Goal: Task Accomplishment & Management: Manage account settings

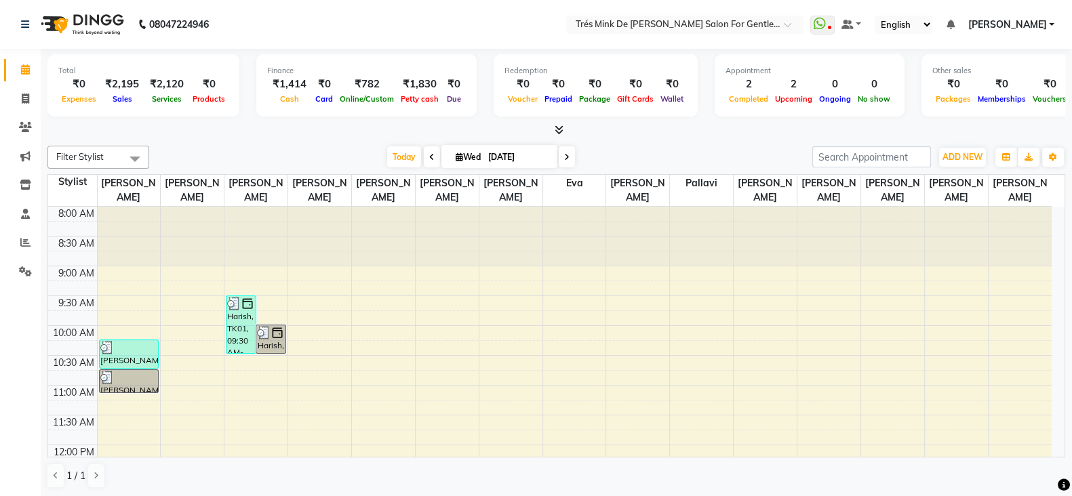
scroll to position [169, 0]
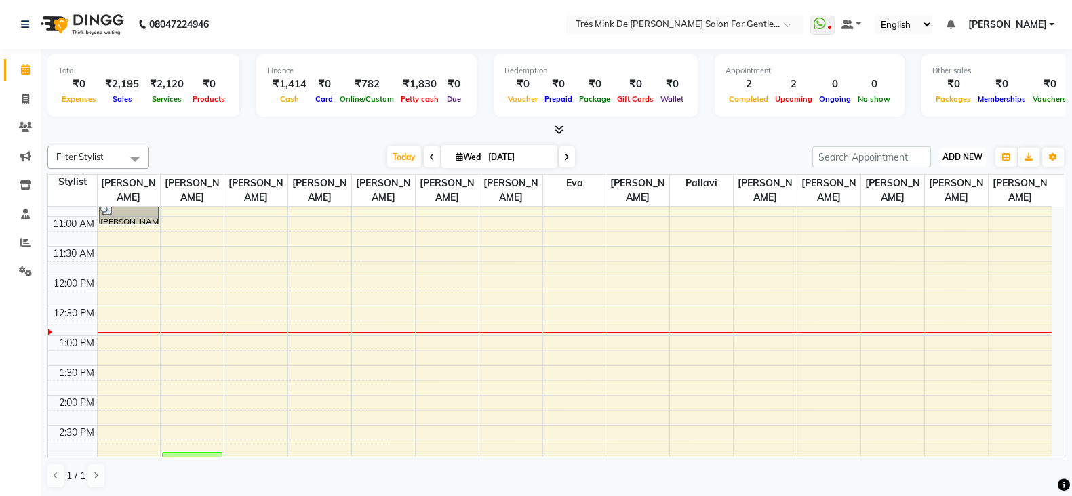
click at [956, 154] on span "ADD NEW" at bounding box center [962, 157] width 40 height 10
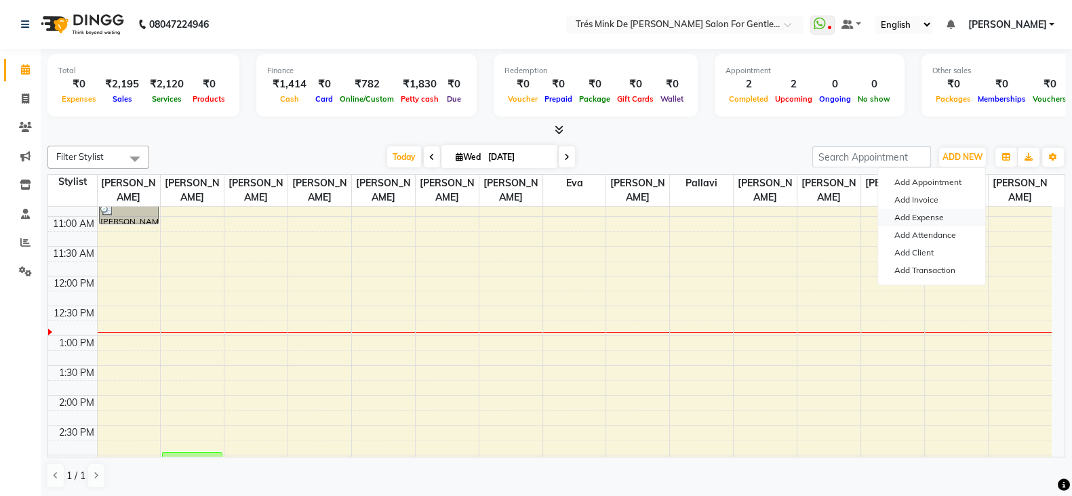
click at [916, 222] on link "Add Expense" at bounding box center [931, 218] width 107 height 18
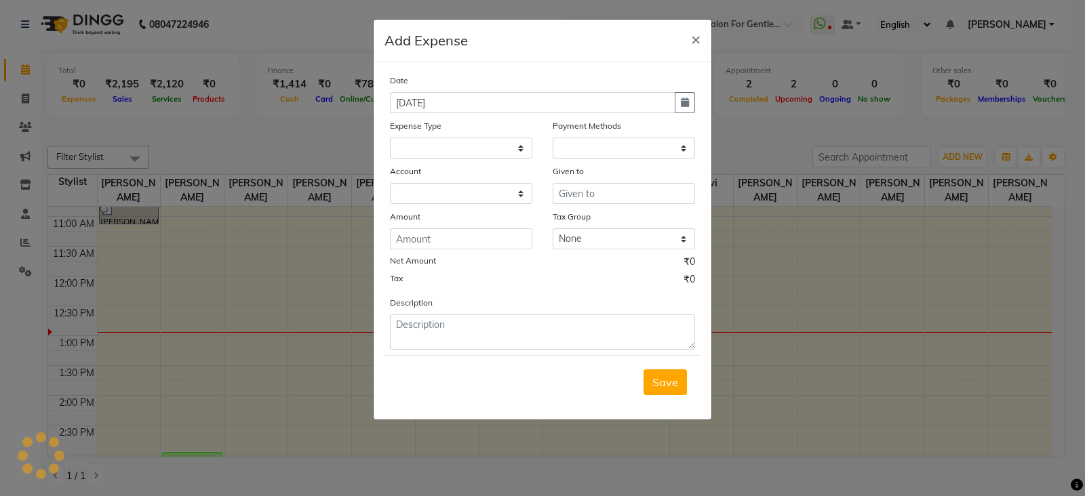
select select "1084"
select select "1"
select select "1898"
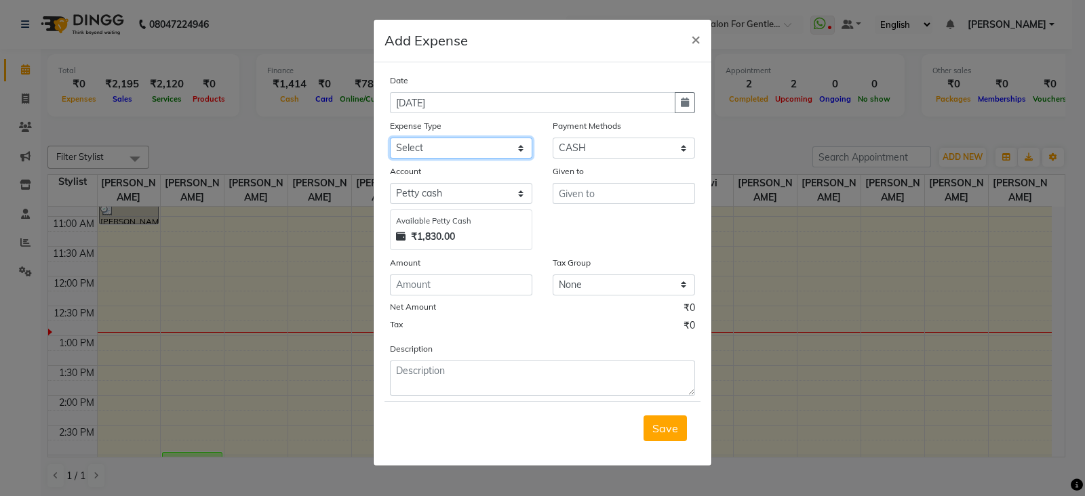
click at [434, 150] on select "Select Advance Salary Bank charges Car maintenance Cash transfer to bank Cash t…" at bounding box center [461, 148] width 142 height 21
select select "10"
click at [390, 139] on select "Select Advance Salary Bank charges Car maintenance Cash transfer to bank Cash t…" at bounding box center [461, 148] width 142 height 21
click at [595, 195] on input "text" at bounding box center [623, 193] width 142 height 21
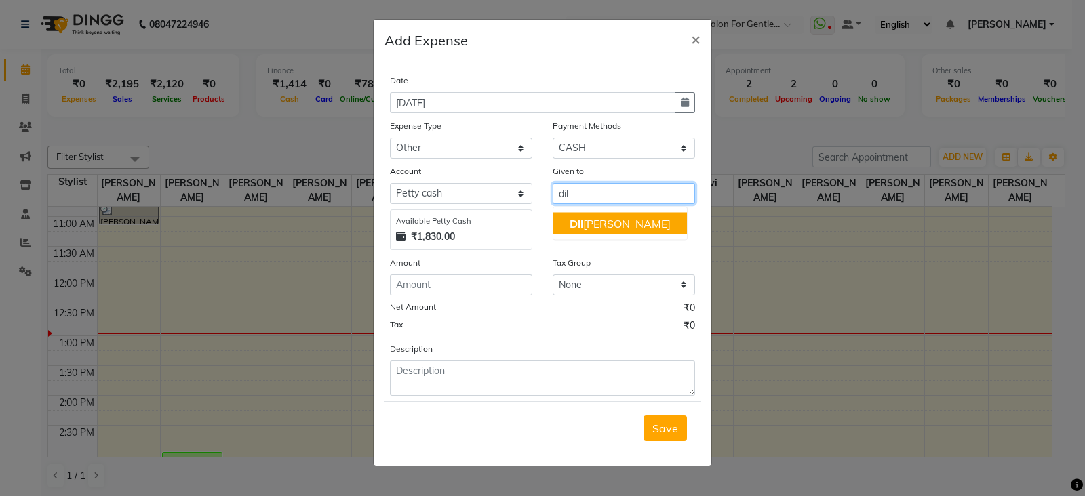
click at [609, 230] on ngb-highlight "Dil shad shaikh" at bounding box center [619, 224] width 101 height 14
type input "[PERSON_NAME]"
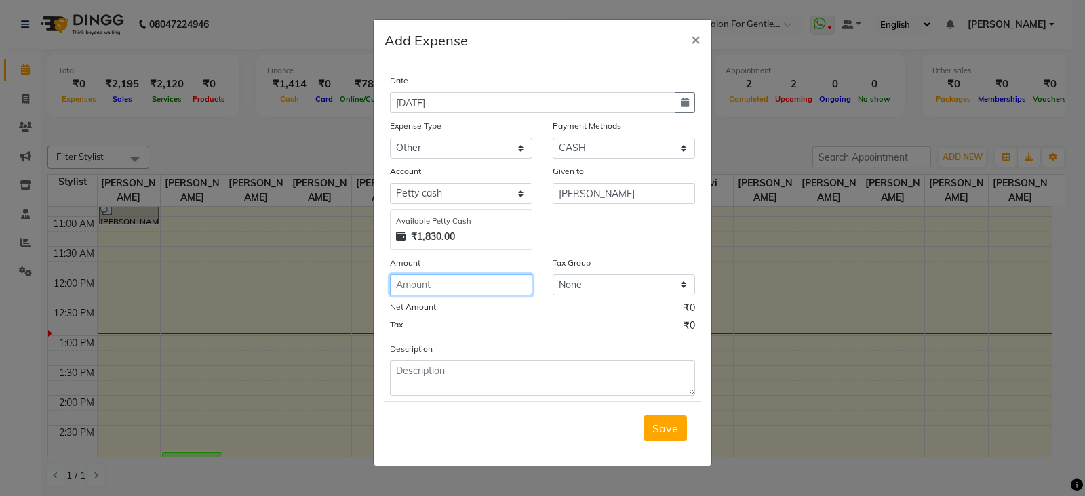
click at [426, 293] on input "number" at bounding box center [461, 285] width 142 height 21
type input "100"
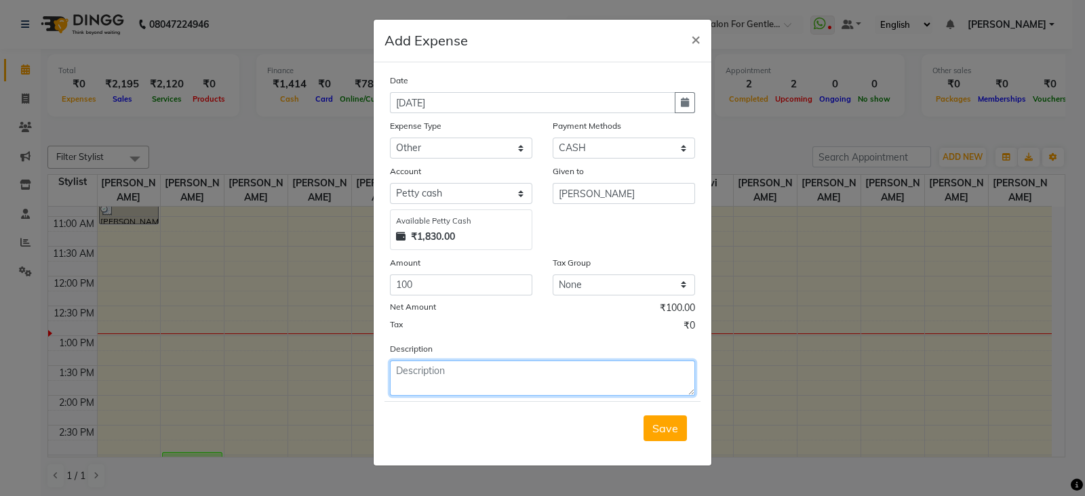
click at [441, 375] on textarea at bounding box center [542, 378] width 305 height 35
drag, startPoint x: 594, startPoint y: 380, endPoint x: 364, endPoint y: 392, distance: 230.1
click at [364, 392] on ngb-modal-window "Add Expense × Date 03-09-2025 Expense Type Select Advance Salary Bank charges C…" at bounding box center [542, 248] width 1085 height 496
type textarea "Gpay to Cash tip given to Dilshad"
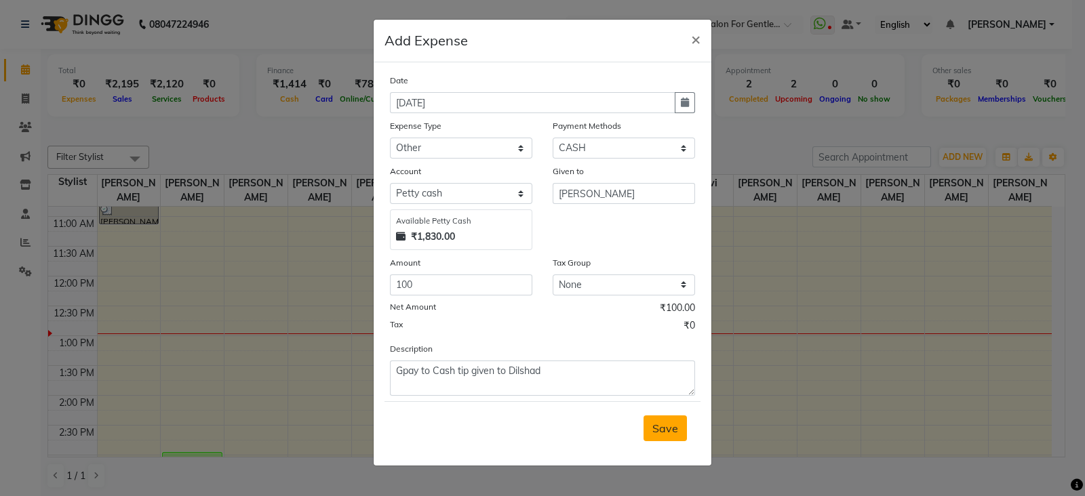
click at [670, 426] on span "Save" at bounding box center [665, 429] width 26 height 14
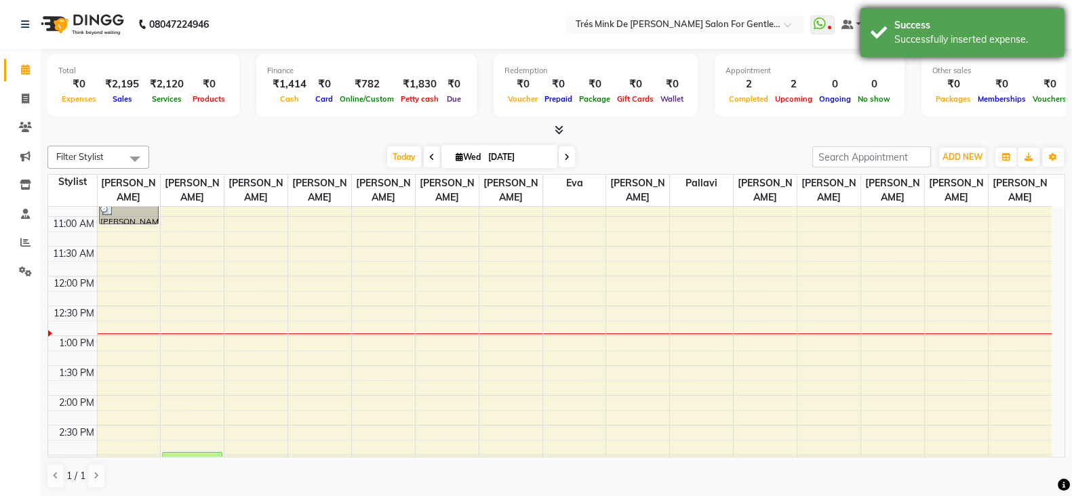
click at [921, 30] on div "Success" at bounding box center [973, 25] width 159 height 14
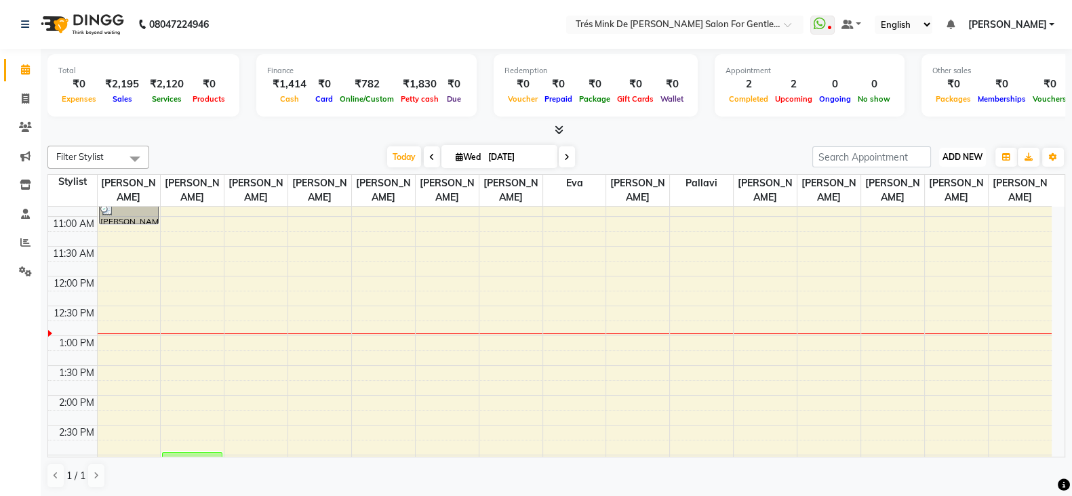
click at [966, 152] on span "ADD NEW" at bounding box center [962, 157] width 40 height 10
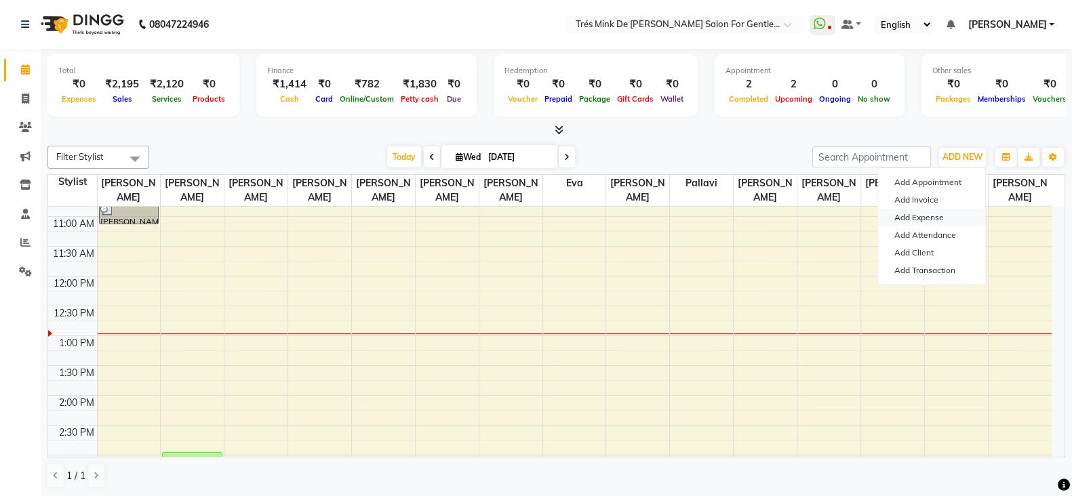
click at [913, 218] on link "Add Expense" at bounding box center [931, 218] width 107 height 18
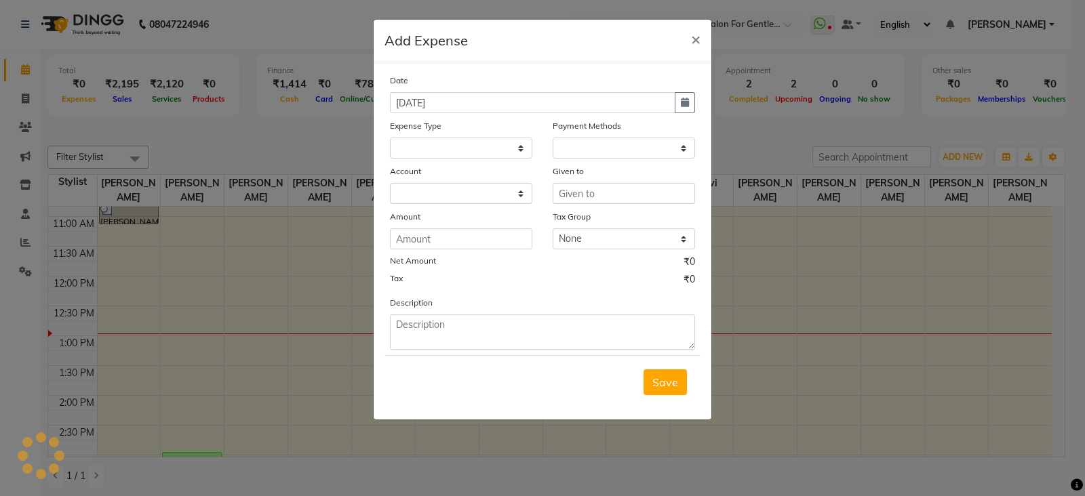
select select "1"
select select "1898"
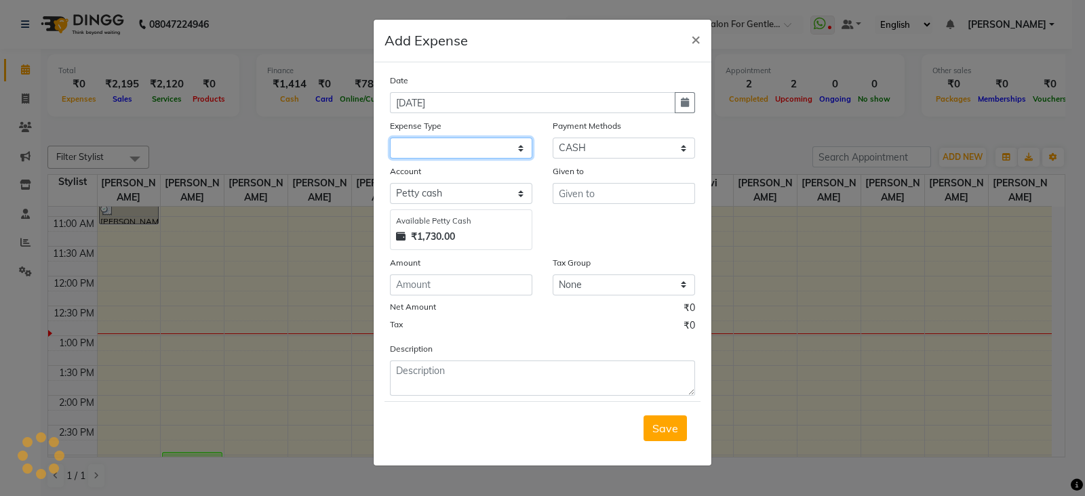
click at [496, 148] on select at bounding box center [461, 148] width 142 height 21
click at [462, 146] on select "Select Advance Salary Bank charges Car maintenance Cash transfer to bank Cash t…" at bounding box center [461, 148] width 142 height 21
select select "10"
click at [390, 139] on select "Select Advance Salary Bank charges Car maintenance Cash transfer to bank Cash t…" at bounding box center [461, 148] width 142 height 21
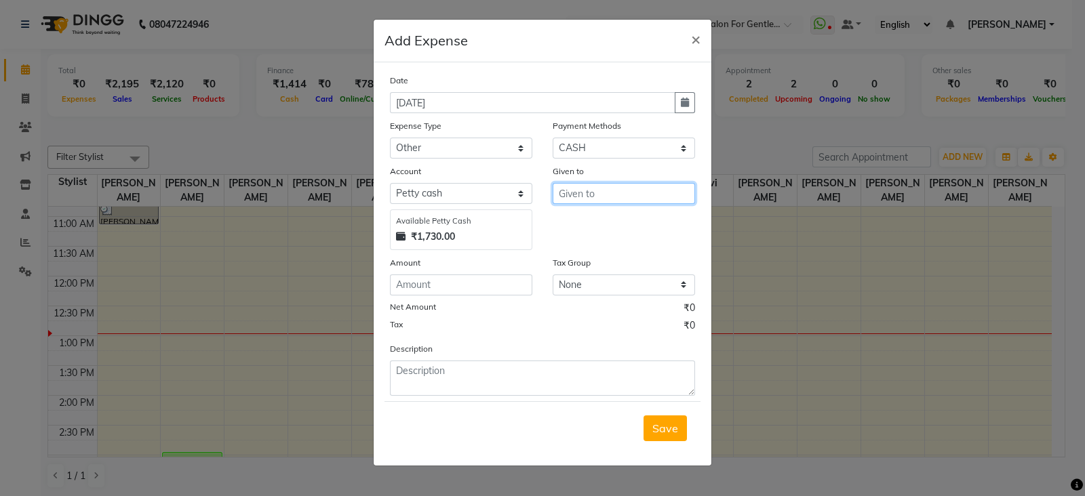
click at [598, 197] on input "text" at bounding box center [623, 193] width 142 height 21
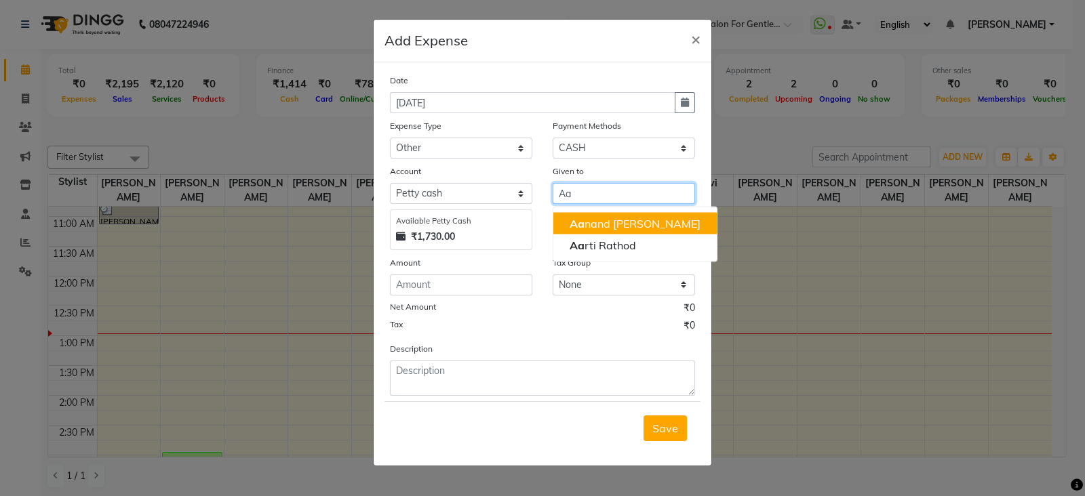
drag, startPoint x: 587, startPoint y: 220, endPoint x: 477, endPoint y: 309, distance: 141.7
click at [586, 222] on ngb-highlight "Aa nand Saindane" at bounding box center [634, 224] width 131 height 14
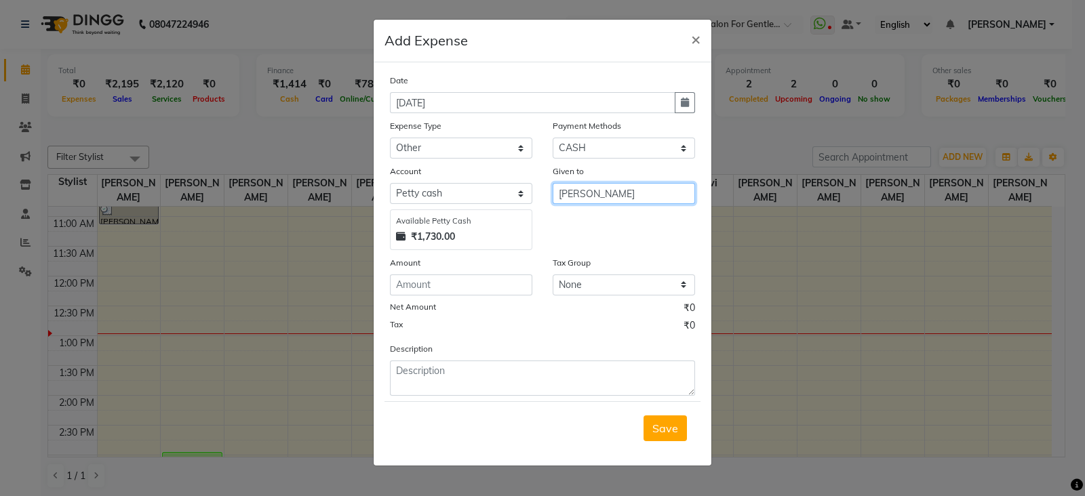
type input "[PERSON_NAME]"
click at [462, 288] on input "number" at bounding box center [461, 285] width 142 height 21
type input "75"
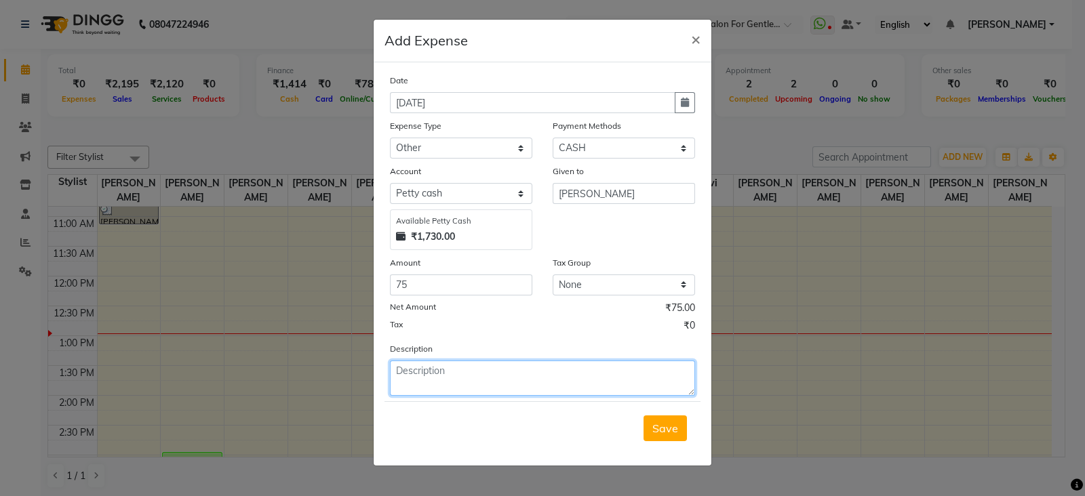
click at [466, 393] on textarea at bounding box center [542, 378] width 305 height 35
paste textarea "Gpay to Cash tip given to Dilshad"
type textarea "Gpay to Cash tip given to Aanand"
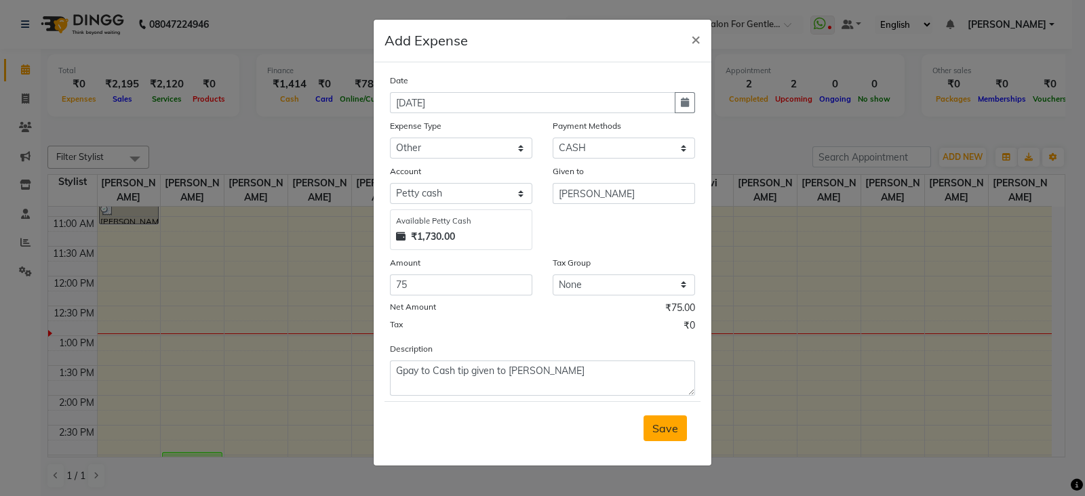
click at [669, 432] on span "Save" at bounding box center [665, 429] width 26 height 14
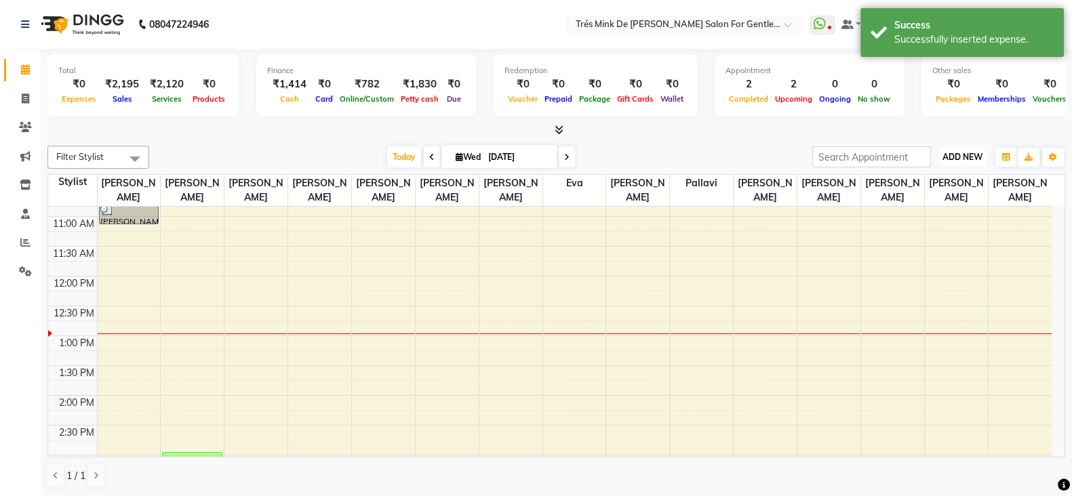
click at [980, 157] on span "ADD NEW" at bounding box center [962, 157] width 40 height 10
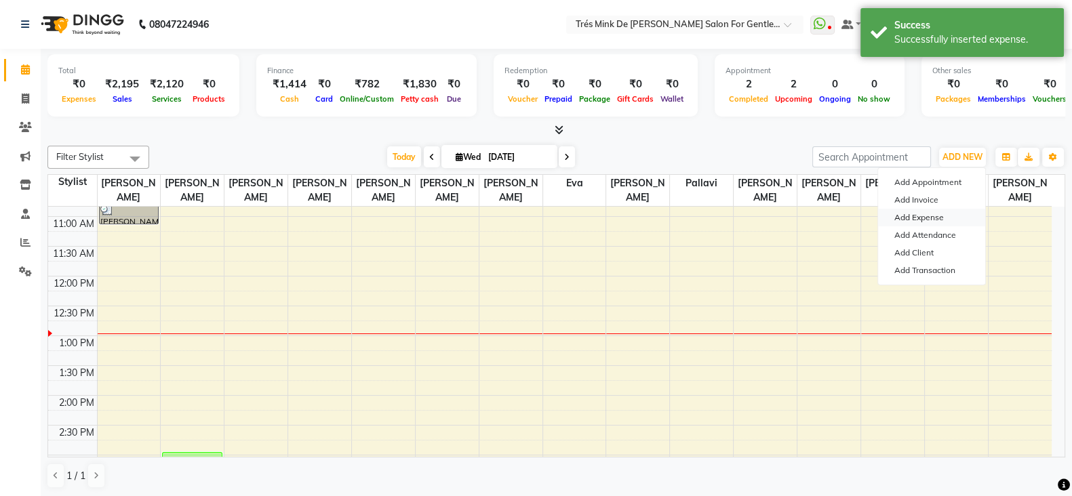
click at [918, 216] on link "Add Expense" at bounding box center [931, 218] width 107 height 18
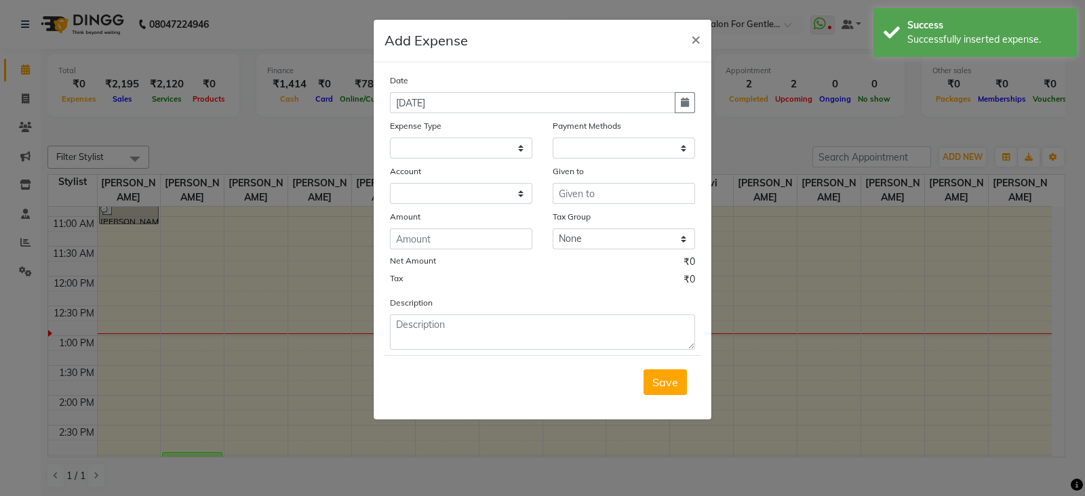
select select
select select "1"
select select "1898"
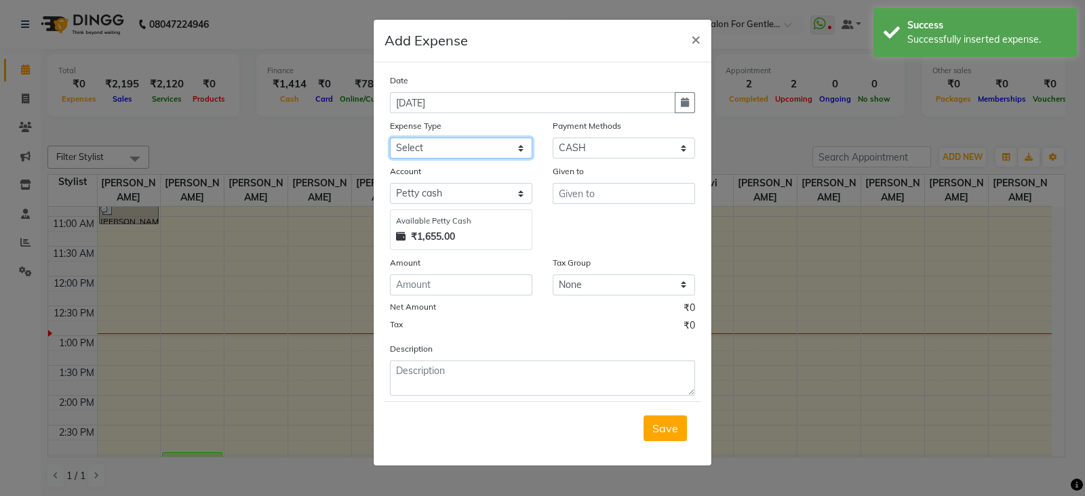
click at [403, 152] on select "Select Advance Salary Bank charges Car maintenance Cash transfer to bank Cash t…" at bounding box center [461, 148] width 142 height 21
select select "10"
click at [390, 139] on select "Select Advance Salary Bank charges Car maintenance Cash transfer to bank Cash t…" at bounding box center [461, 148] width 142 height 21
click at [596, 193] on input "text" at bounding box center [623, 193] width 142 height 21
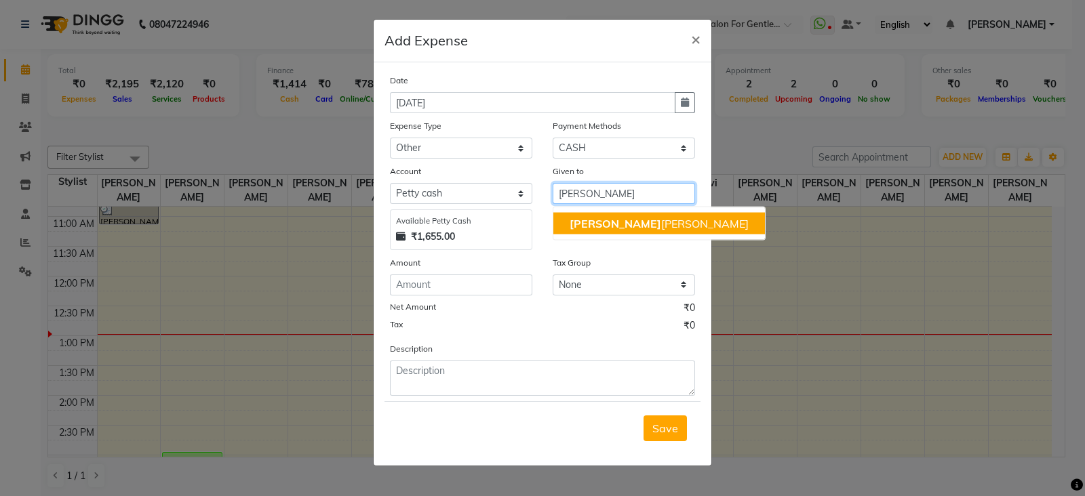
click at [605, 214] on button "Gaur av Atwal" at bounding box center [658, 224] width 211 height 22
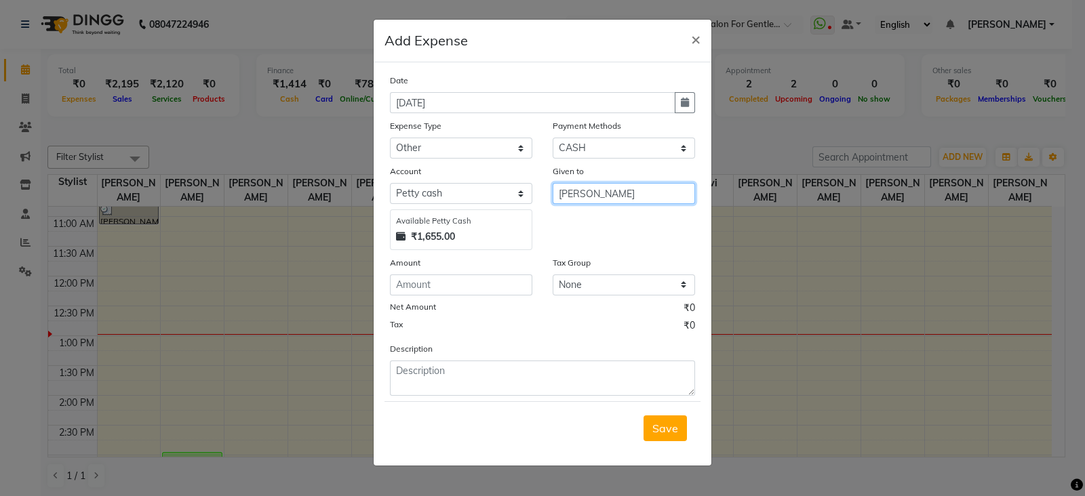
type input "[PERSON_NAME]"
click at [446, 296] on input "number" at bounding box center [461, 285] width 142 height 21
type input "100"
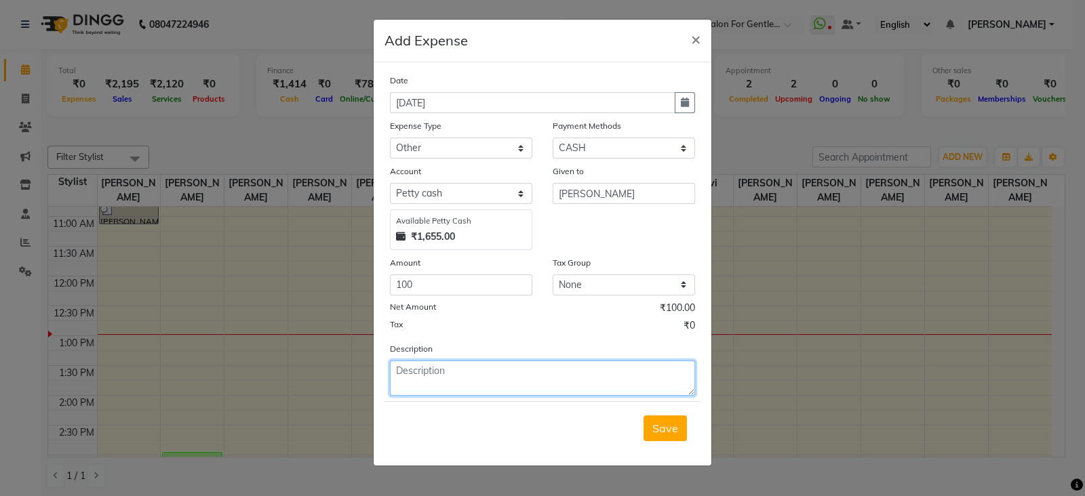
click at [440, 388] on textarea at bounding box center [542, 378] width 305 height 35
type textarea "Sweets for puja"
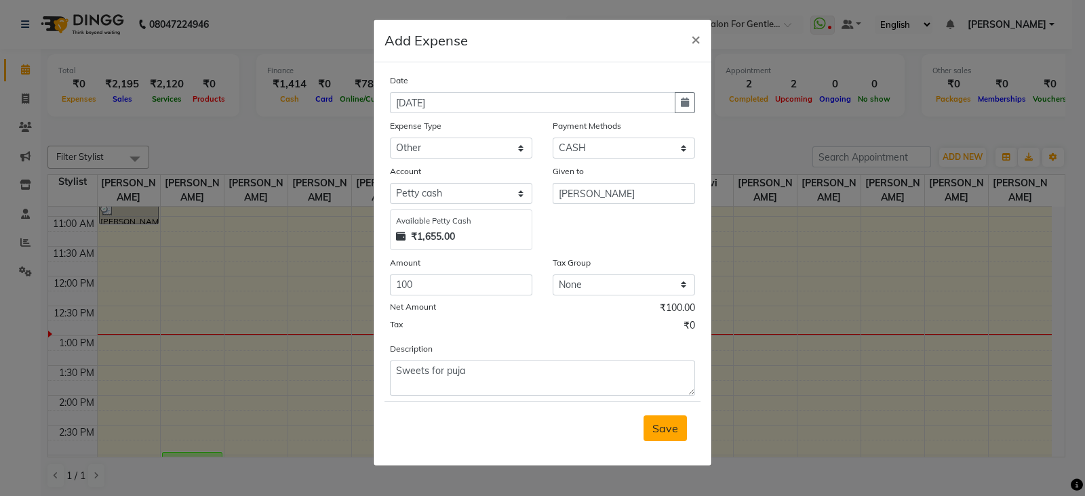
click at [664, 435] on span "Save" at bounding box center [665, 429] width 26 height 14
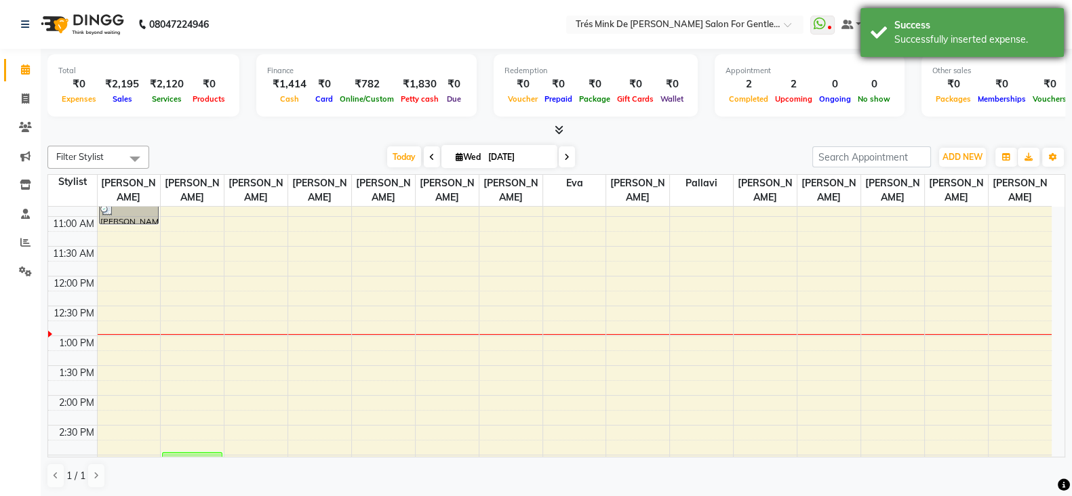
click at [983, 24] on div "Success" at bounding box center [973, 25] width 159 height 14
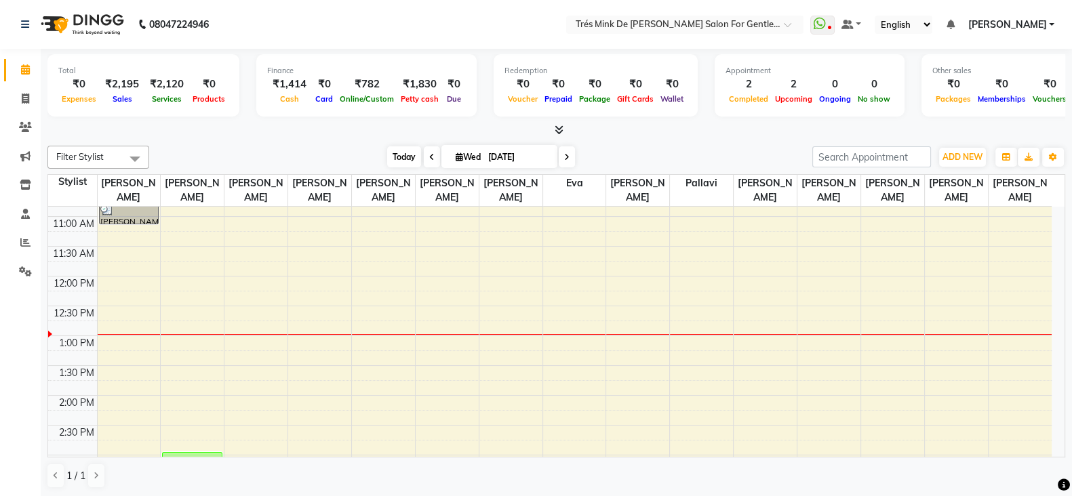
click at [392, 155] on span "Today" at bounding box center [404, 156] width 34 height 21
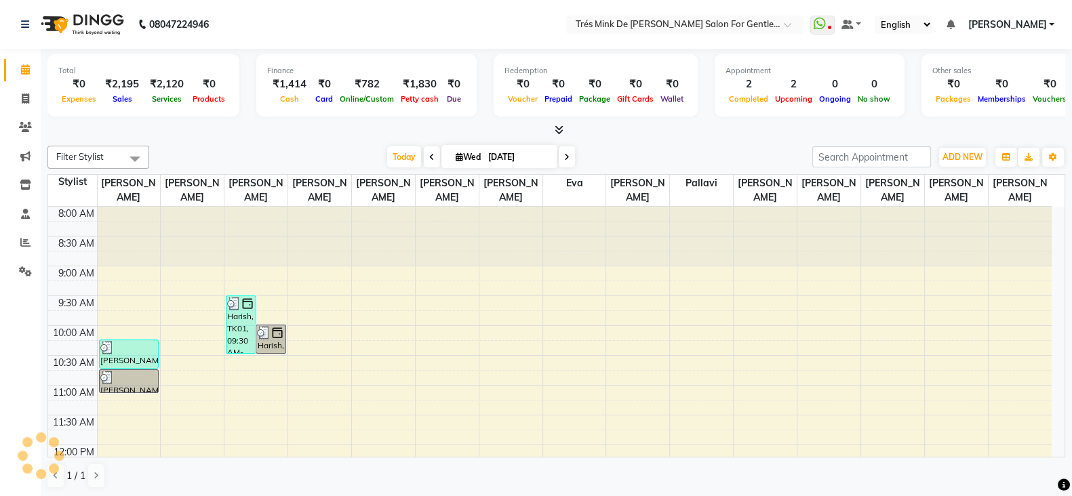
scroll to position [297, 0]
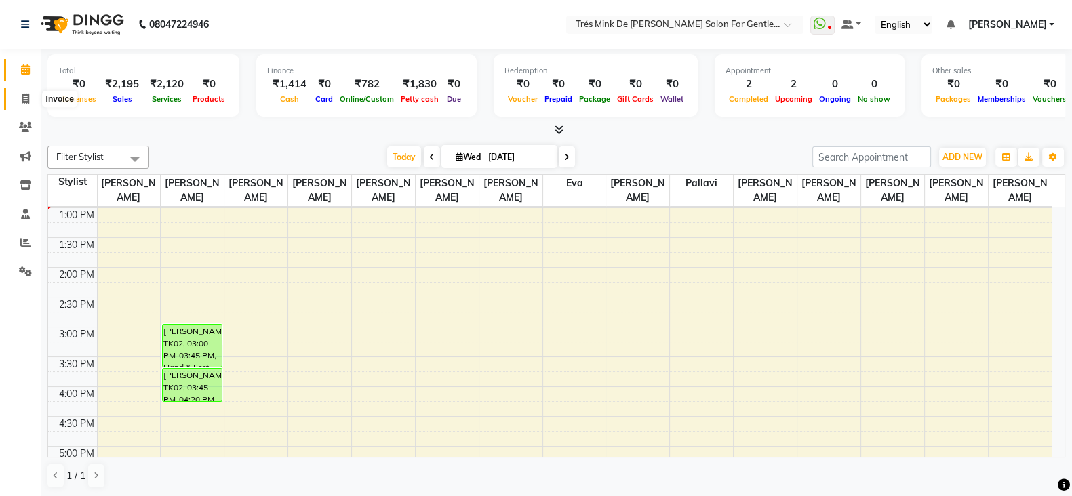
drag, startPoint x: 22, startPoint y: 97, endPoint x: 20, endPoint y: 85, distance: 12.3
click at [22, 97] on icon at bounding box center [25, 99] width 7 height 10
select select "service"
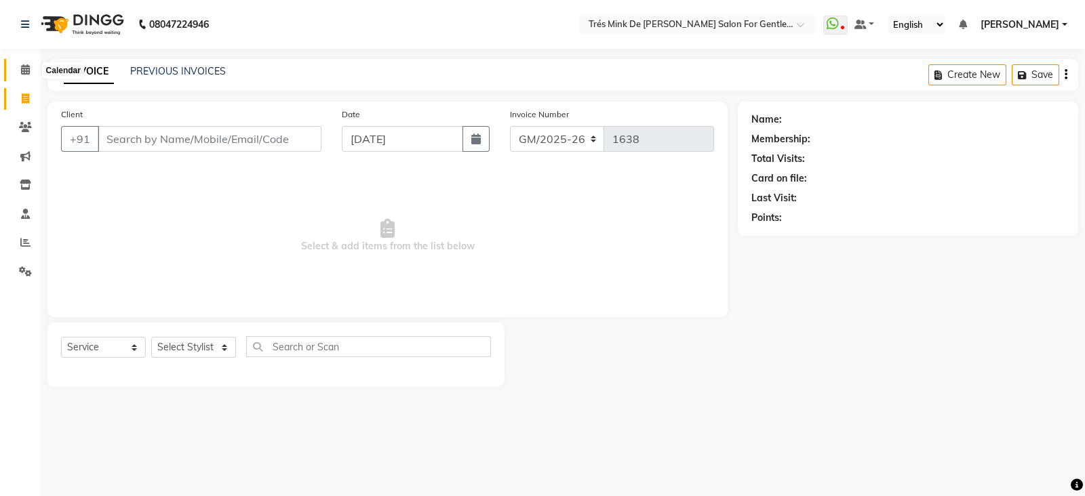
click at [25, 72] on icon at bounding box center [25, 69] width 9 height 10
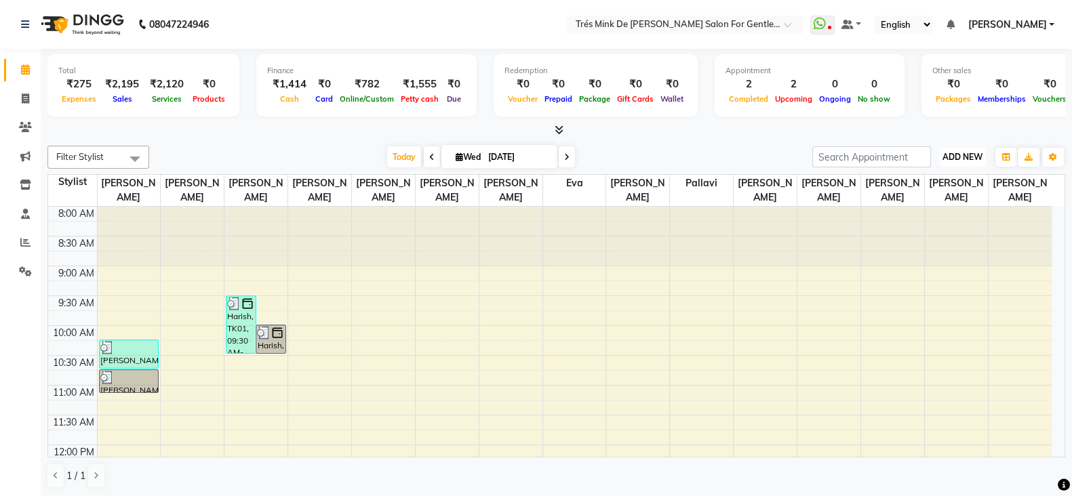
click at [952, 159] on span "ADD NEW" at bounding box center [962, 157] width 40 height 10
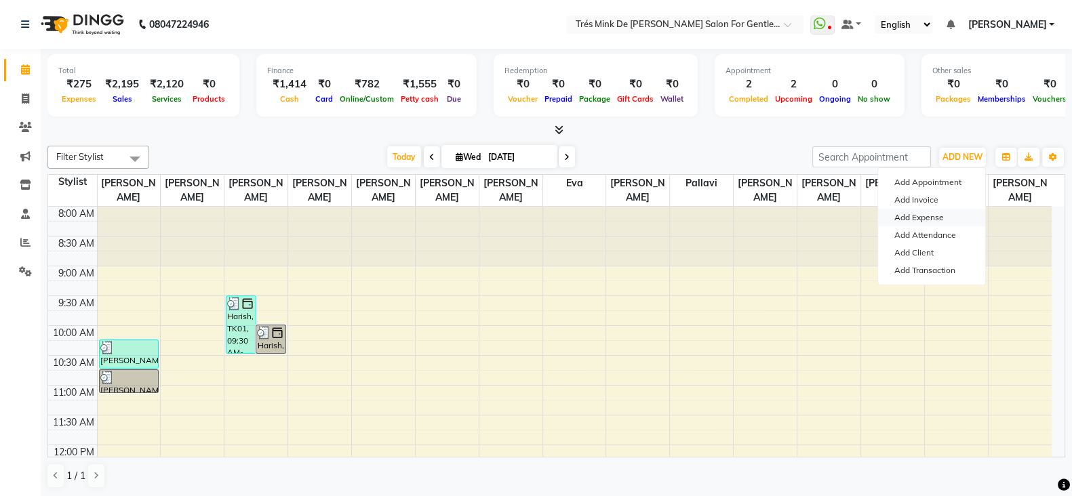
click at [916, 222] on link "Add Expense" at bounding box center [931, 218] width 107 height 18
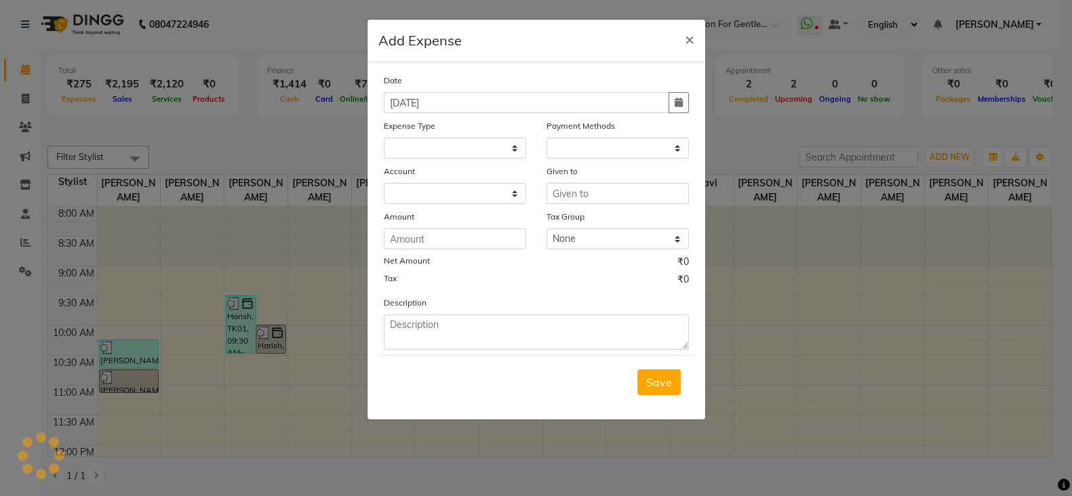
select select
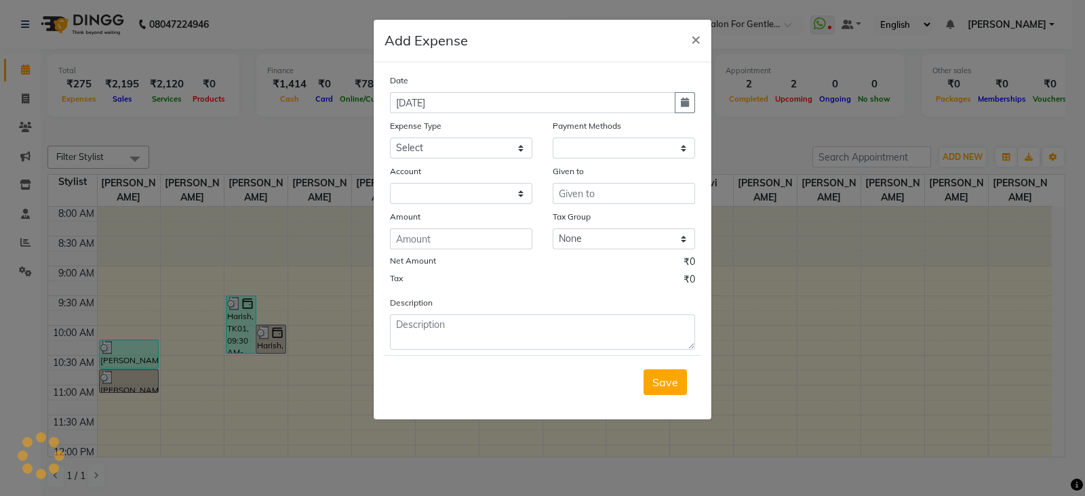
select select "1"
select select "1898"
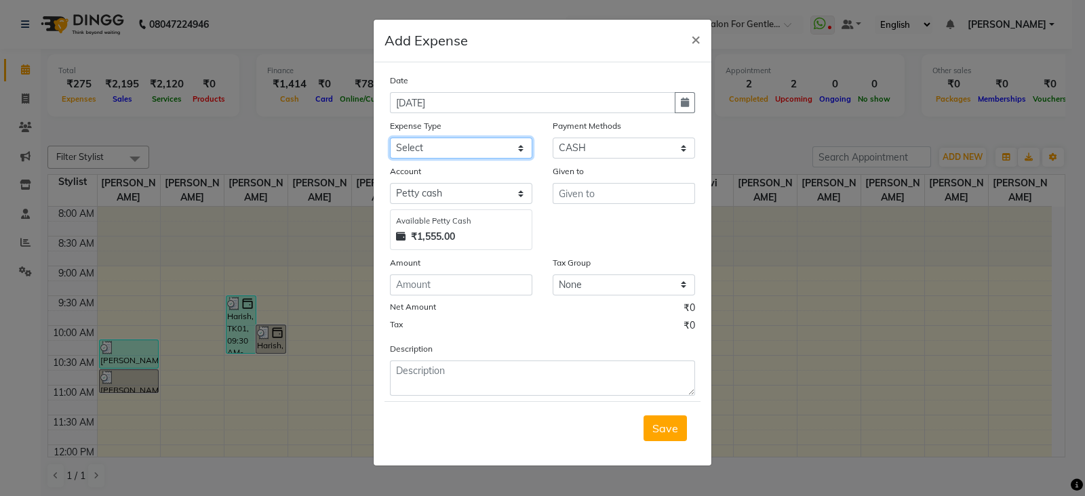
click at [437, 157] on select "Select Advance Salary Bank charges Car maintenance Cash transfer to bank Cash t…" at bounding box center [461, 148] width 142 height 21
select select "10"
click at [390, 139] on select "Select Advance Salary Bank charges Car maintenance Cash transfer to bank Cash t…" at bounding box center [461, 148] width 142 height 21
click at [569, 203] on input "text" at bounding box center [623, 193] width 142 height 21
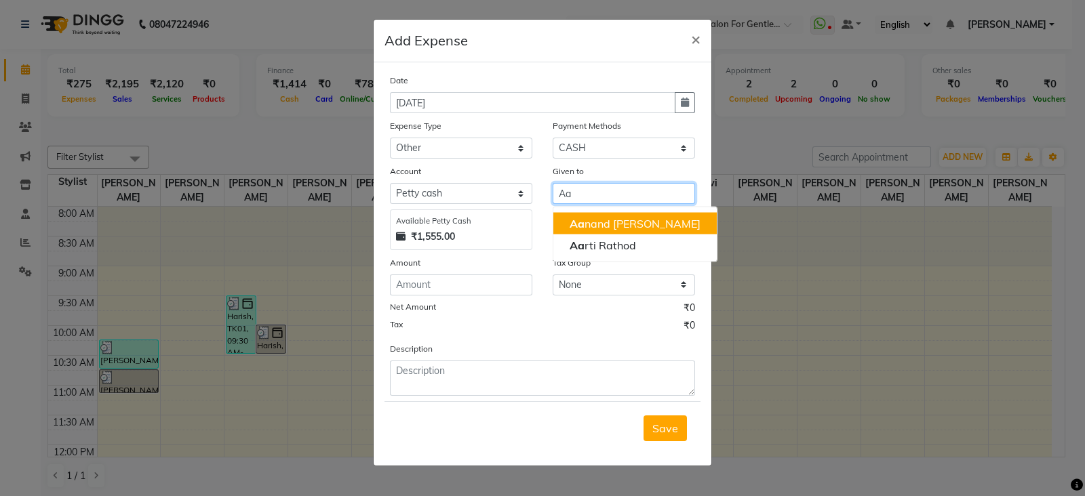
click at [586, 222] on ngb-highlight "Aa nand Saindane" at bounding box center [634, 224] width 131 height 14
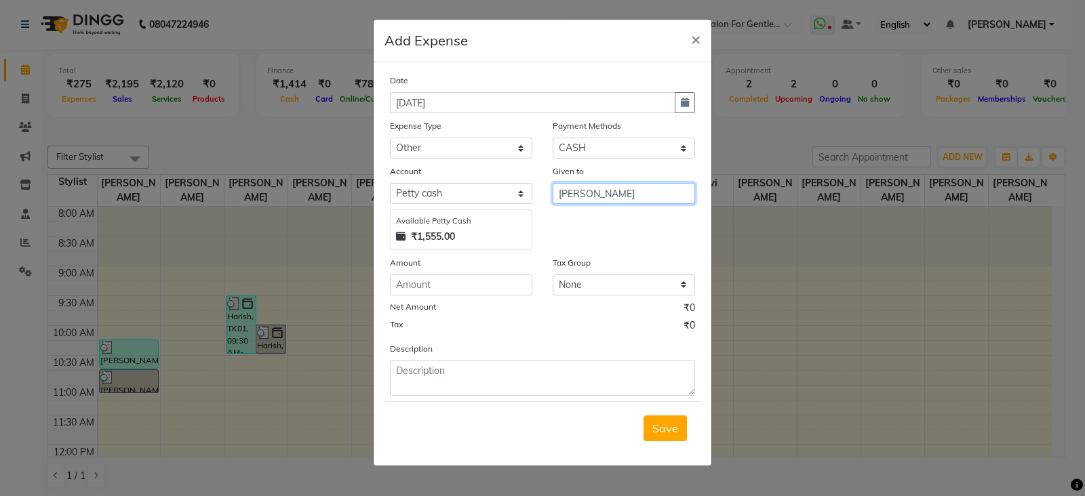
type input "[PERSON_NAME]"
click at [477, 284] on input "number" at bounding box center [461, 285] width 142 height 21
type input "50"
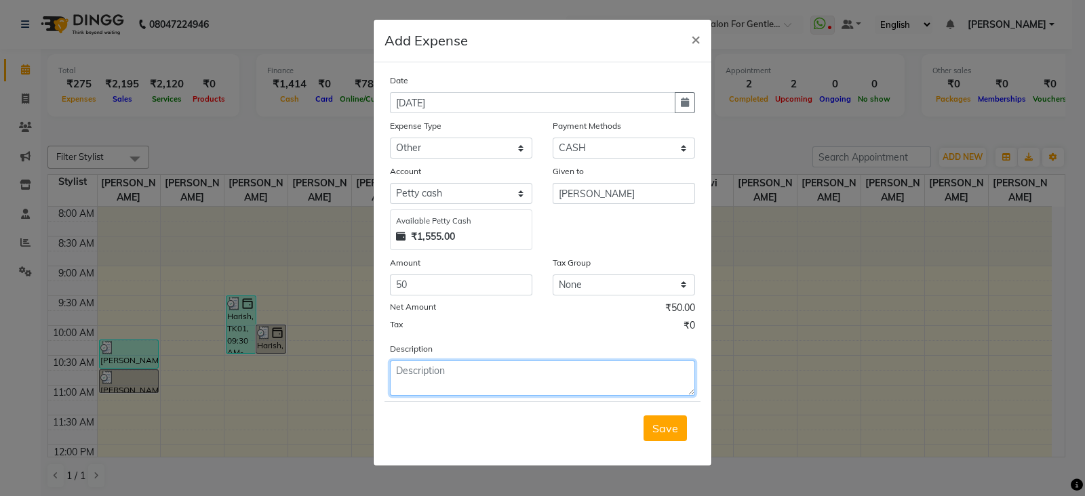
click at [430, 384] on textarea at bounding box center [542, 378] width 305 height 35
click at [449, 374] on textarea "flower for pija" at bounding box center [542, 378] width 305 height 35
type textarea "flower for puja"
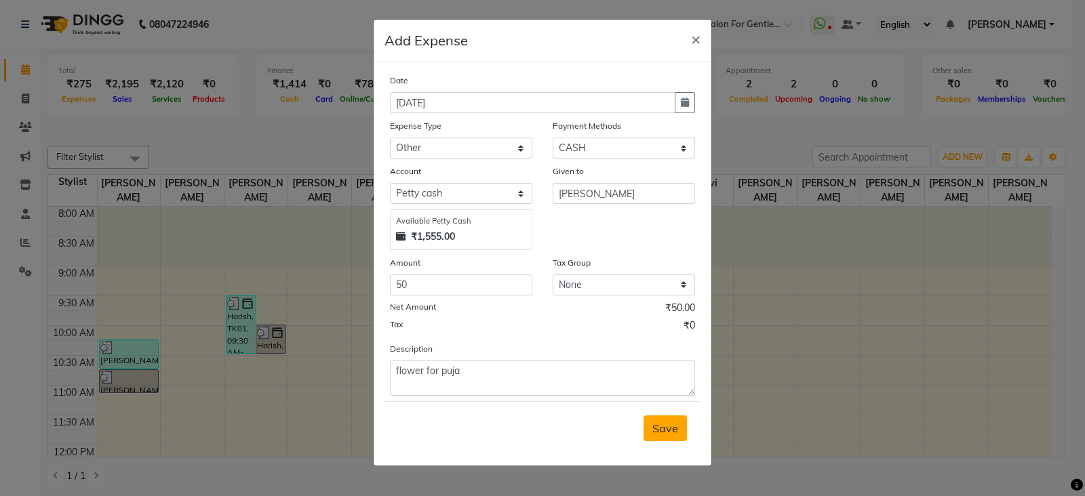
click at [661, 431] on span "Save" at bounding box center [665, 429] width 26 height 14
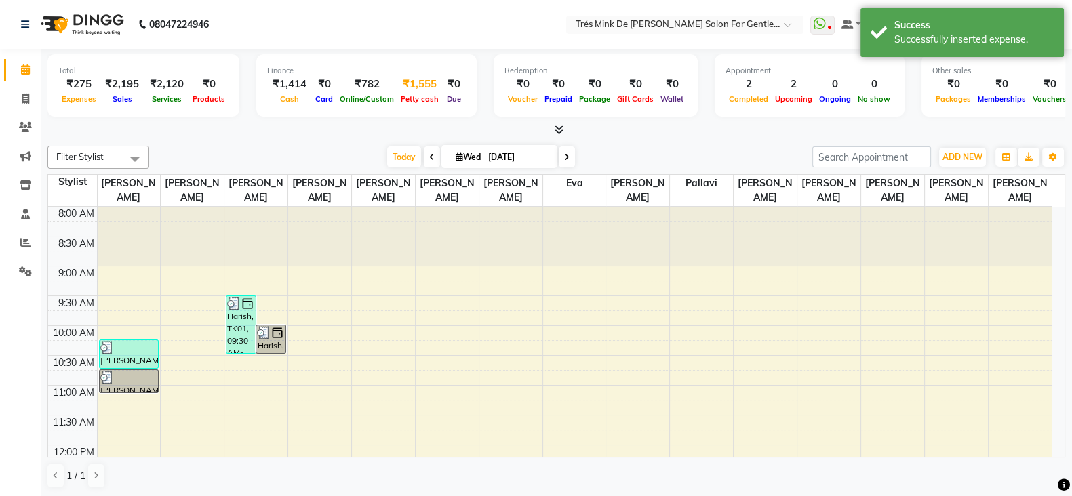
click at [429, 88] on div "₹1,555" at bounding box center [419, 85] width 45 height 16
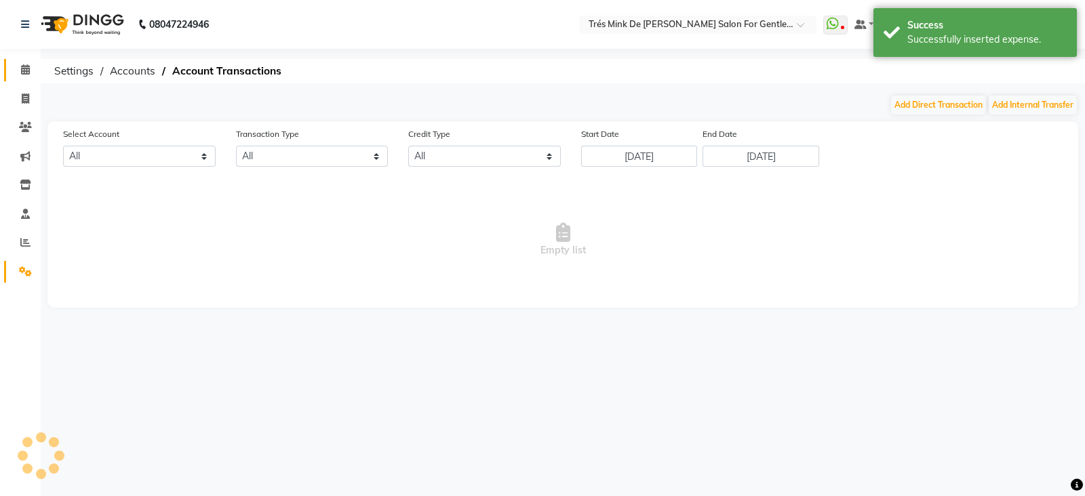
select select "1898"
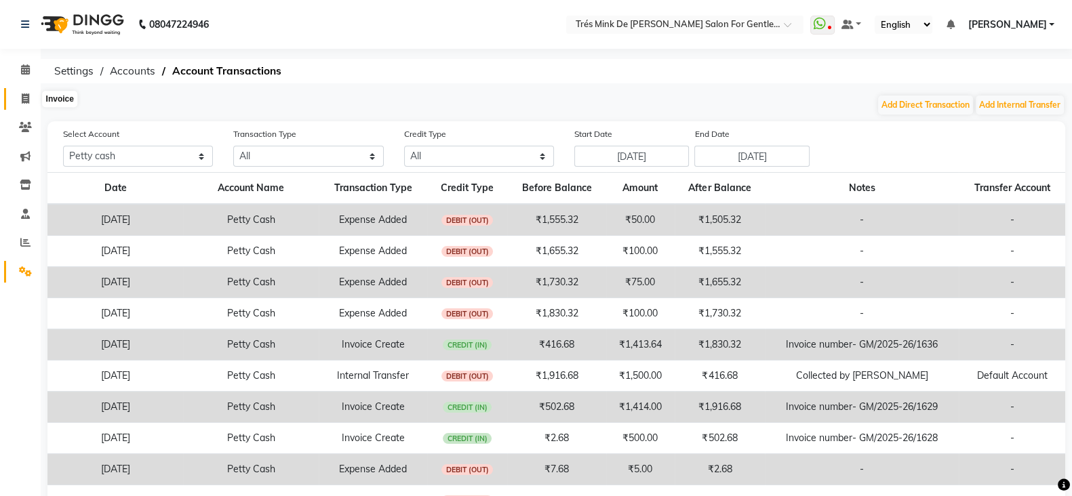
click at [22, 97] on icon at bounding box center [25, 99] width 7 height 10
select select "service"
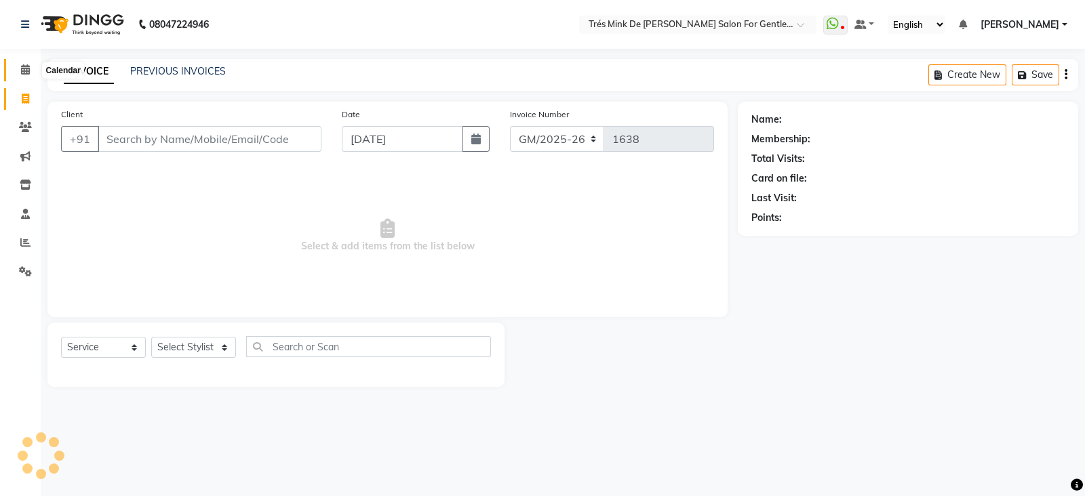
click at [22, 73] on icon at bounding box center [25, 69] width 9 height 10
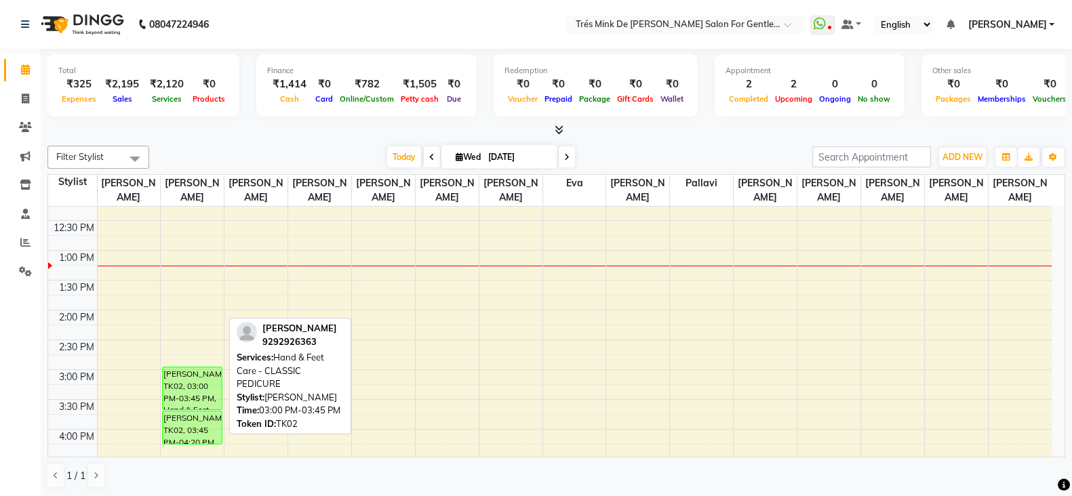
scroll to position [338, 0]
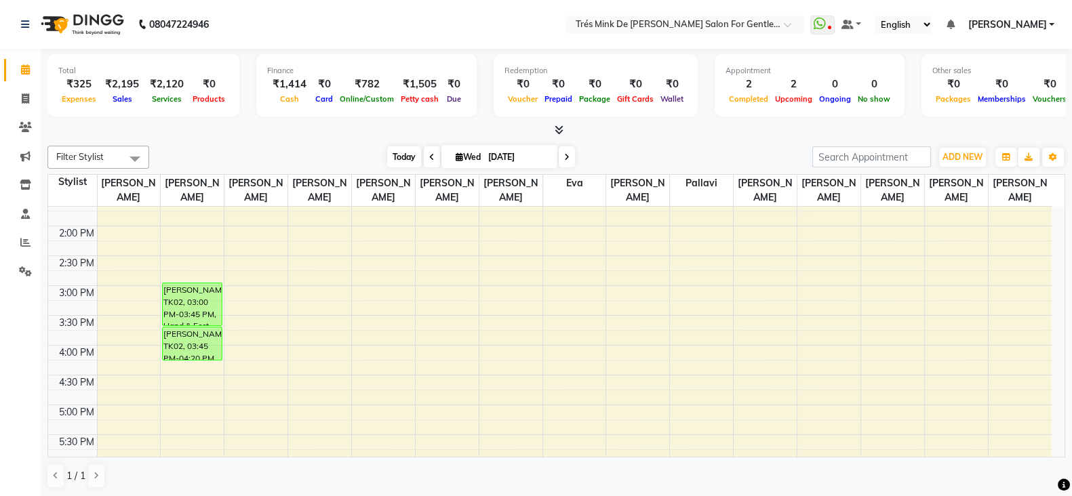
click at [403, 152] on span "Today" at bounding box center [404, 156] width 34 height 21
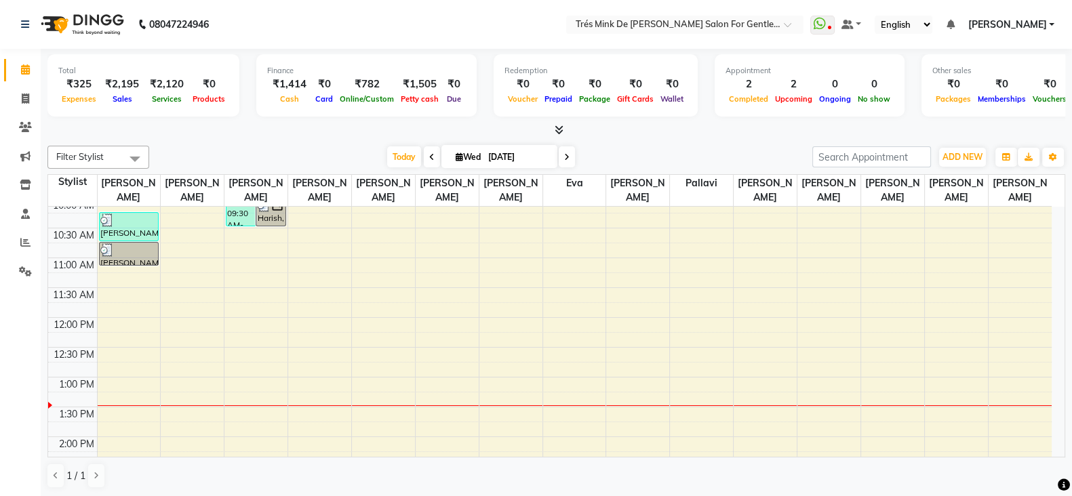
scroll to position [43, 0]
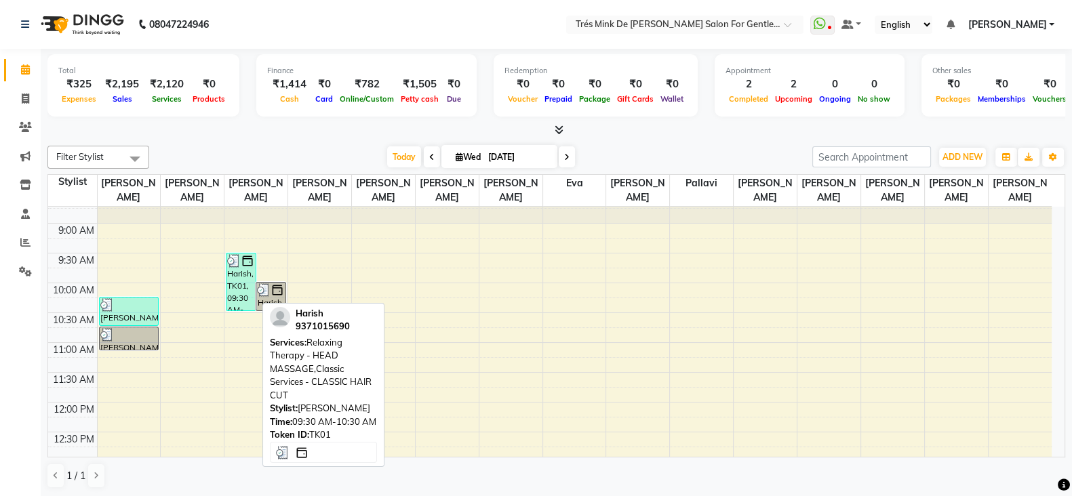
click at [242, 277] on div "Harish, TK01, 09:30 AM-10:30 AM, Relaxing Therapy - HEAD MASSAGE,Classic Servic…" at bounding box center [240, 282] width 28 height 57
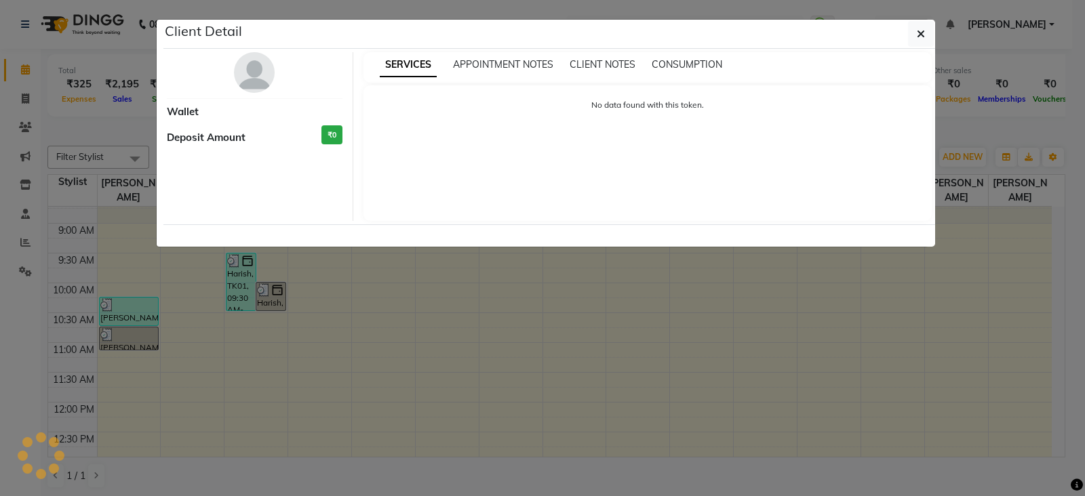
select select "3"
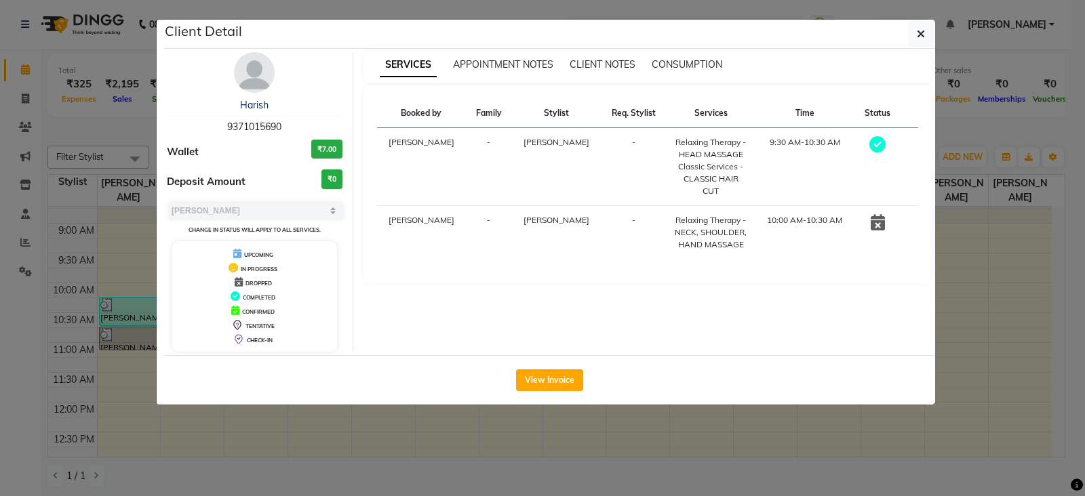
click at [114, 155] on ngb-modal-window "Client Detail Harish 9371015690 Wallet ₹7.00 Deposit Amount ₹0 Select MARK DONE…" at bounding box center [542, 248] width 1085 height 496
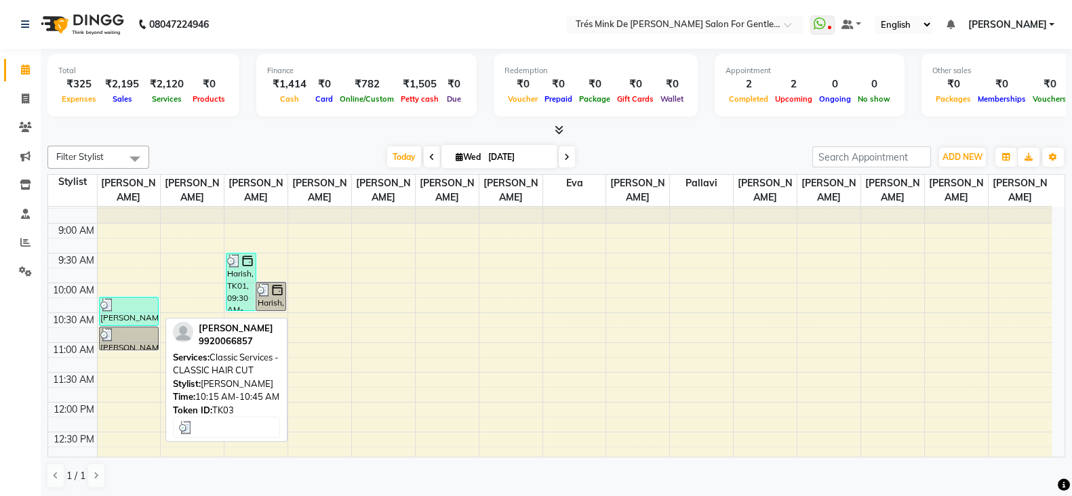
click at [128, 317] on div "[PERSON_NAME], TK03, 10:15 AM-10:45 AM, Classic Services - CLASSIC HAIR CUT" at bounding box center [129, 312] width 59 height 28
select select "3"
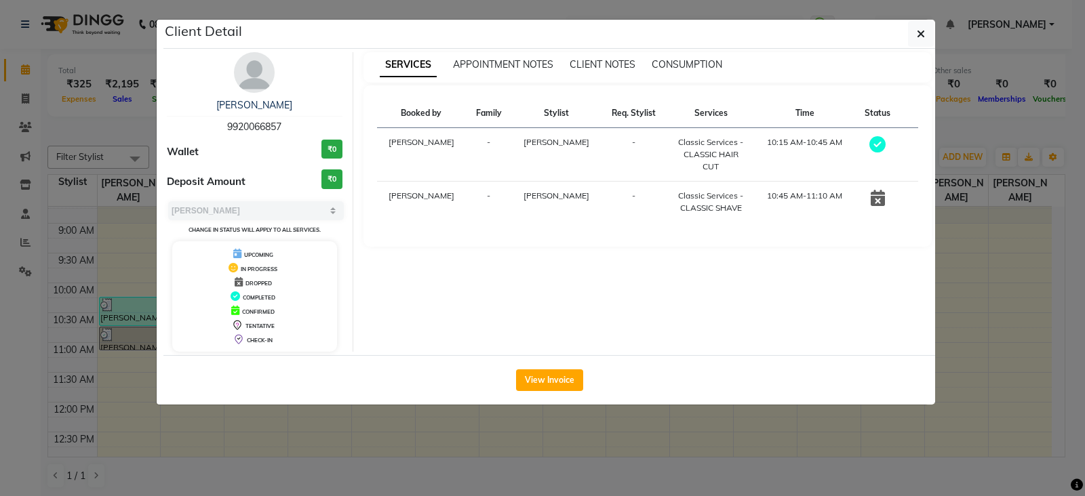
click at [81, 176] on ngb-modal-window "Client Detail kaustubh chauhan 9920066857 Wallet ₹0 Deposit Amount ₹0 Select MA…" at bounding box center [542, 248] width 1085 height 496
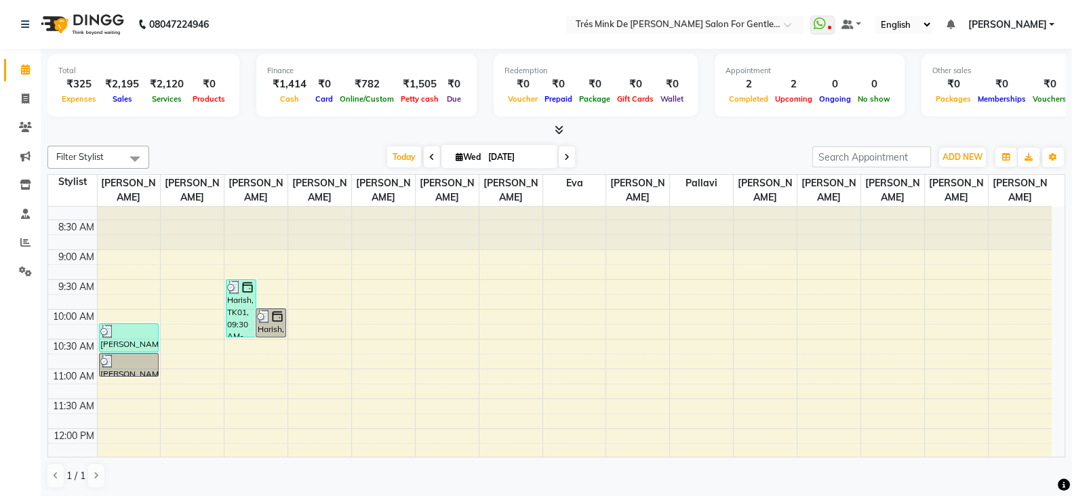
scroll to position [0, 0]
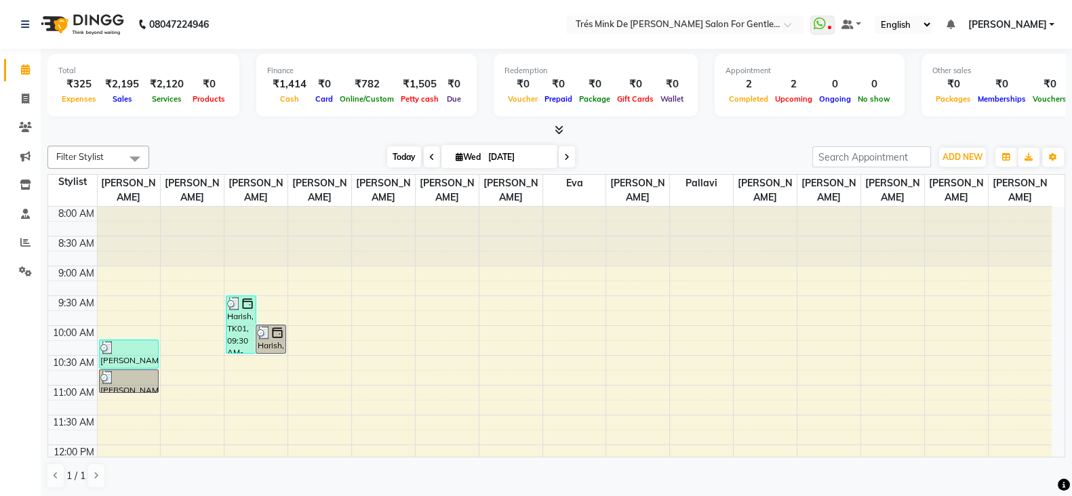
click at [387, 154] on span "Today" at bounding box center [404, 156] width 34 height 21
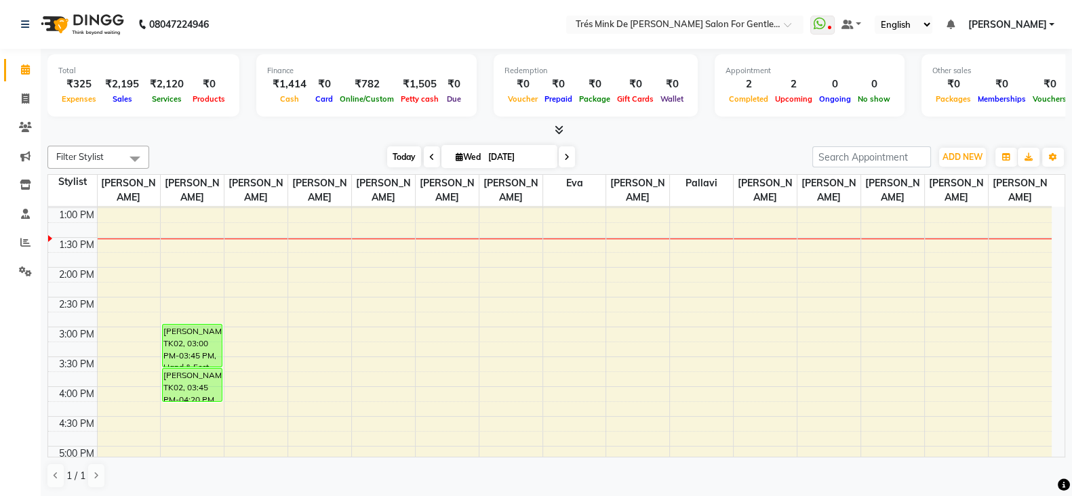
click at [389, 161] on span "Today" at bounding box center [404, 156] width 34 height 21
click at [409, 154] on span "Today" at bounding box center [404, 156] width 34 height 21
click at [568, 154] on span at bounding box center [567, 156] width 16 height 21
type input "04-09-2025"
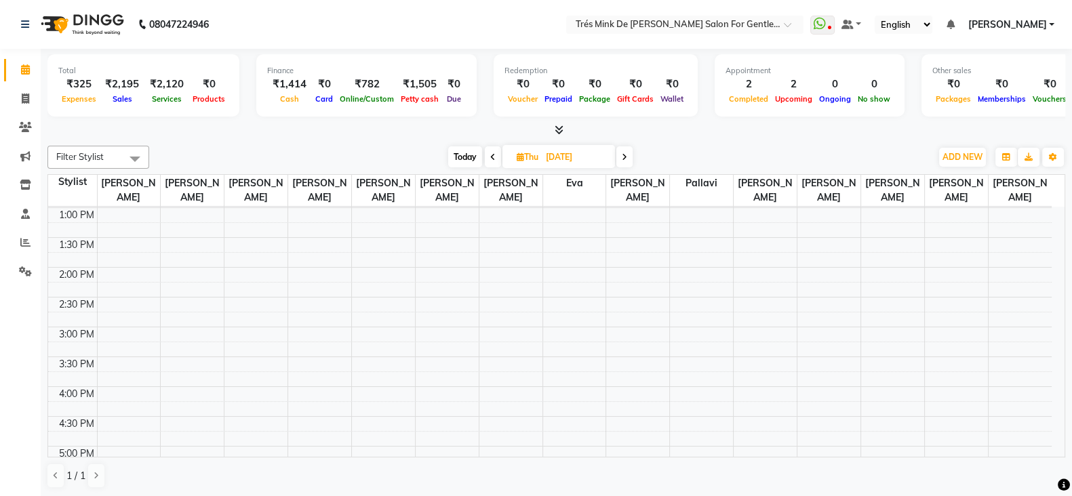
click at [363, 354] on div "8:00 AM 8:30 AM 9:00 AM 9:30 AM 10:00 AM 10:30 AM 11:00 AM 11:30 AM 12:00 PM 12…" at bounding box center [549, 387] width 1003 height 954
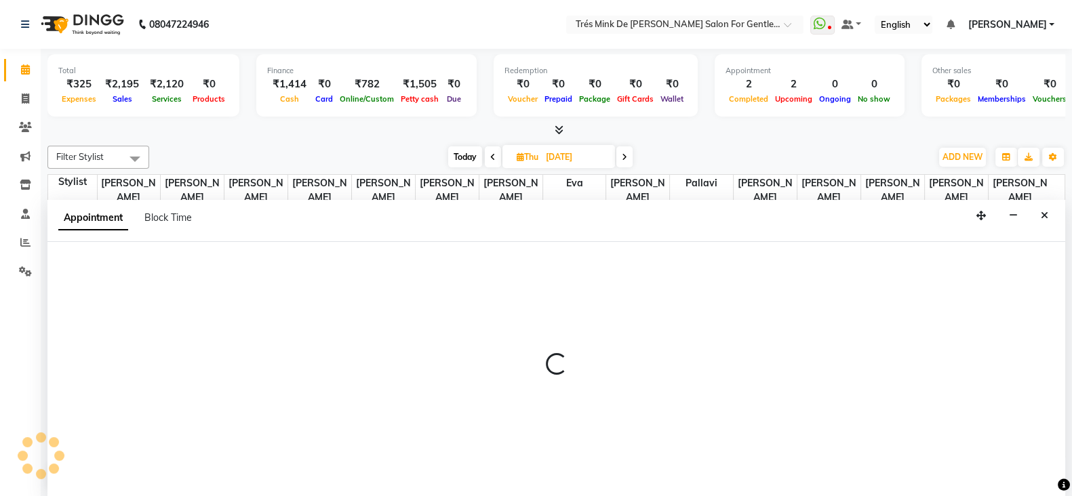
select select "37745"
select select "tentative"
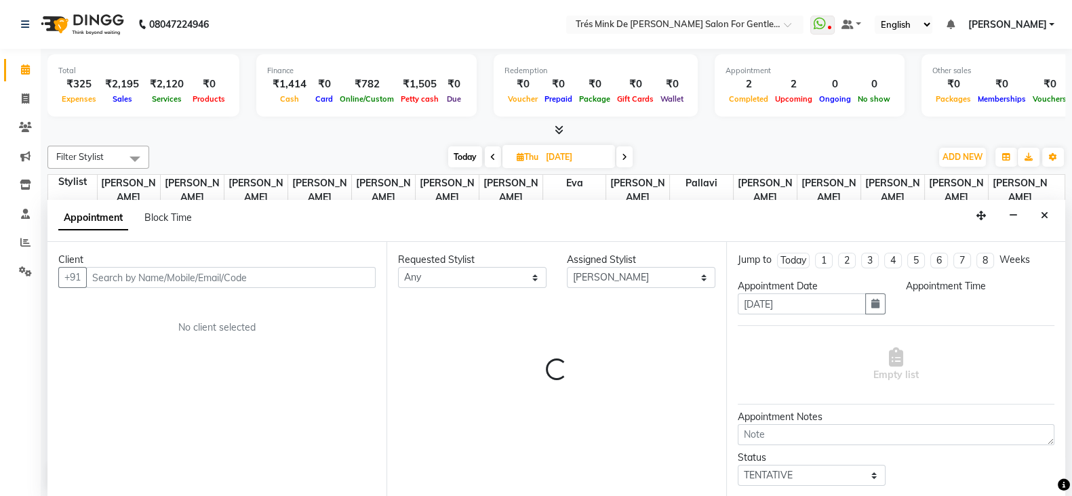
scroll to position [1, 0]
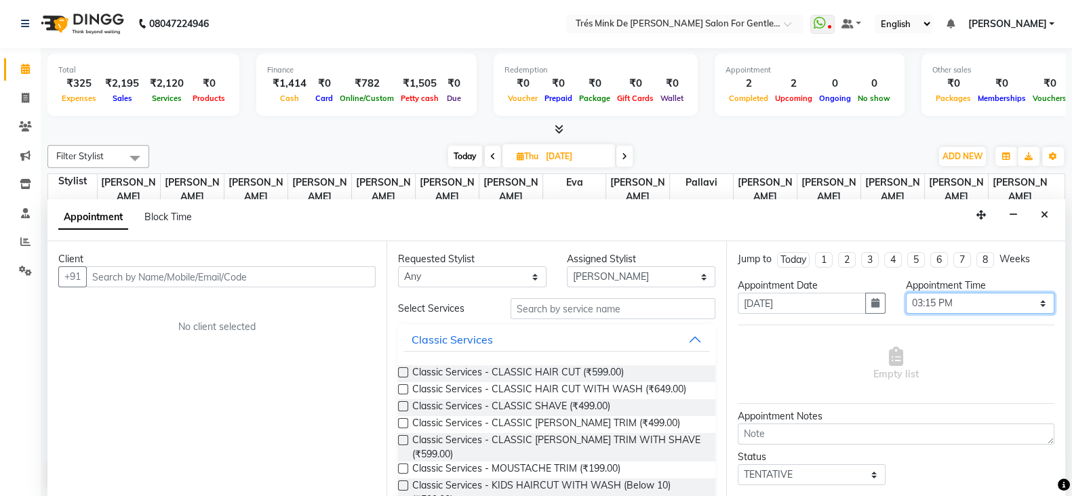
click at [948, 306] on select "Select 09:00 AM 09:15 AM 09:30 AM 09:45 AM 10:00 AM 10:15 AM 10:30 AM 10:45 AM …" at bounding box center [980, 303] width 148 height 21
select select "930"
click at [906, 293] on select "Select 09:00 AM 09:15 AM 09:30 AM 09:45 AM 10:00 AM 10:15 AM 10:30 AM 10:45 AM …" at bounding box center [980, 303] width 148 height 21
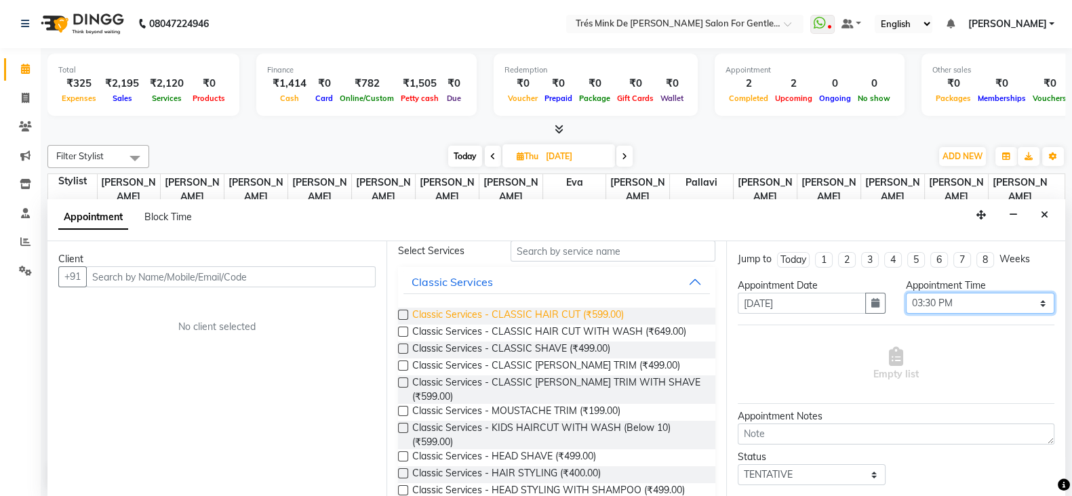
scroll to position [84, 0]
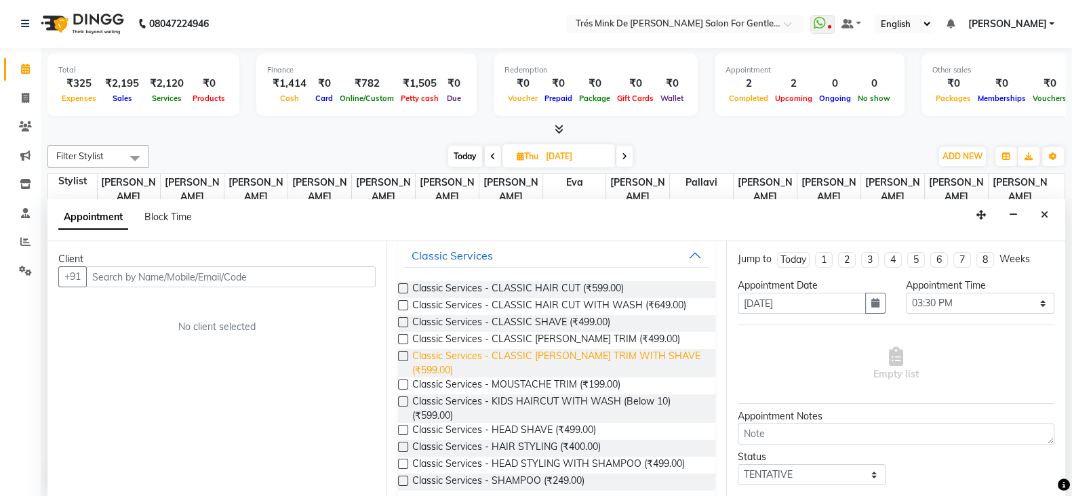
click at [542, 364] on span "Classic Services - CLASSIC [PERSON_NAME] TRIM WITH SHAVE (₹599.00)" at bounding box center [557, 363] width 291 height 28
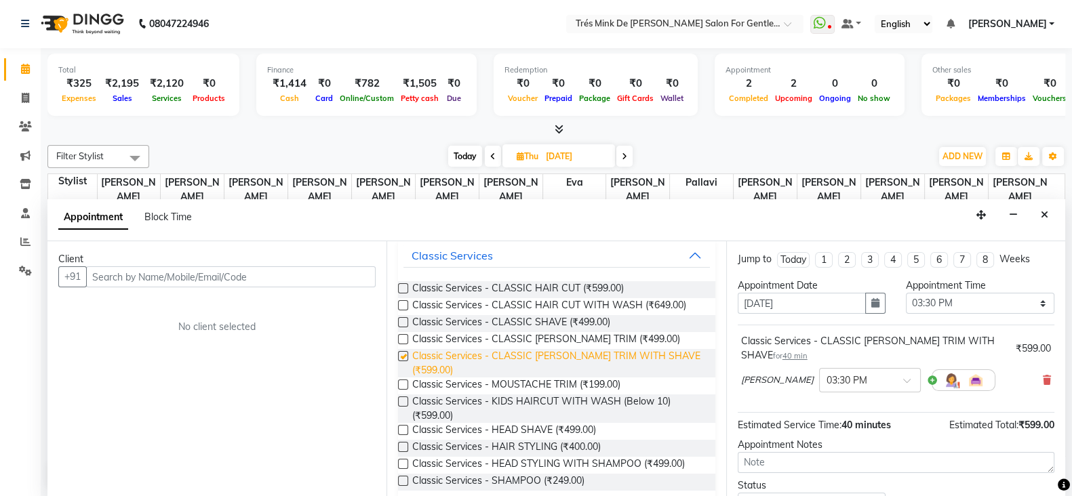
checkbox input "false"
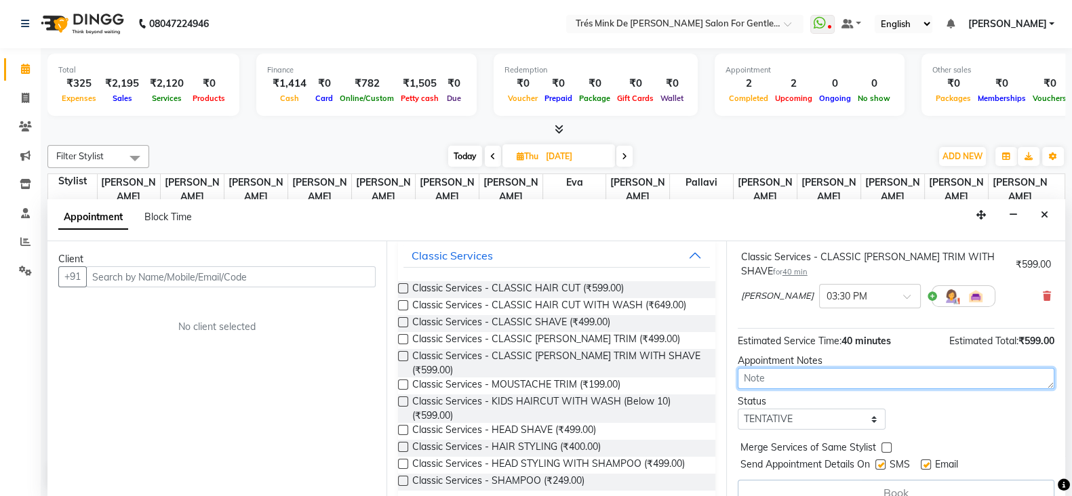
click at [796, 386] on div "Jump to Today 1 2 3 4 5 6 7 8 Weeks Appointment Date 04-09-2025 Appointment Tim…" at bounding box center [895, 369] width 339 height 256
type textarea "Aanand"
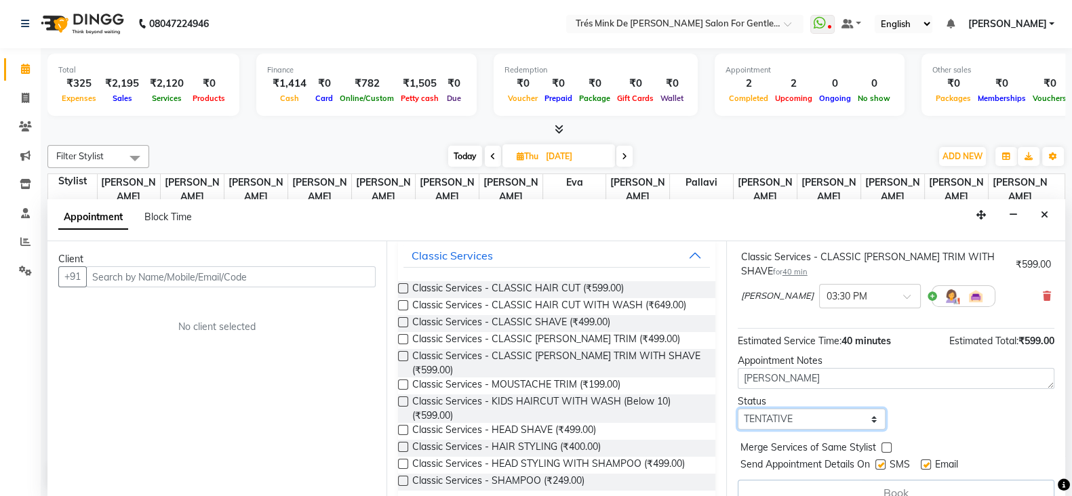
click at [789, 414] on select "Select TENTATIVE CONFIRM UPCOMING" at bounding box center [811, 419] width 148 height 21
select select "confirm booking"
click at [737, 409] on select "Select TENTATIVE CONFIRM UPCOMING" at bounding box center [811, 419] width 148 height 21
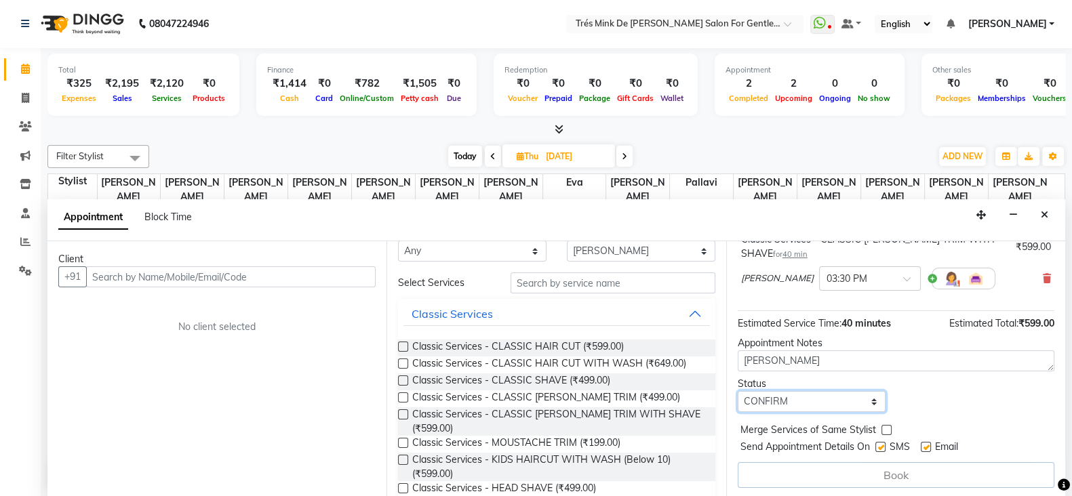
scroll to position [0, 0]
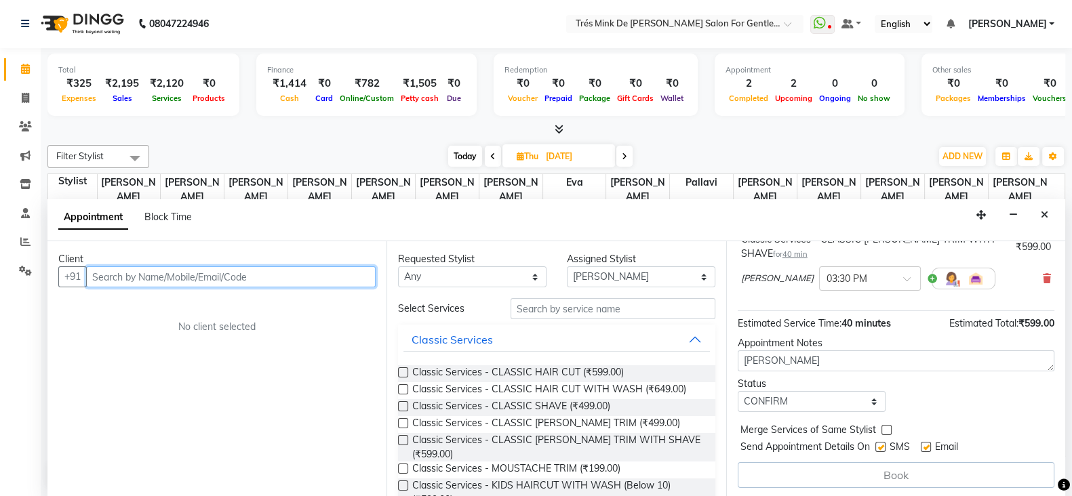
click at [272, 266] on input "text" at bounding box center [230, 276] width 289 height 21
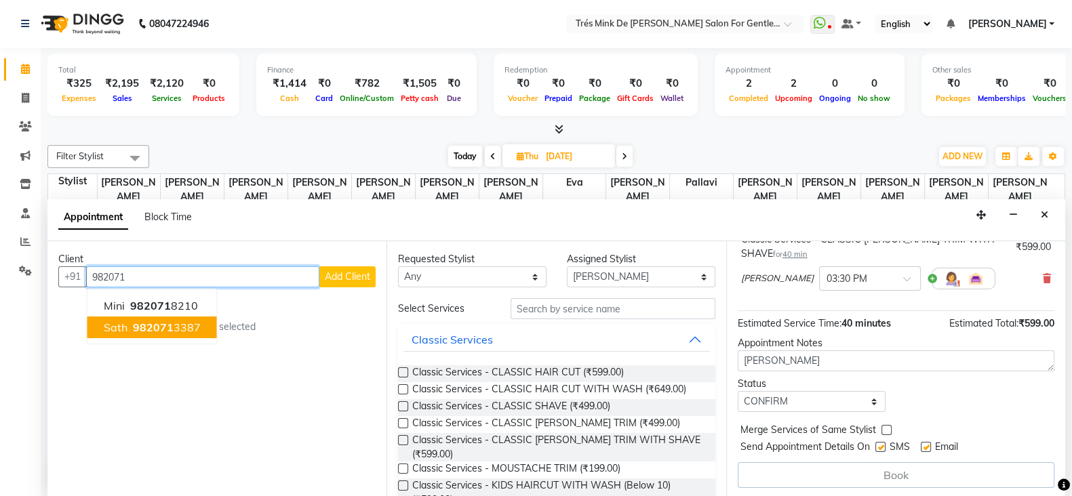
click at [197, 337] on ngb-typeahead-window "mini 982071 8210 Sath 982071 3387" at bounding box center [152, 317] width 131 height 56
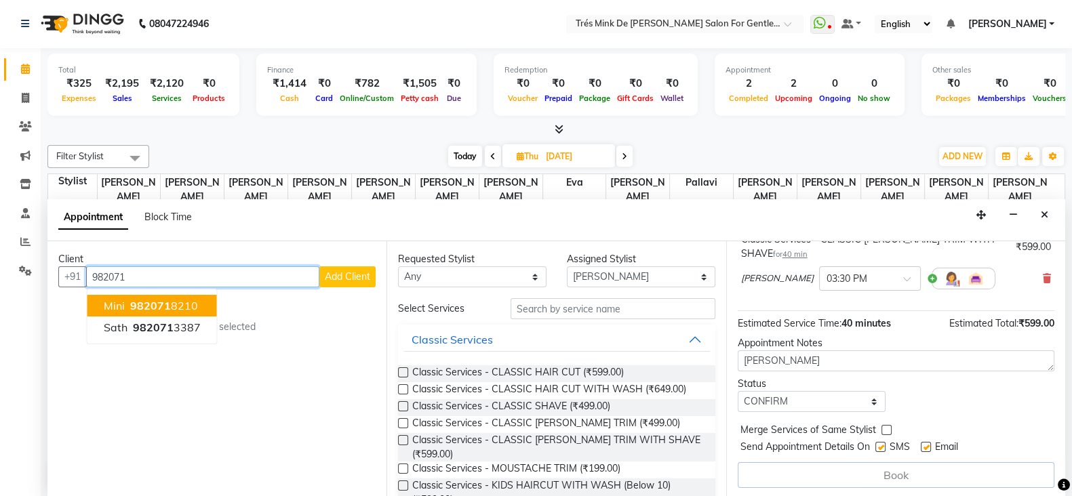
click at [176, 312] on button "mini 982071 8210" at bounding box center [151, 306] width 129 height 22
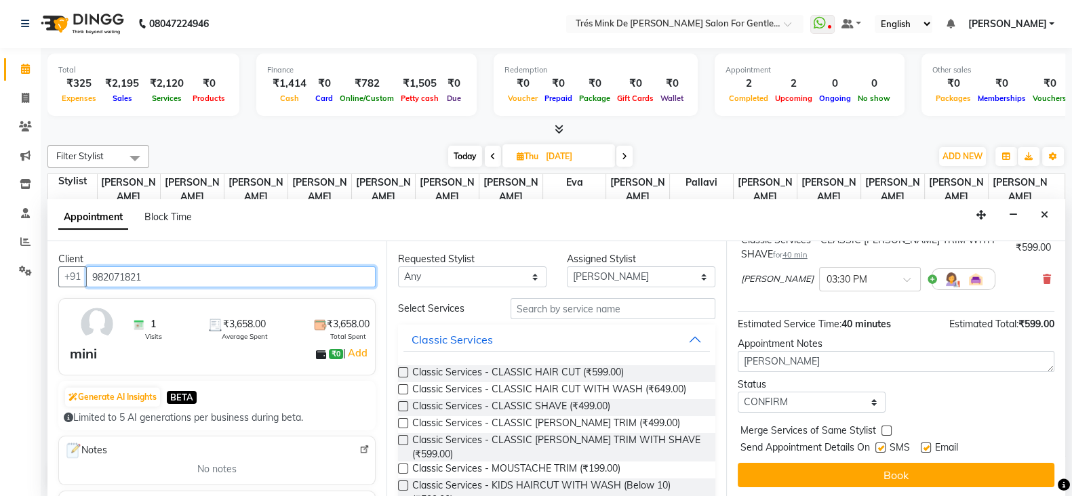
scroll to position [102, 0]
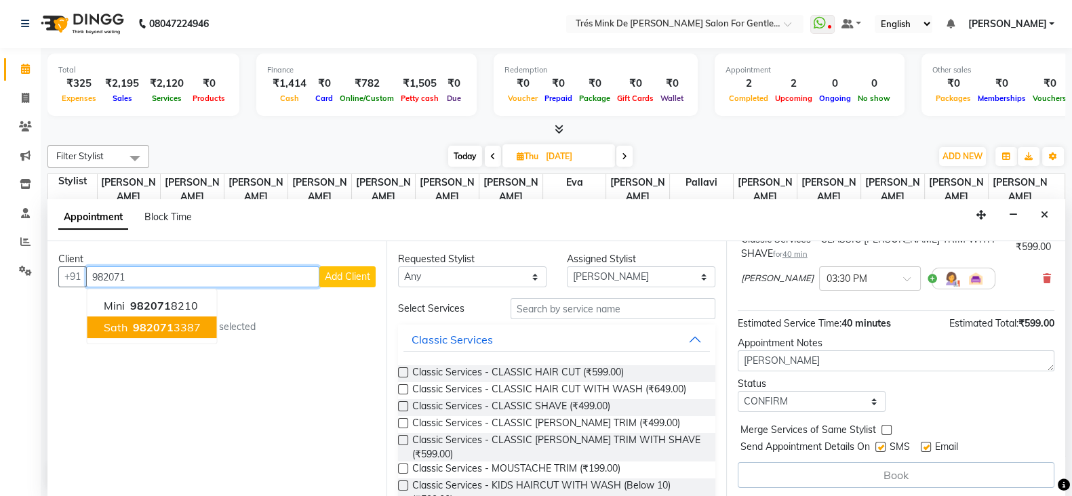
click at [190, 329] on ngb-highlight "982071 3387" at bounding box center [165, 328] width 70 height 14
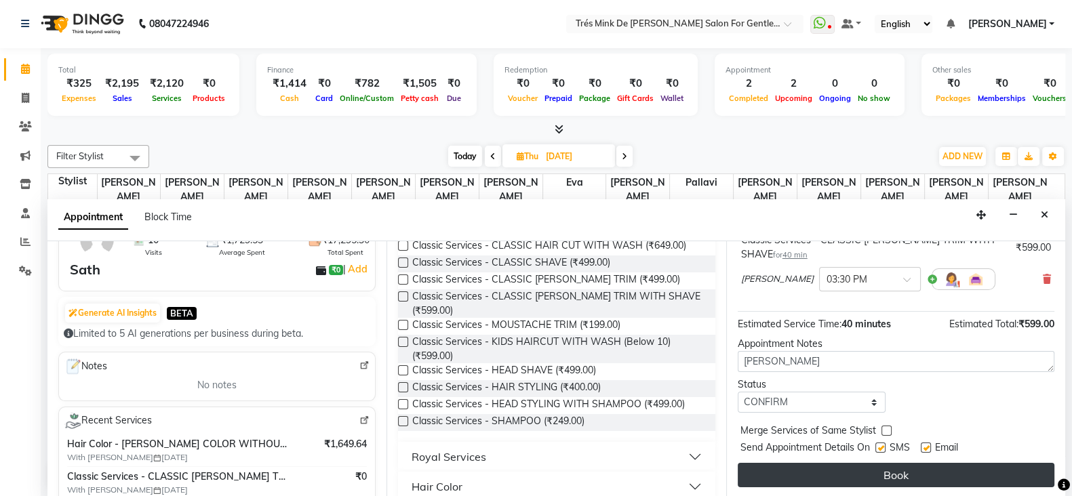
scroll to position [169, 0]
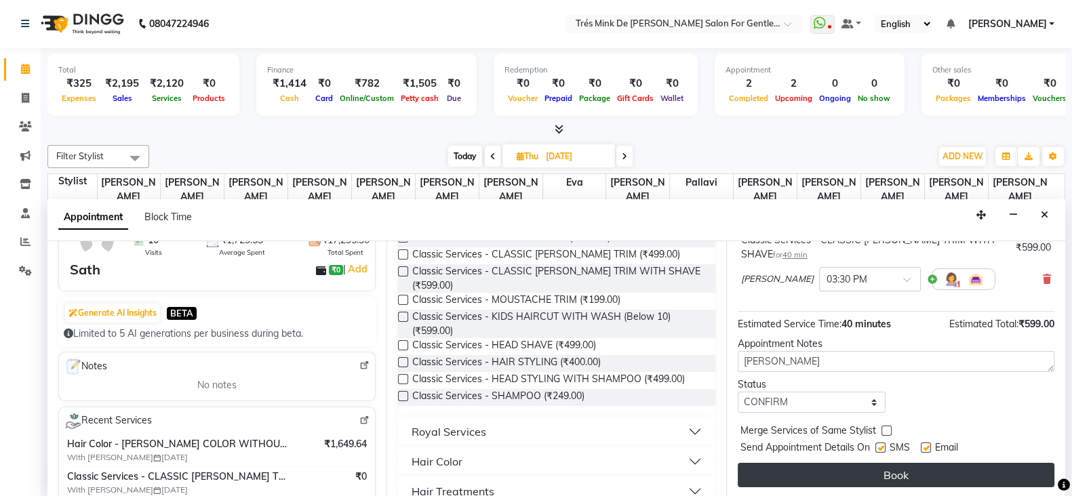
type input "9820713387"
click at [833, 466] on button "Book" at bounding box center [895, 475] width 317 height 24
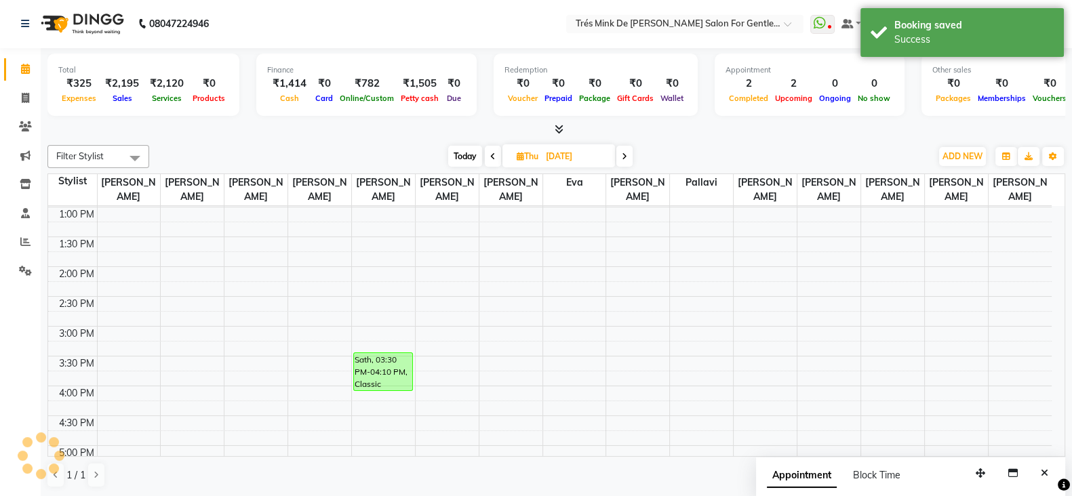
scroll to position [0, 0]
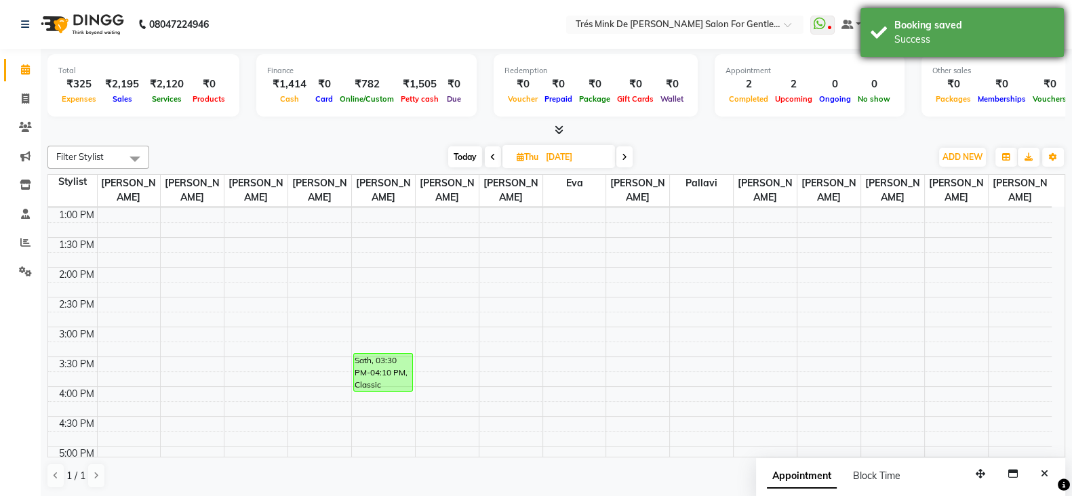
click at [962, 52] on div "Booking saved Success" at bounding box center [961, 32] width 203 height 49
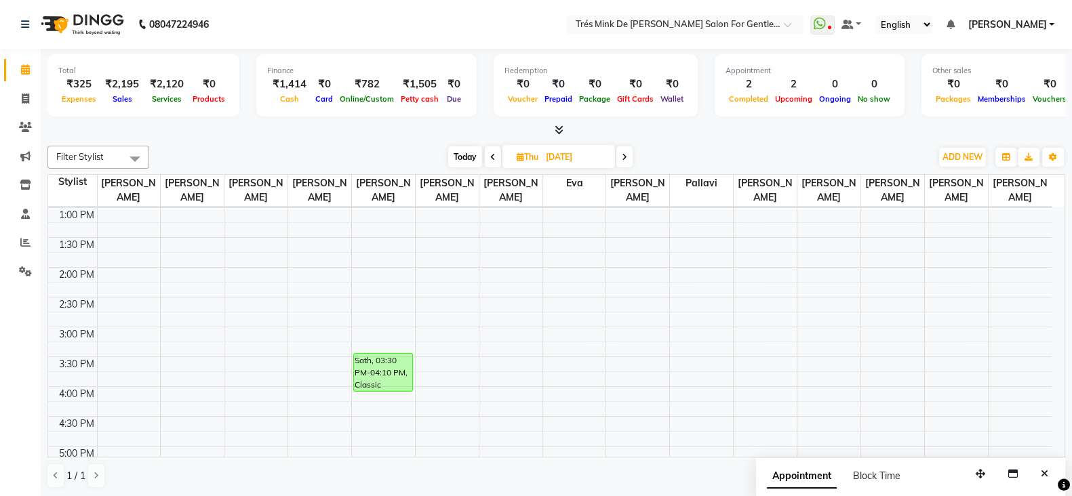
click at [462, 148] on span "Today" at bounding box center [465, 156] width 34 height 21
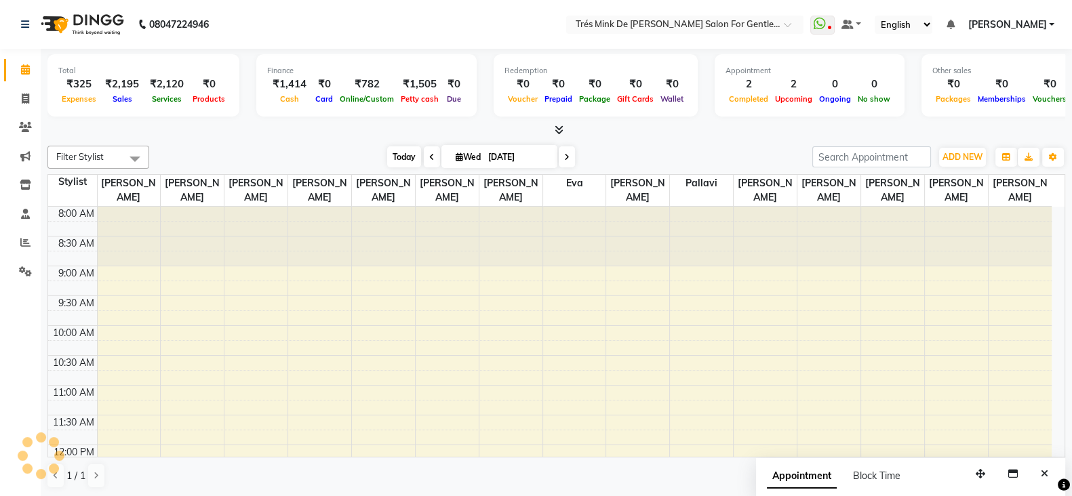
scroll to position [297, 0]
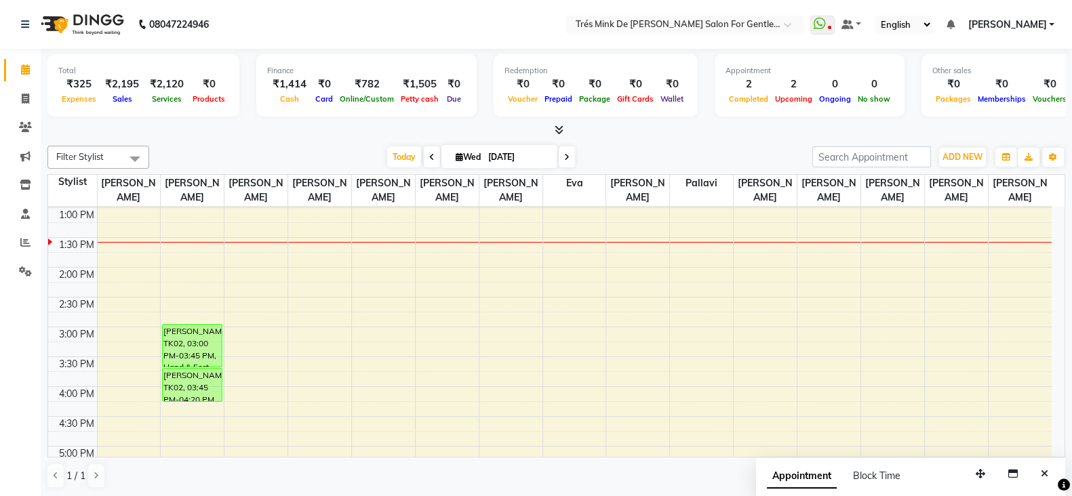
click at [565, 153] on icon at bounding box center [566, 157] width 5 height 8
type input "04-09-2025"
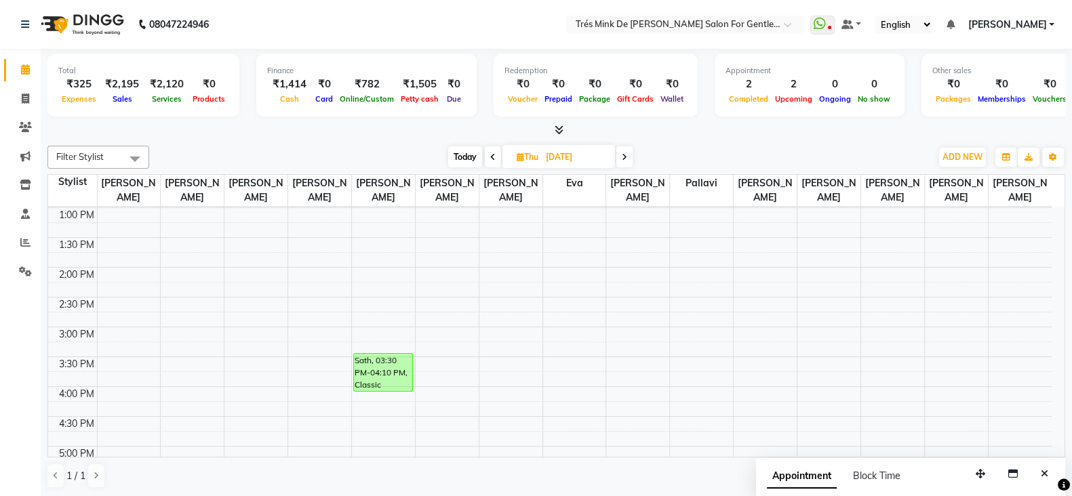
click at [394, 353] on link "Sath, 03:30 PM-04:10 PM, Classic Services - CLASSIC BEARD TRIM WITH SHAVE" at bounding box center [383, 372] width 60 height 39
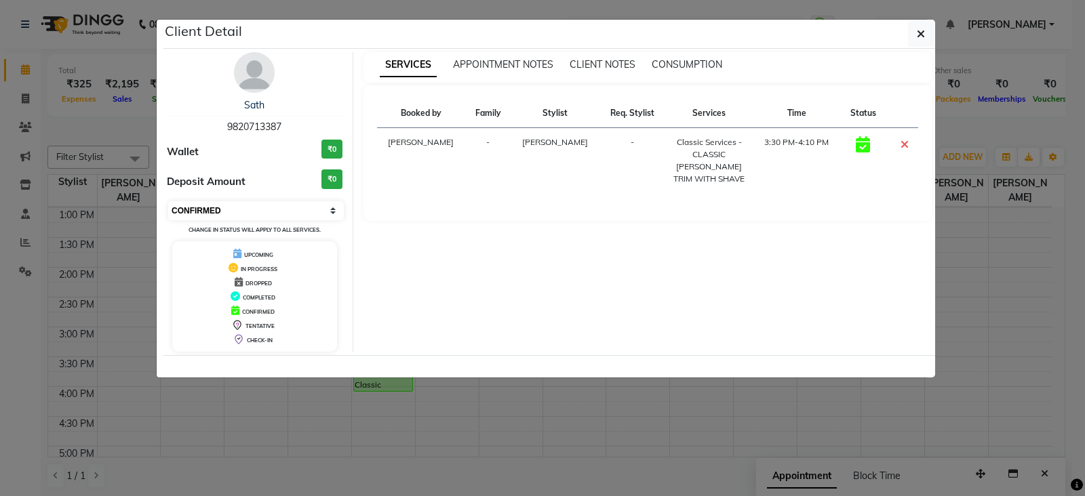
click at [294, 201] on select "Select CONFIRMED TENTATIVE" at bounding box center [256, 210] width 176 height 19
click at [168, 201] on select "Select CONFIRMED TENTATIVE" at bounding box center [256, 210] width 176 height 19
click at [298, 203] on select "Select CONFIRMED TENTATIVE" at bounding box center [256, 210] width 176 height 19
click at [168, 201] on select "Select CONFIRMED TENTATIVE" at bounding box center [256, 210] width 176 height 19
click at [315, 212] on select "Select CONFIRMED TENTATIVE" at bounding box center [256, 210] width 176 height 19
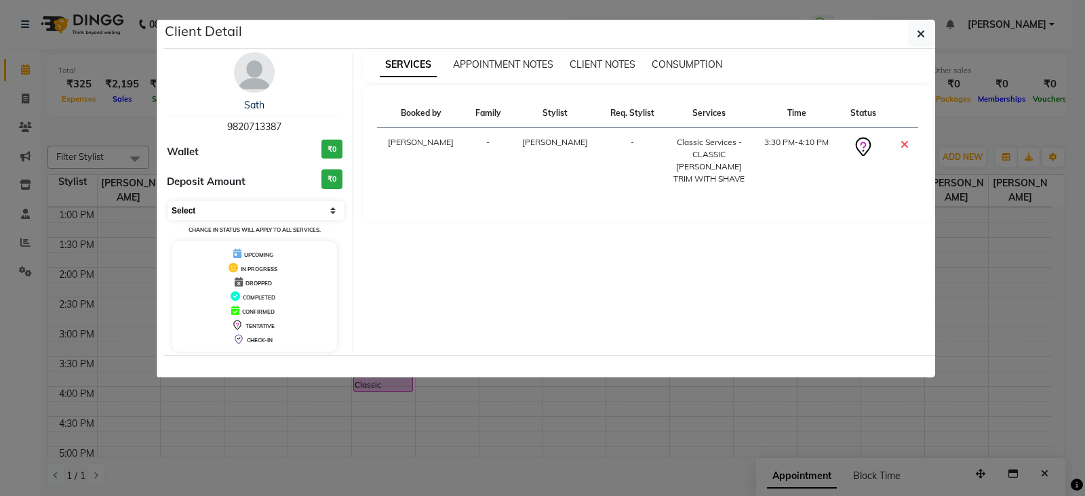
select select "6"
click at [168, 201] on select "Select CONFIRMED TENTATIVE" at bounding box center [256, 210] width 176 height 19
click at [119, 224] on ngb-modal-window "Client Detail Sath 9820713387 Wallet ₹0 Deposit Amount ₹0 Select CONFIRMED TENT…" at bounding box center [542, 248] width 1085 height 496
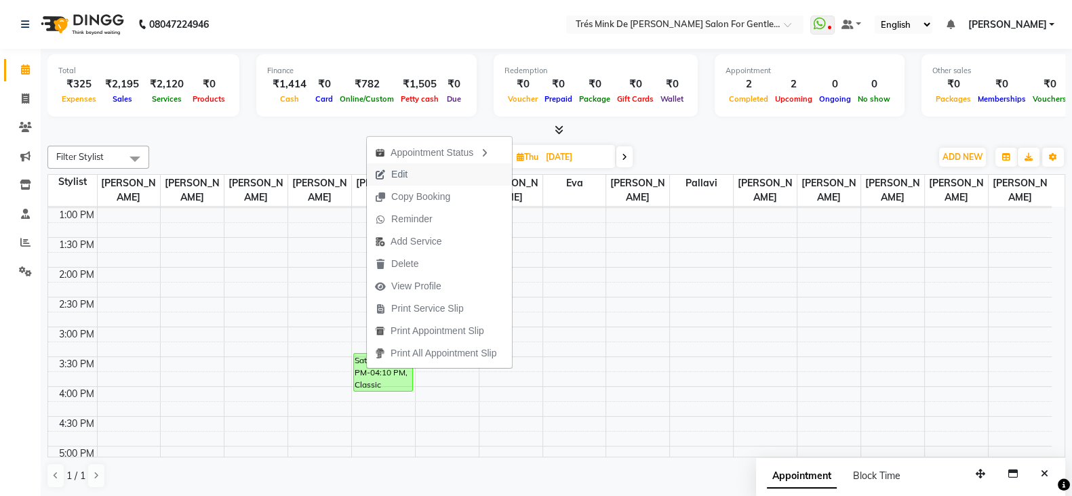
click at [434, 174] on button "Edit" at bounding box center [439, 174] width 145 height 22
select select "tentative"
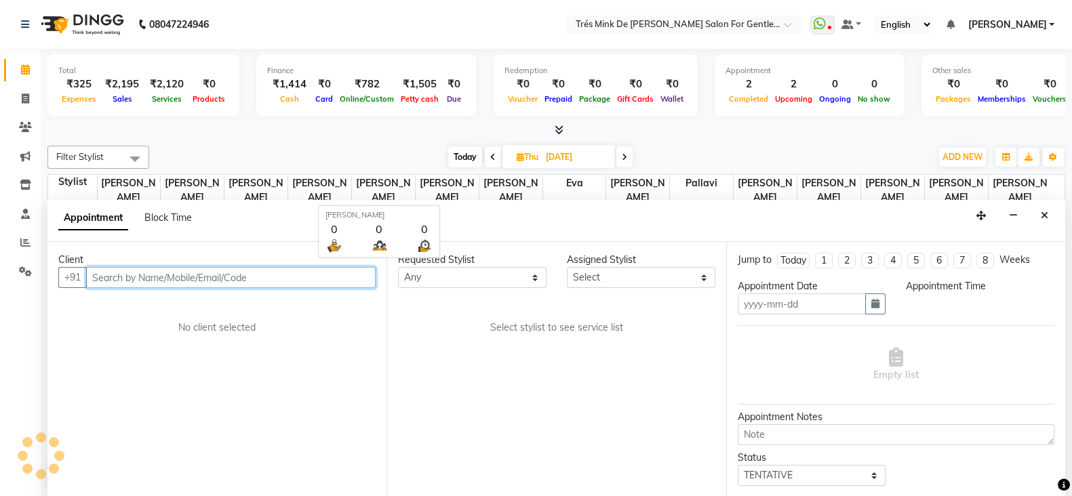
type input "04-09-2025"
type textarea "Aanand"
select select "confirm booking"
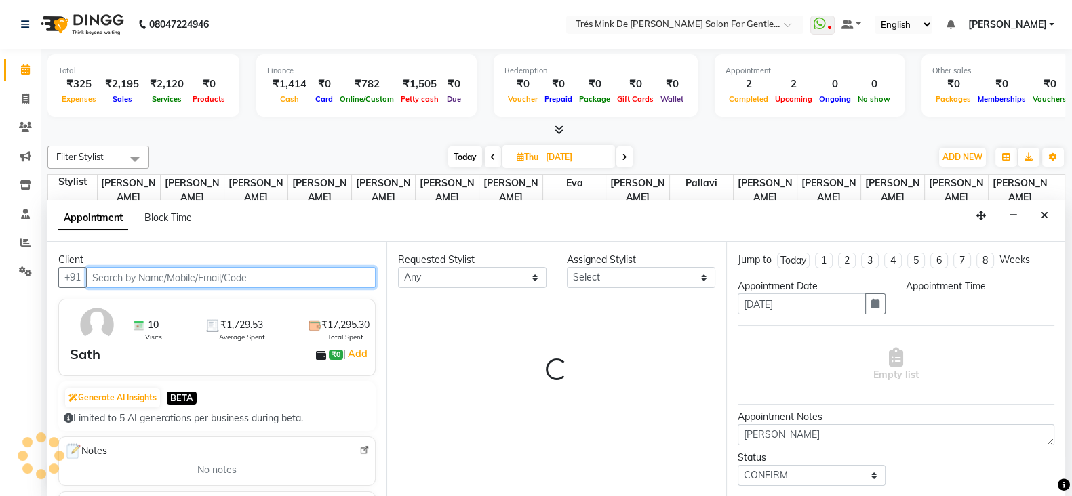
select select "37745"
select select "930"
select select "1507"
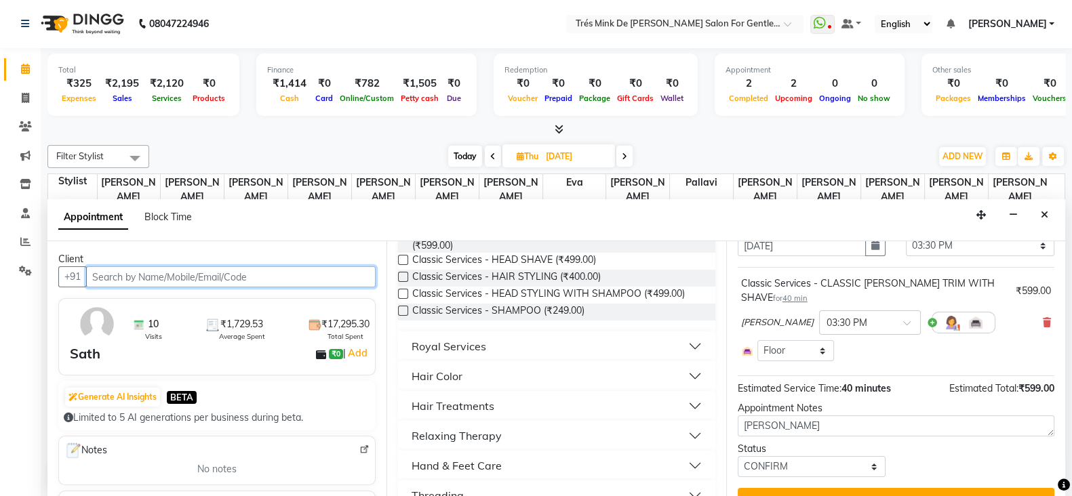
scroll to position [83, 0]
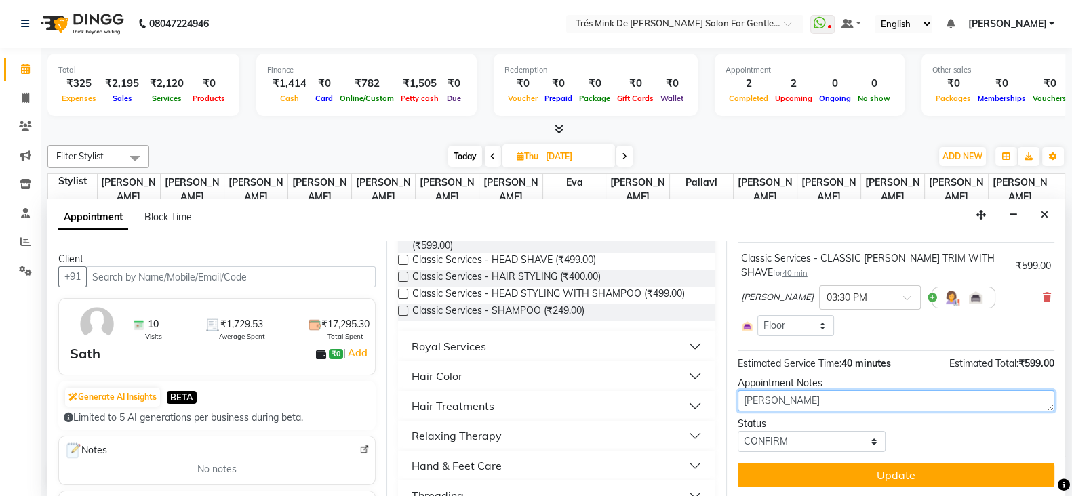
click at [819, 401] on textarea "Aanand" at bounding box center [895, 400] width 317 height 21
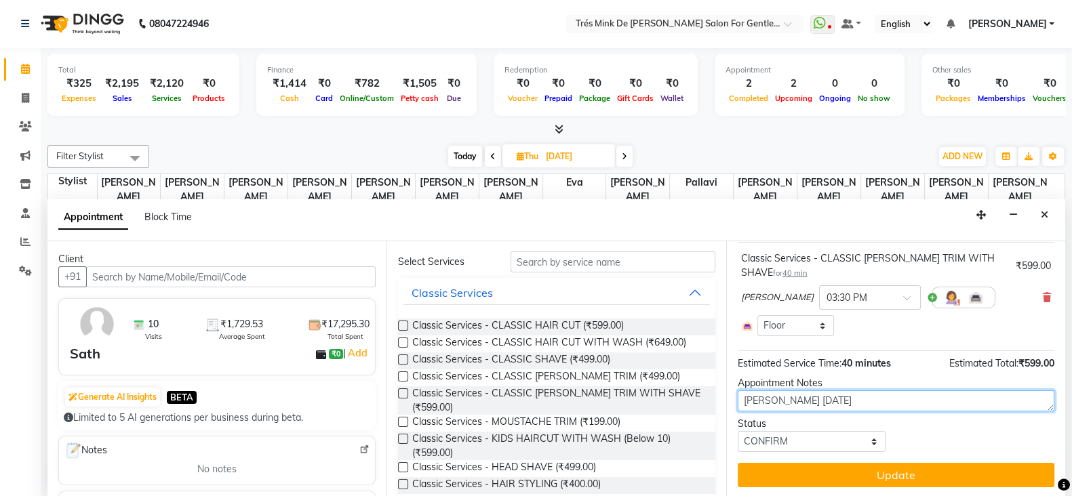
scroll to position [0, 0]
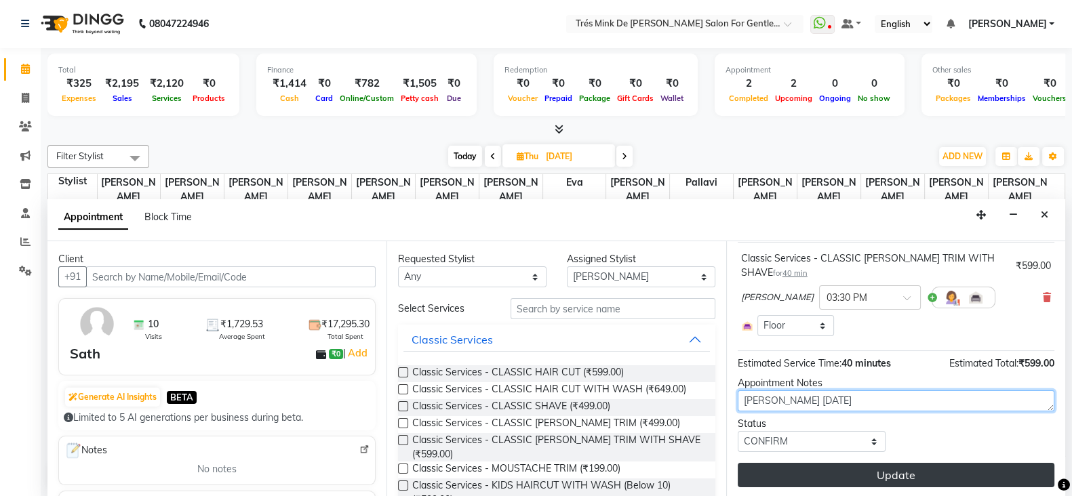
type textarea "Aanand 3/9/25"
click at [796, 470] on button "Update" at bounding box center [895, 475] width 317 height 24
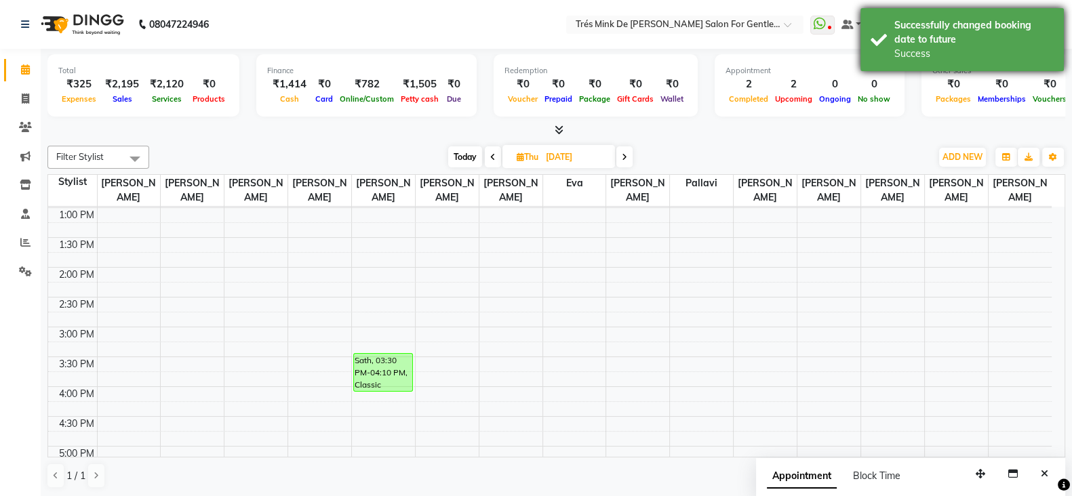
click at [937, 11] on div "Successfully changed booking date to future Success" at bounding box center [961, 39] width 203 height 63
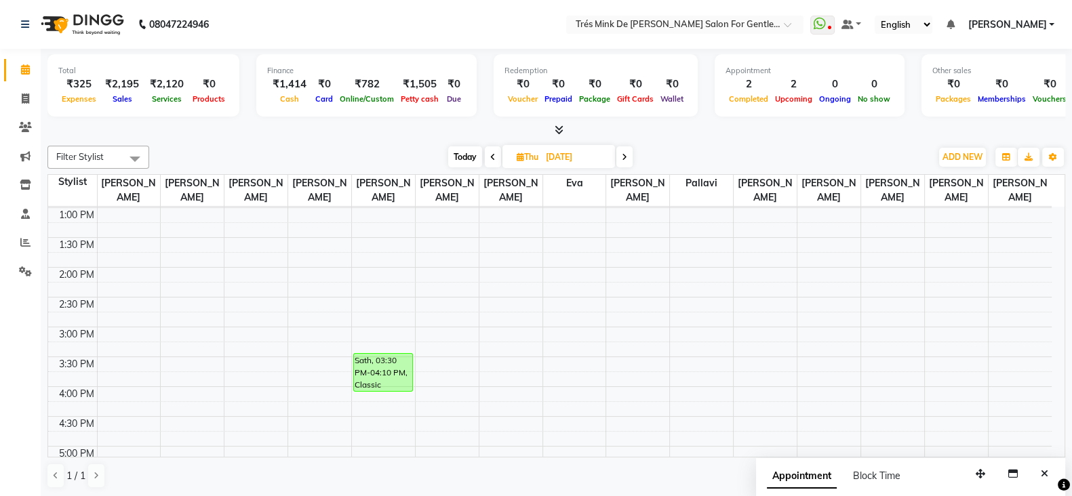
drag, startPoint x: 446, startPoint y: 323, endPoint x: 435, endPoint y: 332, distance: 14.0
drag, startPoint x: 435, startPoint y: 332, endPoint x: 818, endPoint y: 140, distance: 428.3
click at [818, 140] on div "Filter Stylist Select All Aanand Saindane Payal Jadhav Dilshad shaikh Gaurav At…" at bounding box center [555, 317] width 1017 height 354
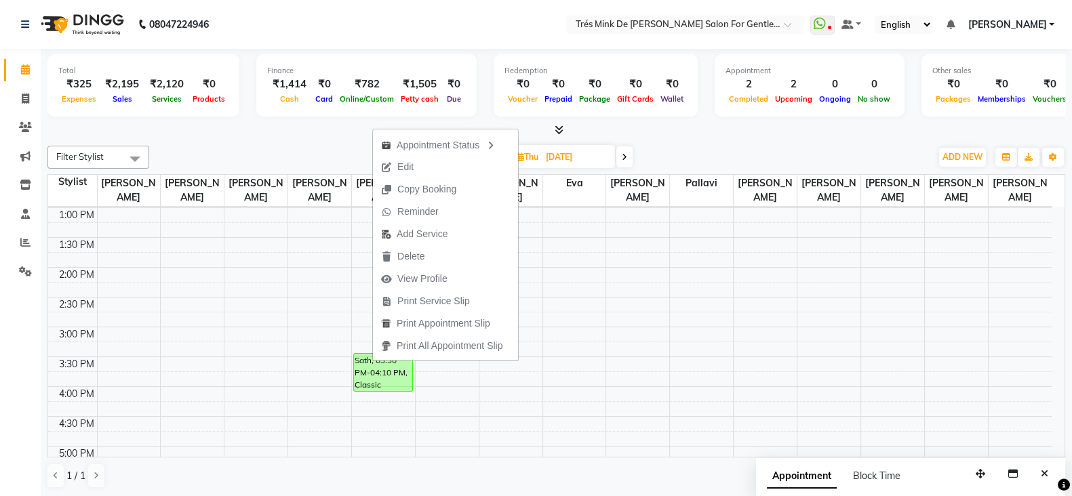
click at [677, 147] on div "Today Thu 04-09-2025" at bounding box center [540, 157] width 768 height 20
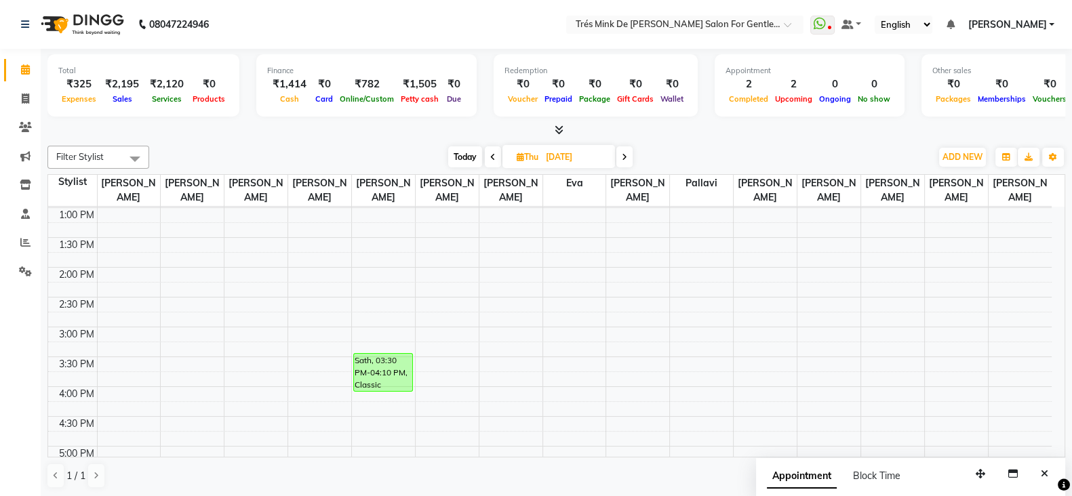
click at [470, 159] on span "Today" at bounding box center [465, 156] width 34 height 21
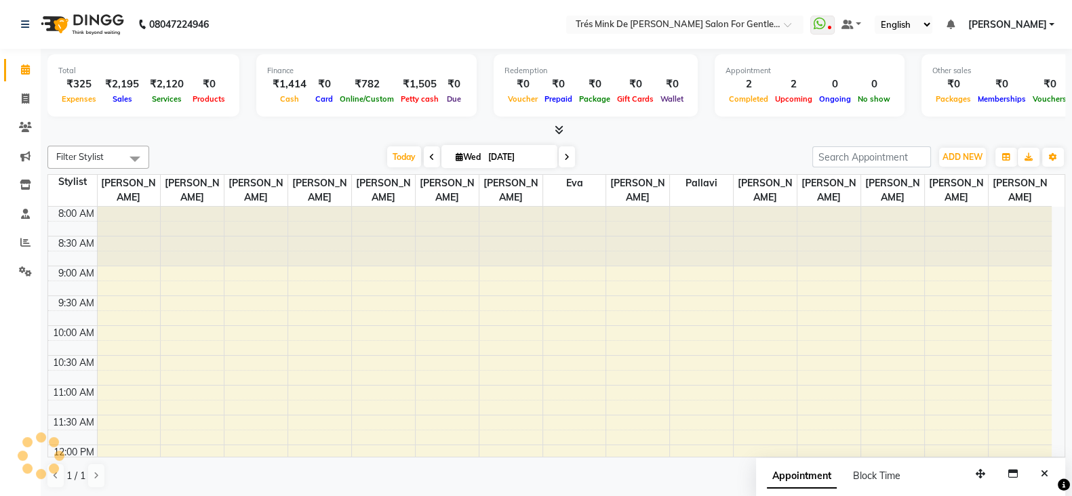
scroll to position [297, 0]
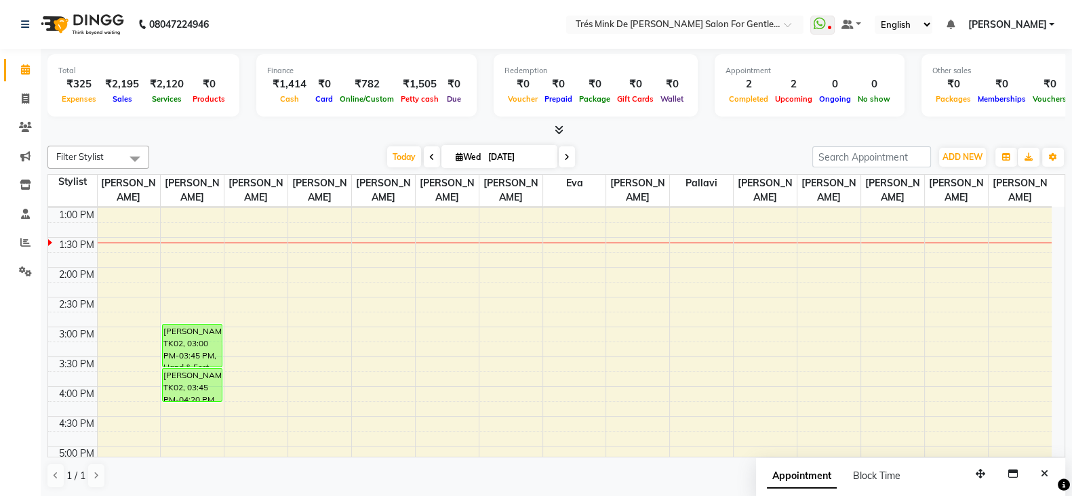
click at [571, 154] on span at bounding box center [567, 156] width 16 height 21
type input "04-09-2025"
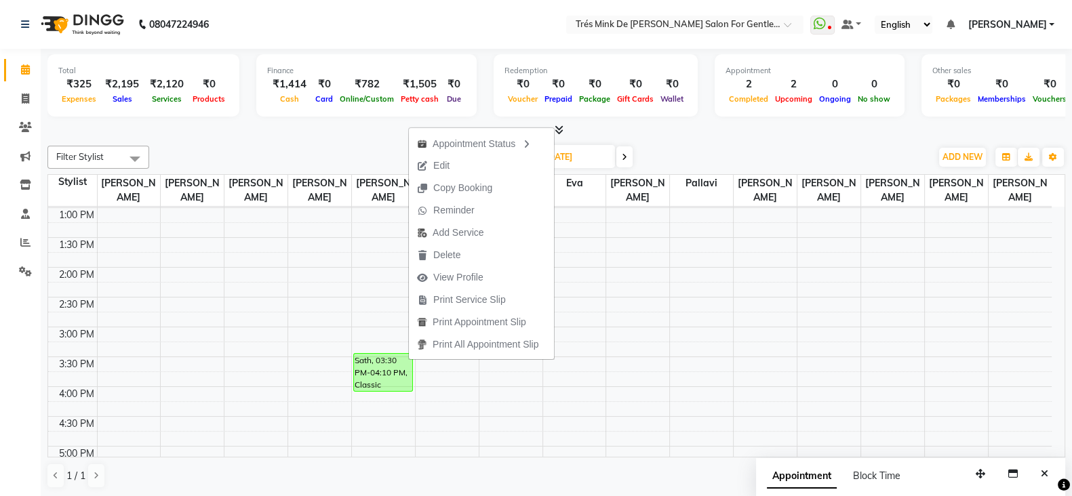
click at [710, 130] on div at bounding box center [555, 130] width 1017 height 14
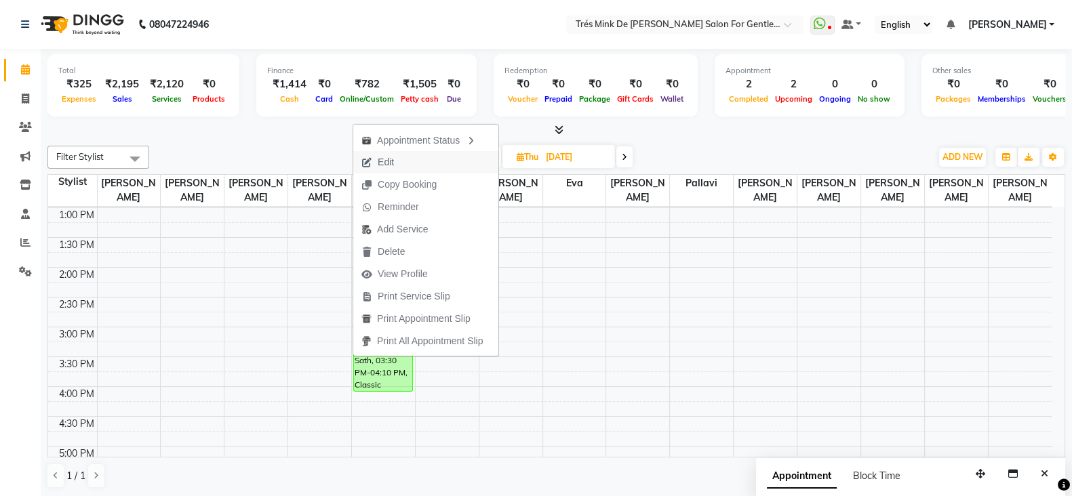
click at [417, 169] on button "Edit" at bounding box center [425, 162] width 145 height 22
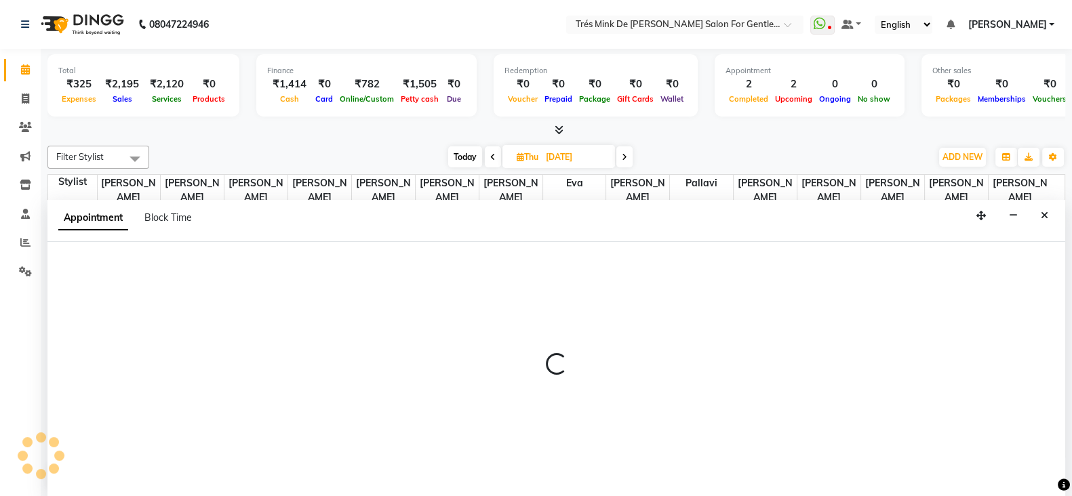
select select "tentative"
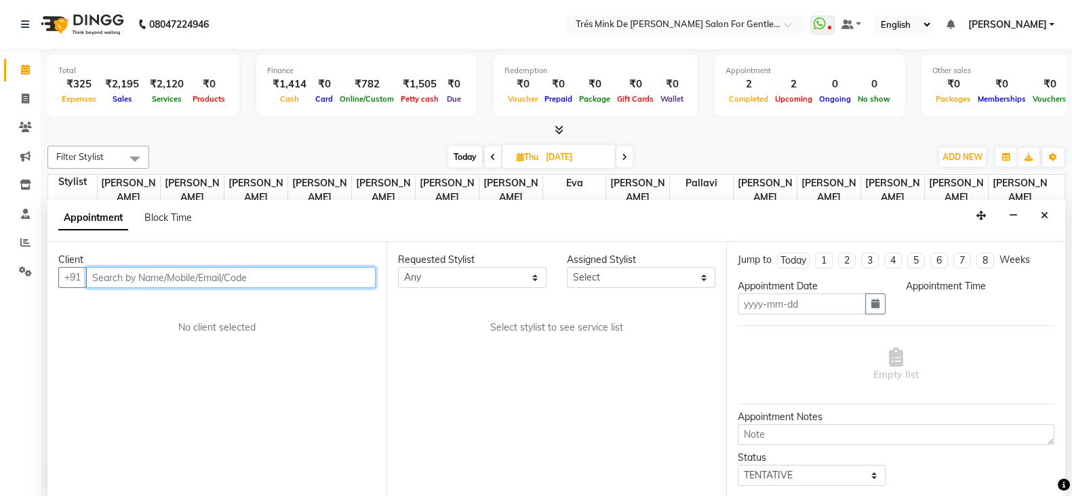
type input "04-09-2025"
type textarea "Aanand 3/9/25"
select select "confirm booking"
select select "930"
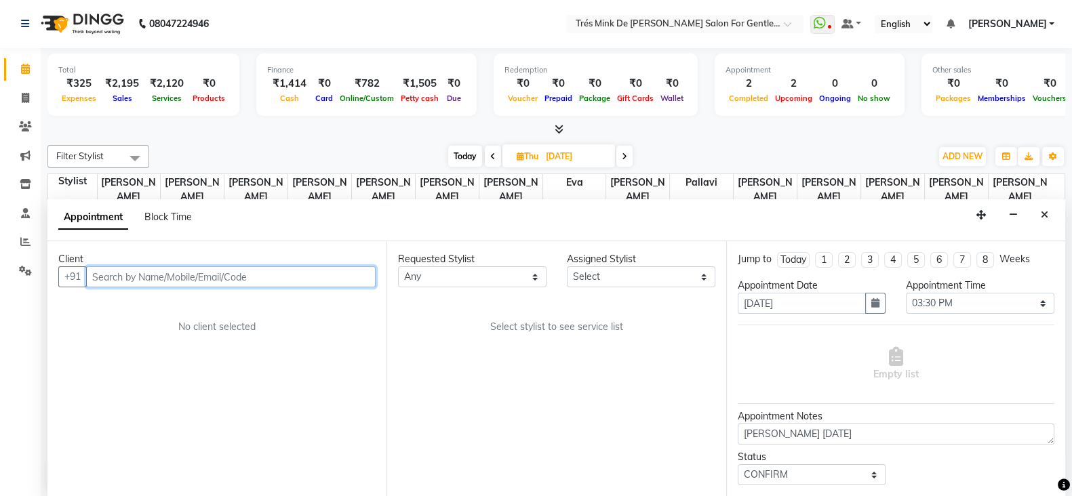
select select "37745"
select select "1507"
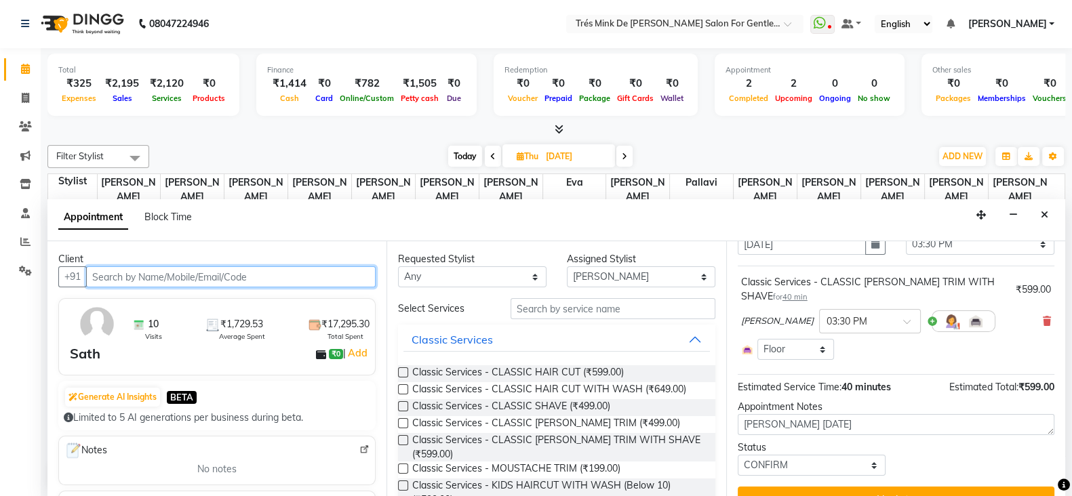
scroll to position [83, 0]
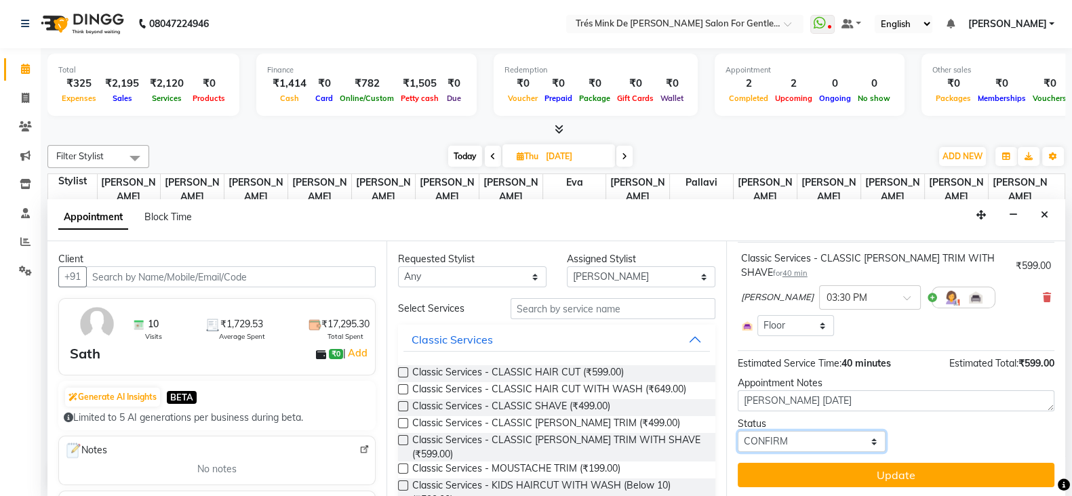
click at [786, 438] on select "Select TENTATIVE CONFIRM UPCOMING" at bounding box center [811, 441] width 148 height 21
select select "upcoming"
click at [737, 431] on select "Select TENTATIVE CONFIRM UPCOMING" at bounding box center [811, 441] width 148 height 21
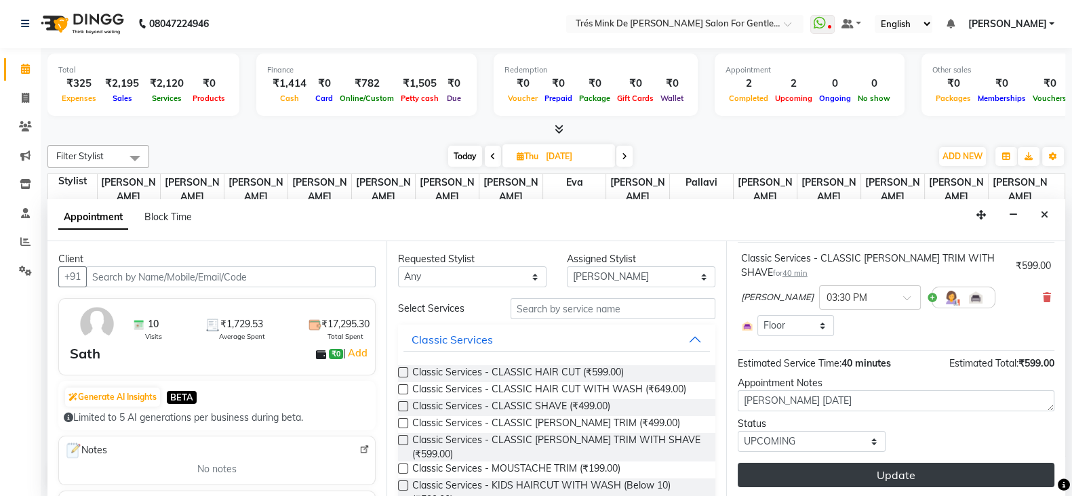
click at [763, 466] on button "Update" at bounding box center [895, 475] width 317 height 24
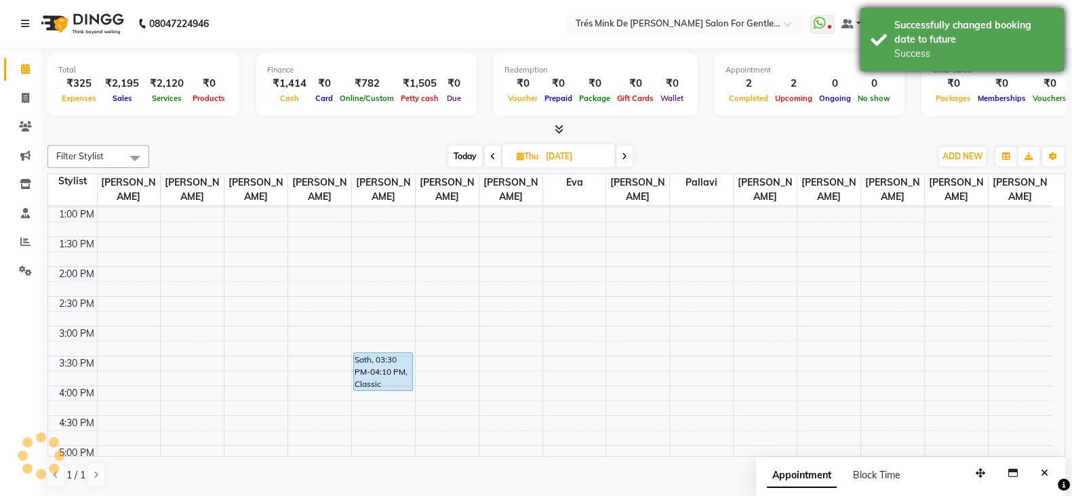
scroll to position [0, 0]
click at [899, 45] on div "Successfully changed booking date to future" at bounding box center [973, 32] width 159 height 28
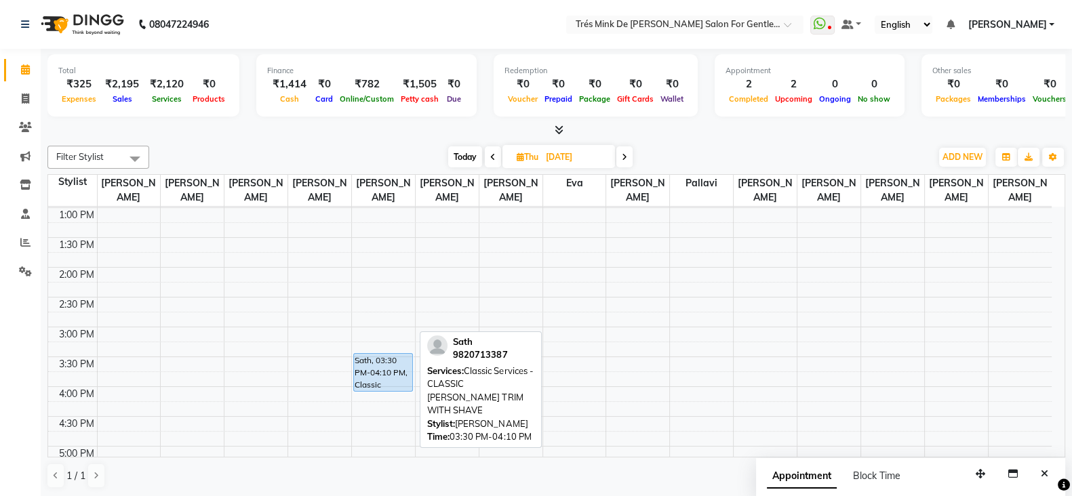
click at [370, 378] on div "Sath, 03:30 PM-04:10 PM, Classic Services - CLASSIC BEARD TRIM WITH SHAVE" at bounding box center [383, 372] width 59 height 37
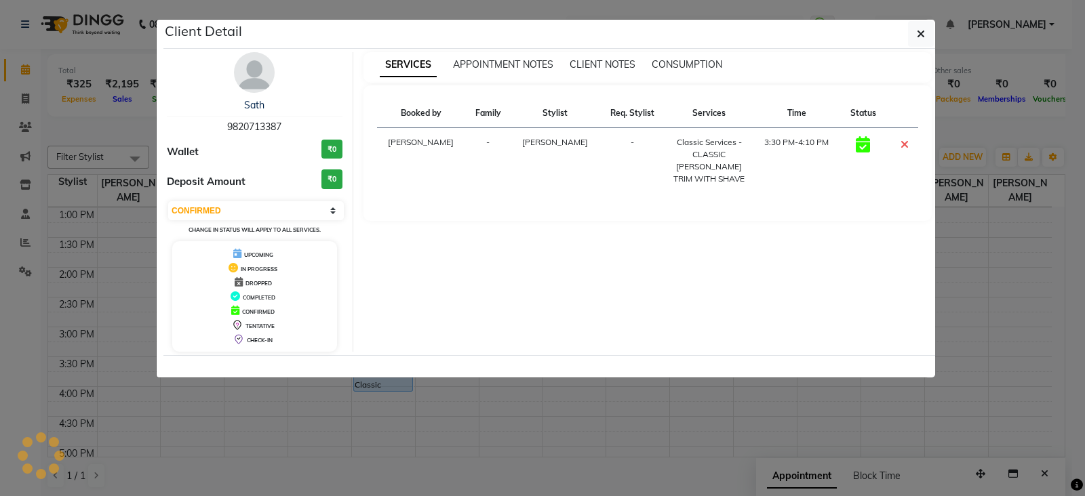
select select "select"
click at [382, 400] on ngb-modal-window "Client Detail Sath 9820713387 Wallet ₹0 Deposit Amount ₹0 Select CONFIRMED TENT…" at bounding box center [542, 248] width 1085 height 496
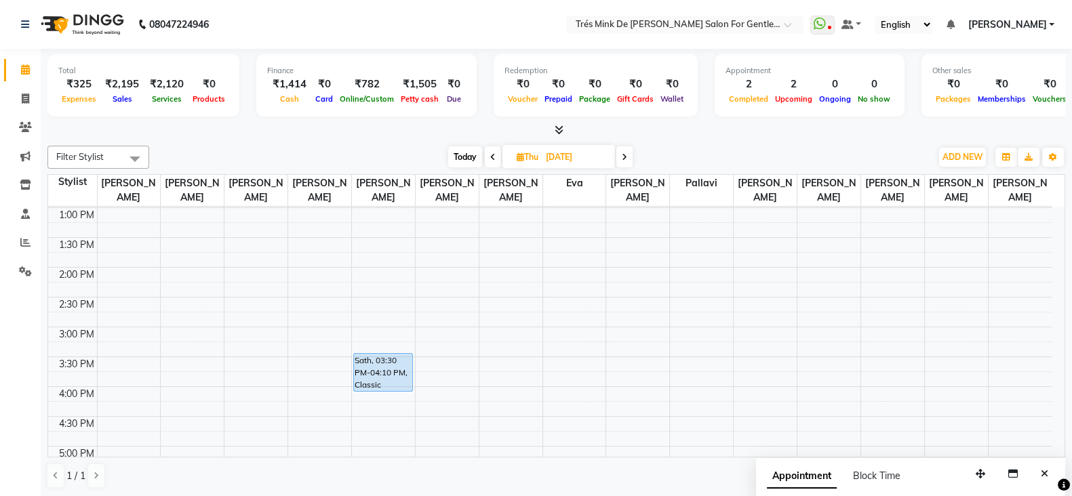
click at [471, 148] on span "Today" at bounding box center [465, 156] width 34 height 21
type input "[DATE]"
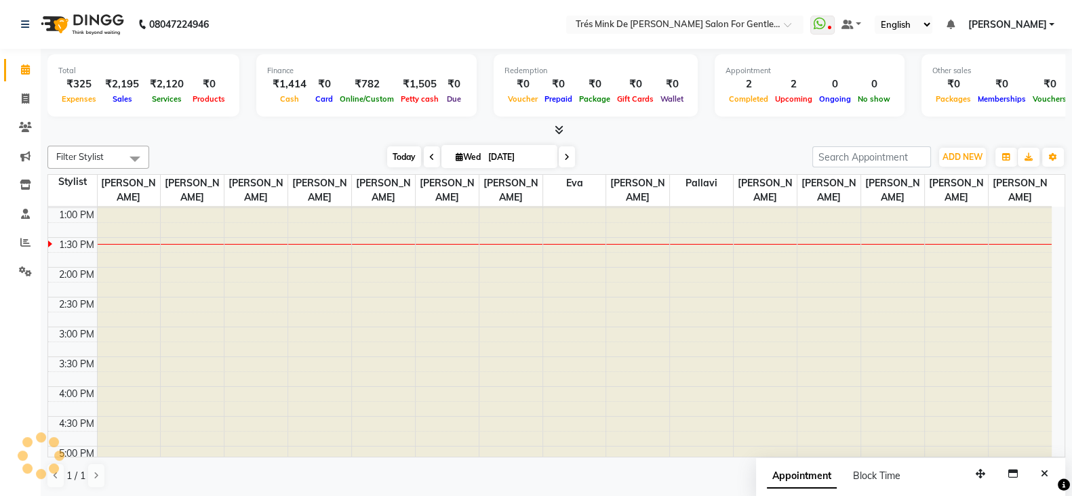
scroll to position [297, 0]
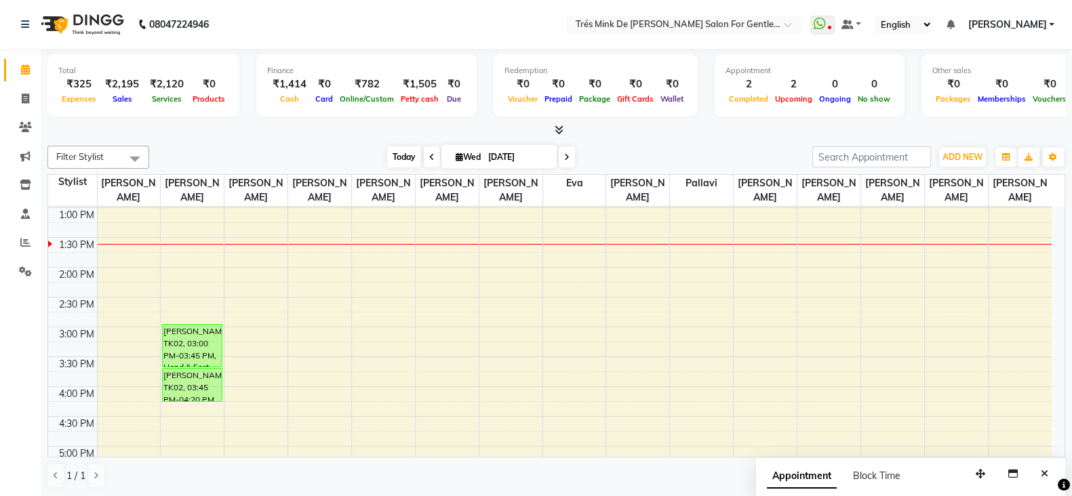
click at [404, 152] on span "Today" at bounding box center [404, 156] width 34 height 21
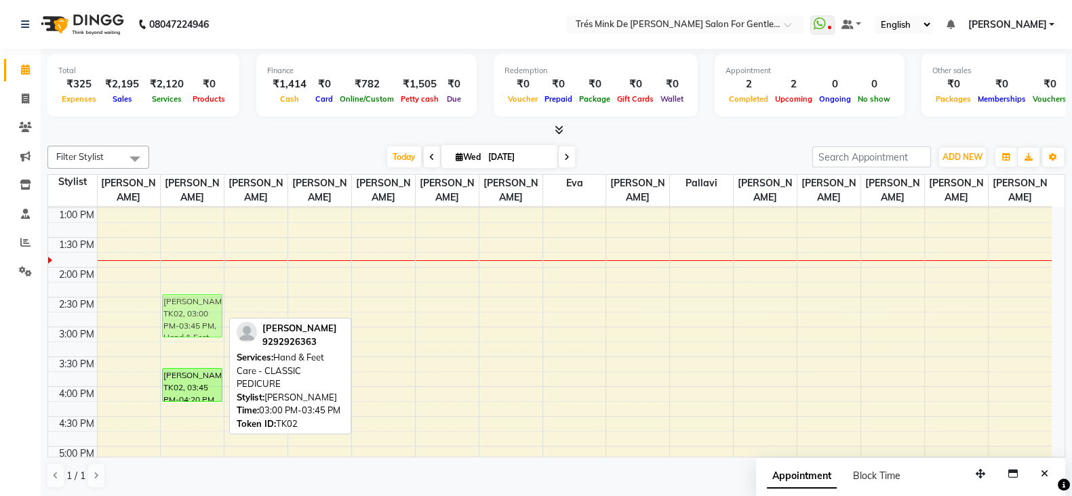
drag, startPoint x: 183, startPoint y: 340, endPoint x: 183, endPoint y: 317, distance: 23.7
click at [183, 317] on div "Jayesh Lakhani, TK02, 03:00 PM-03:45 PM, Hand & Feet Care - CLASSIC PEDICURE Ja…" at bounding box center [192, 387] width 63 height 954
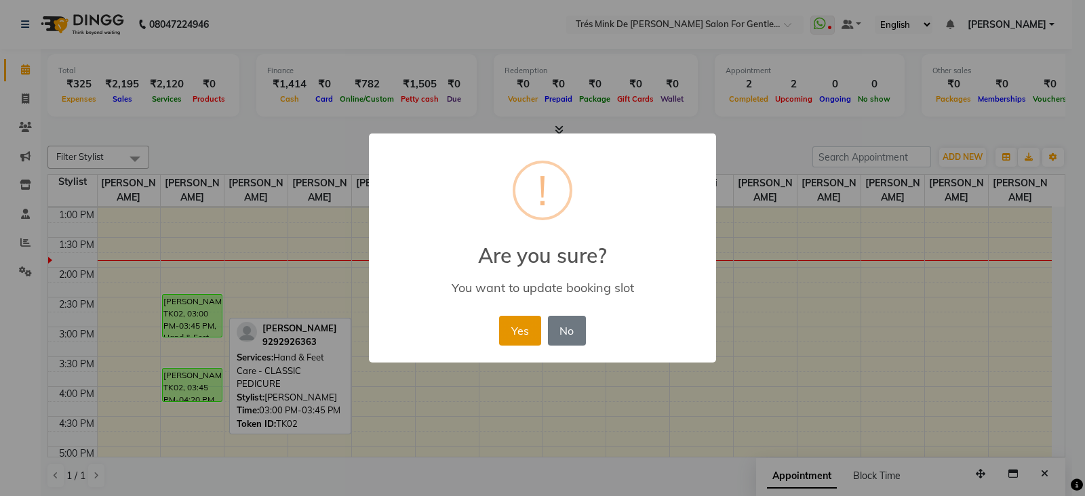
click at [504, 329] on button "Yes" at bounding box center [519, 331] width 41 height 30
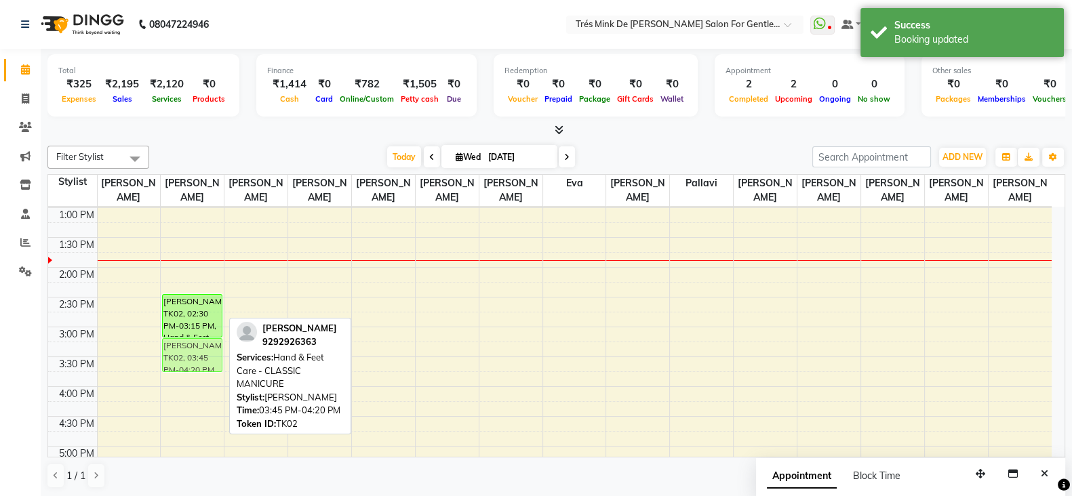
drag, startPoint x: 189, startPoint y: 382, endPoint x: 193, endPoint y: 351, distance: 30.8
click at [193, 351] on div "Jayesh Lakhani, TK02, 02:30 PM-03:15 PM, Hand & Feet Care - CLASSIC PEDICURE Ja…" at bounding box center [192, 387] width 63 height 954
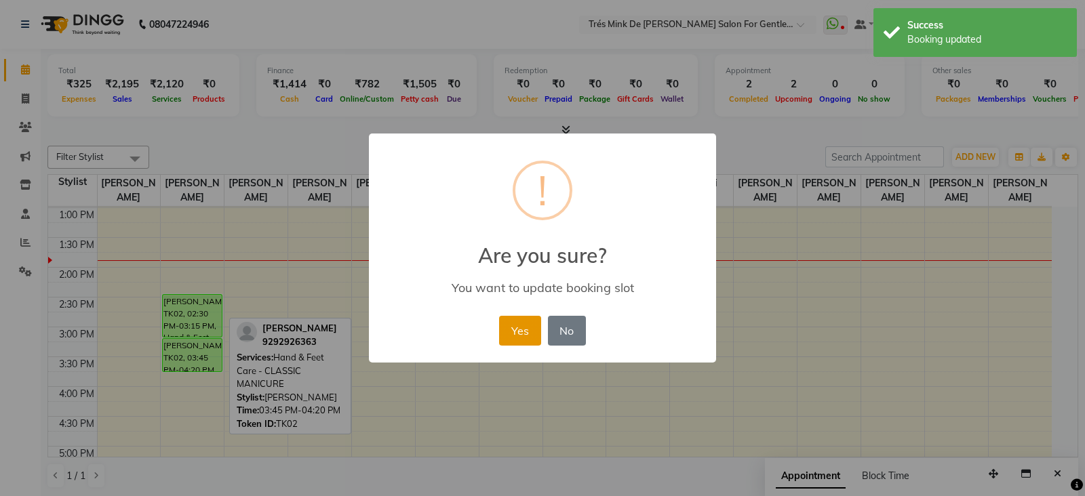
click at [525, 327] on button "Yes" at bounding box center [519, 331] width 41 height 30
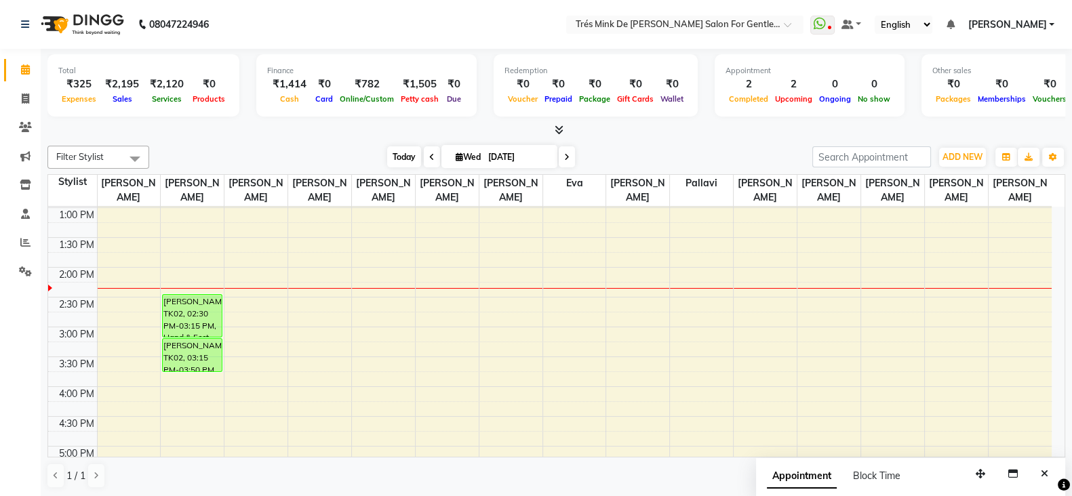
click at [387, 157] on span "Today" at bounding box center [404, 156] width 34 height 21
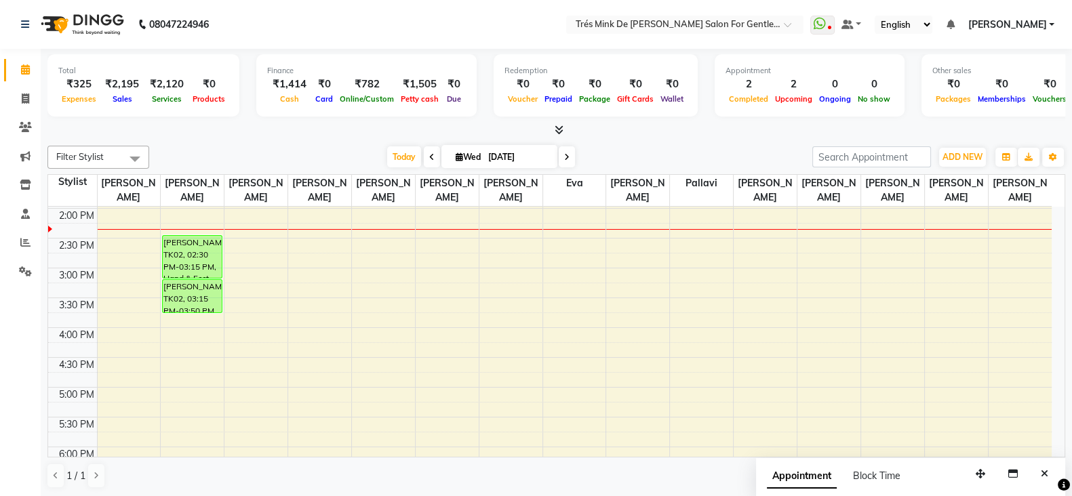
drag, startPoint x: 185, startPoint y: 232, endPoint x: 429, endPoint y: 31, distance: 315.9
click at [429, 31] on nav "08047224946 Select Location × Trés Mink De Shailesh Mistry Salon For Gentlemen,…" at bounding box center [536, 24] width 1072 height 49
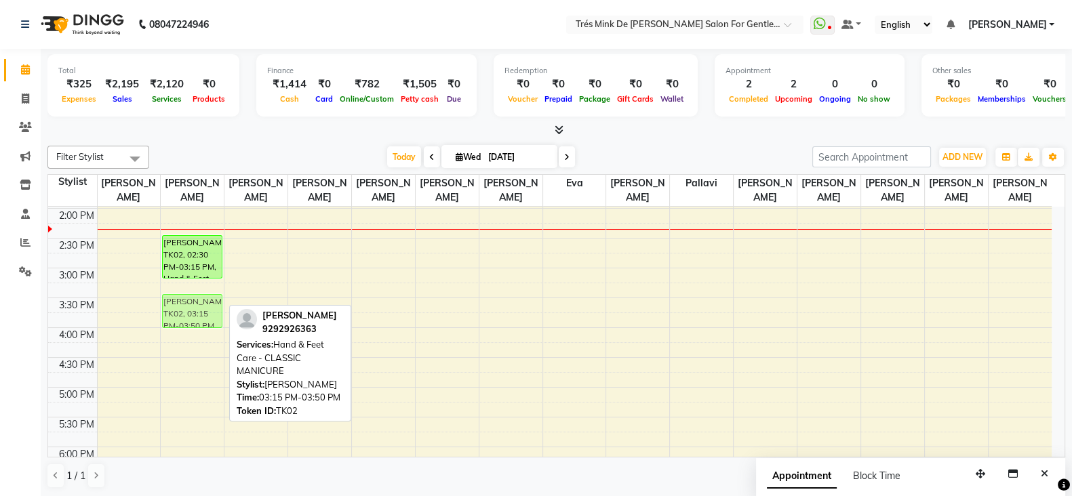
click at [185, 295] on div "Jayesh Lakhani, TK02, 02:30 PM-03:15 PM, Hand & Feet Care - CLASSIC PEDICURE Ja…" at bounding box center [192, 328] width 63 height 954
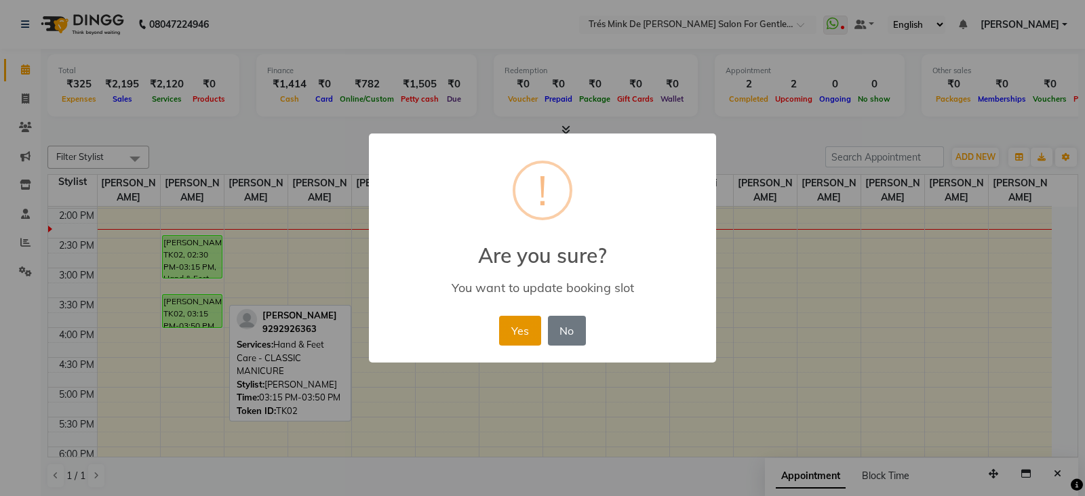
click at [527, 325] on button "Yes" at bounding box center [519, 331] width 41 height 30
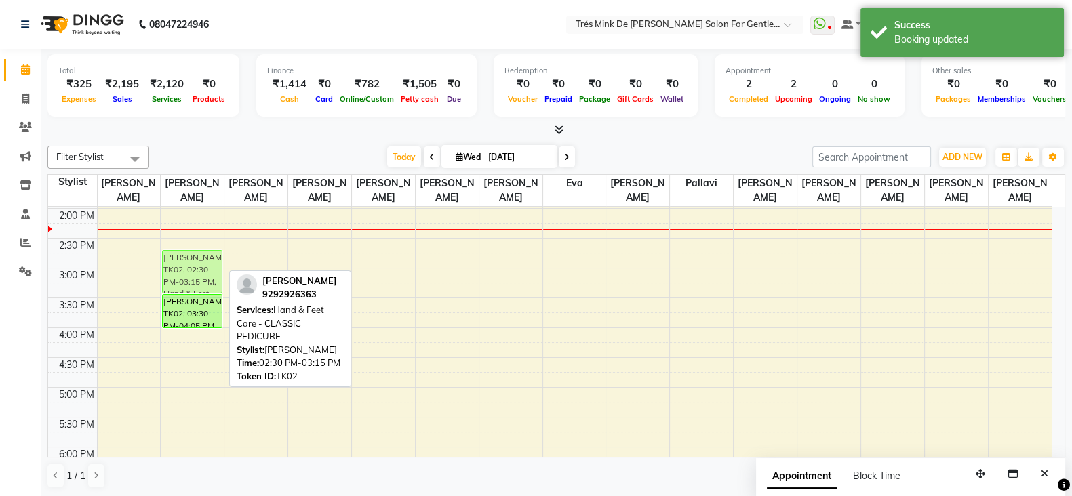
click at [207, 275] on div "Jayesh Lakhani, TK02, 02:30 PM-03:15 PM, Hand & Feet Care - CLASSIC PEDICURE Ja…" at bounding box center [192, 328] width 63 height 954
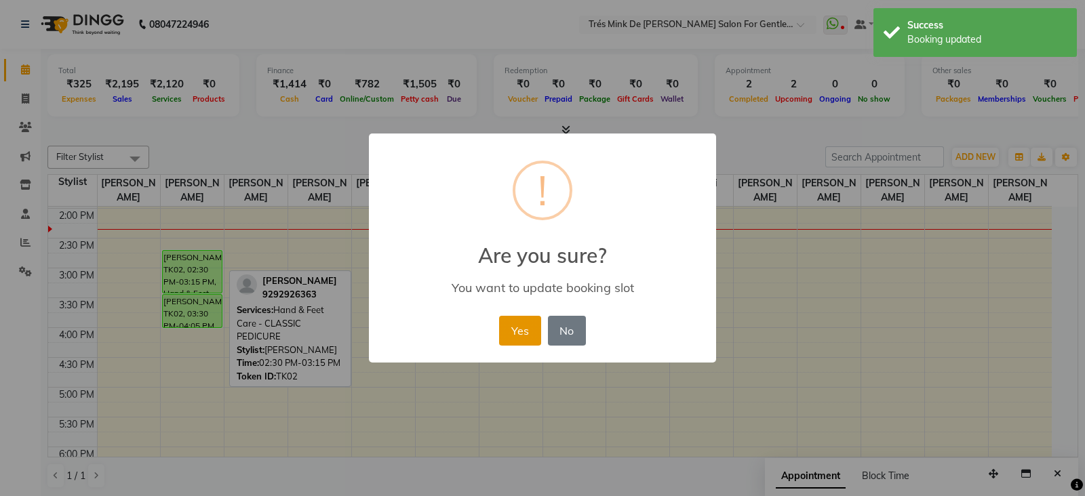
click at [515, 332] on button "Yes" at bounding box center [519, 331] width 41 height 30
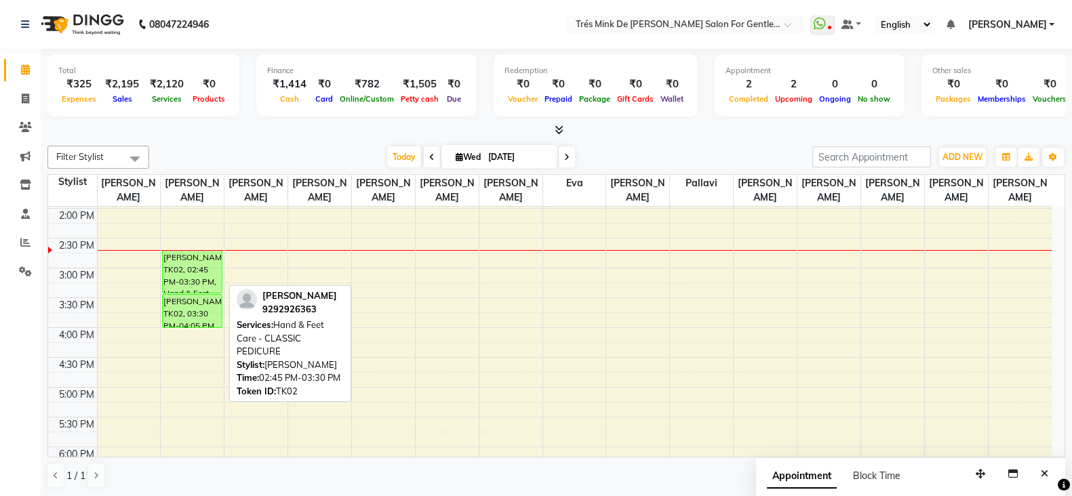
click at [197, 270] on div "[PERSON_NAME], TK02, 02:45 PM-03:30 PM, Hand & Feet Care - CLASSIC PEDICURE" at bounding box center [192, 272] width 59 height 42
click at [190, 272] on div "[PERSON_NAME], TK02, 02:45 PM-03:30 PM, Hand & Feet Care - CLASSIC PEDICURE" at bounding box center [192, 272] width 59 height 42
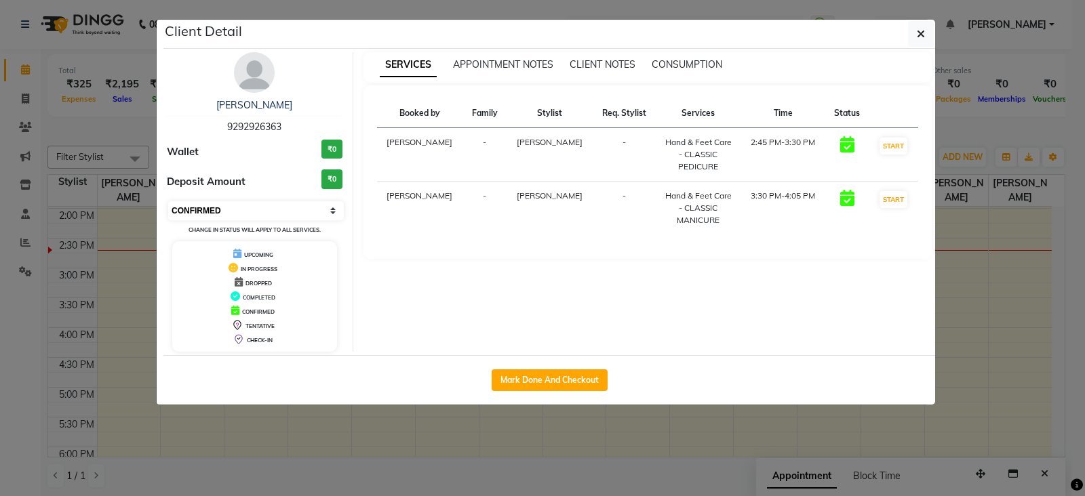
drag, startPoint x: 184, startPoint y: 208, endPoint x: 185, endPoint y: 216, distance: 8.2
click at [185, 208] on select "Select IN SERVICE CONFIRMED TENTATIVE CHECK IN MARK DONE DROPPED UPCOMING" at bounding box center [256, 210] width 176 height 19
select select "1"
click at [168, 201] on select "Select IN SERVICE CONFIRMED TENTATIVE CHECK IN MARK DONE DROPPED UPCOMING" at bounding box center [256, 210] width 176 height 19
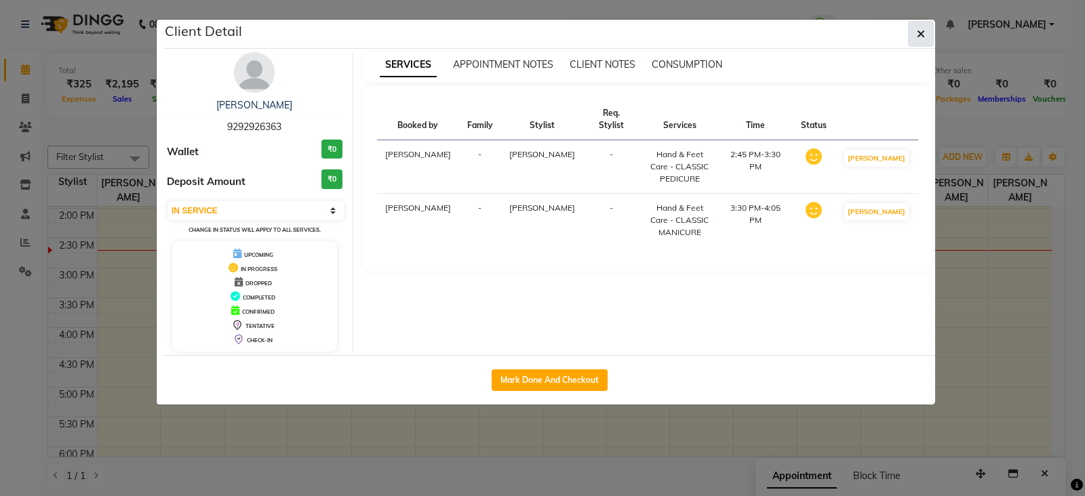
click at [922, 41] on button "button" at bounding box center [921, 34] width 26 height 26
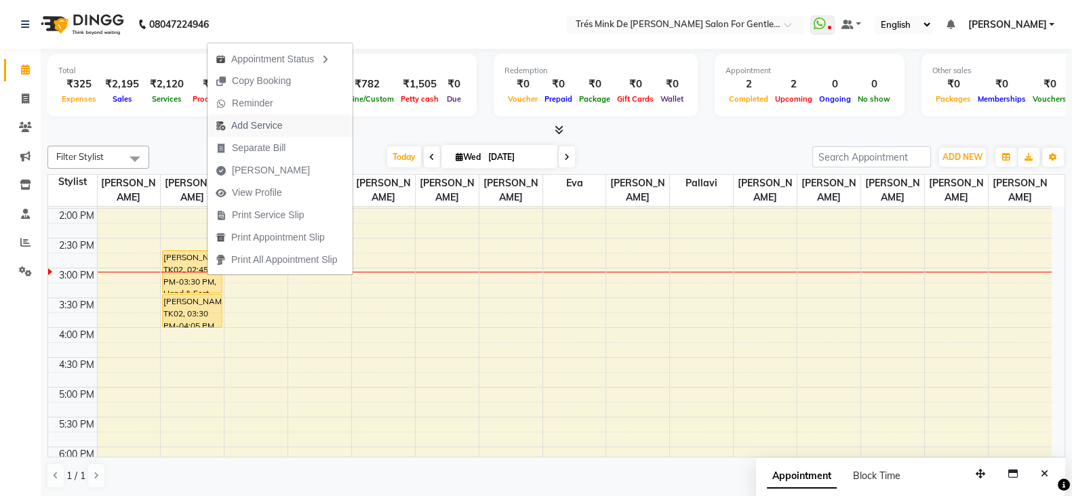
click at [255, 123] on span "Add Service" at bounding box center [256, 126] width 51 height 14
select select "64343"
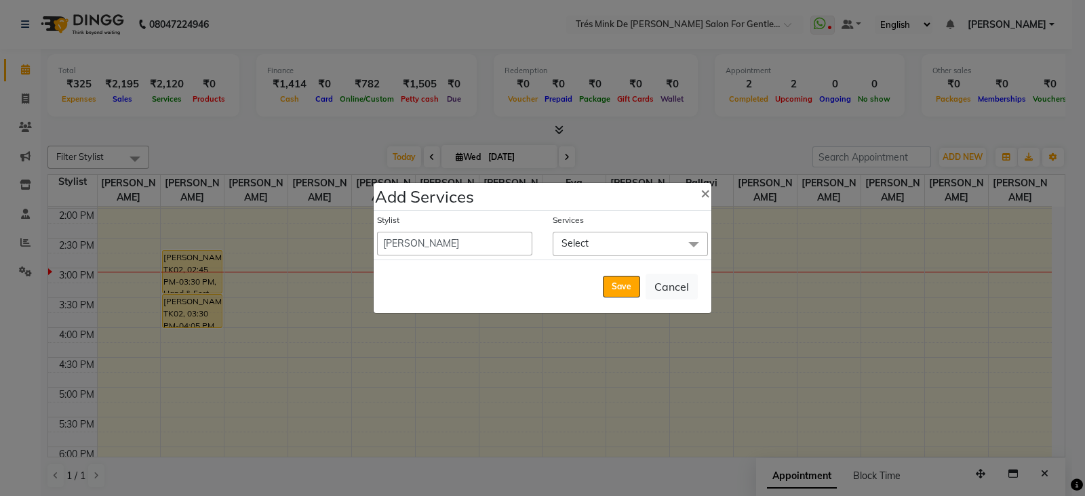
click at [601, 244] on span "Select" at bounding box center [629, 244] width 155 height 24
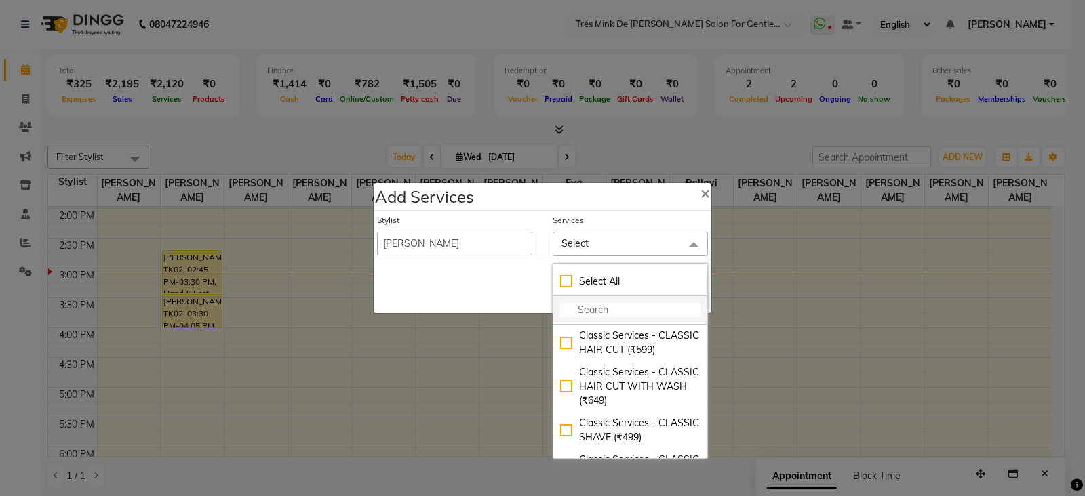
click at [611, 303] on input "multiselect-search" at bounding box center [630, 310] width 140 height 14
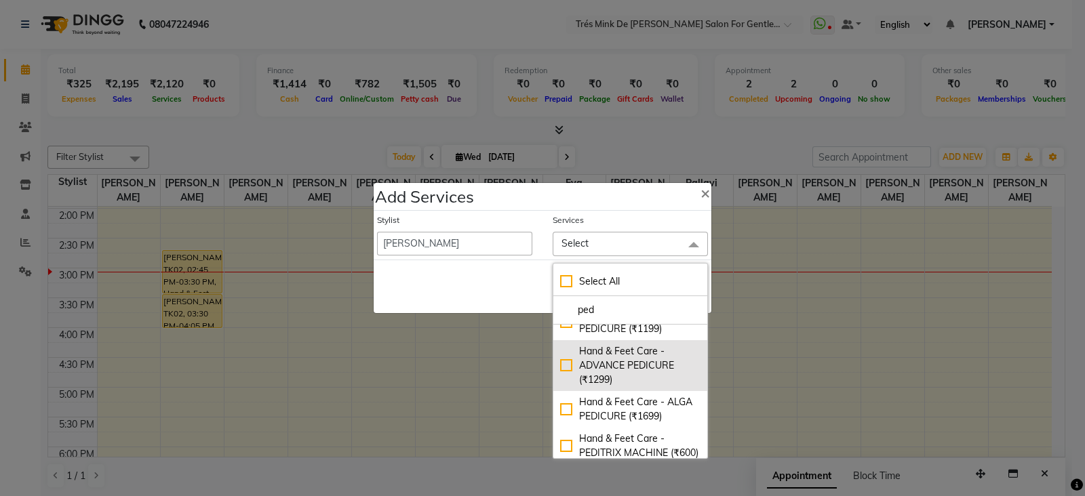
scroll to position [84, 0]
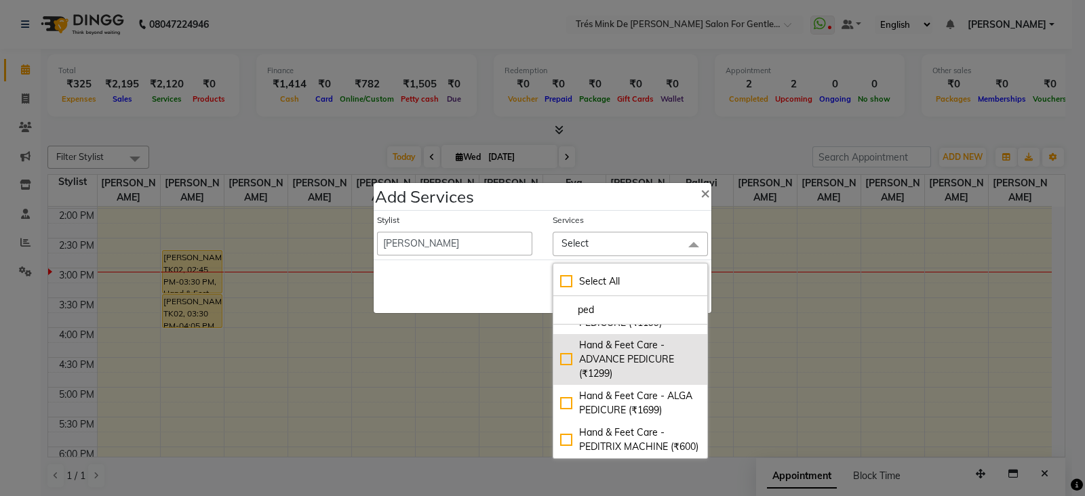
type input "ped"
click at [618, 372] on div "Hand & Feet Care - ADVANCE PEDICURE (₹1299)" at bounding box center [630, 359] width 140 height 43
checkbox input "true"
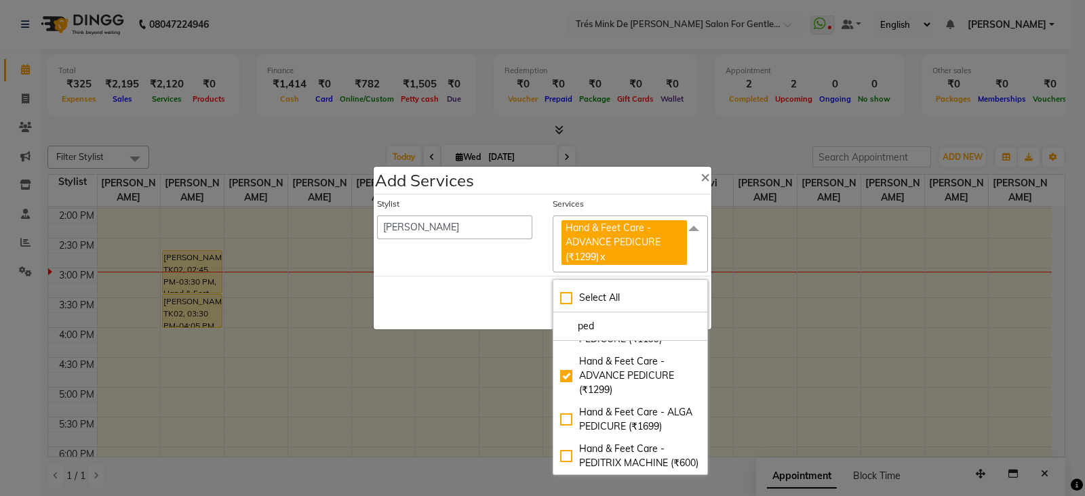
click at [486, 300] on div "Save Cancel" at bounding box center [542, 303] width 338 height 54
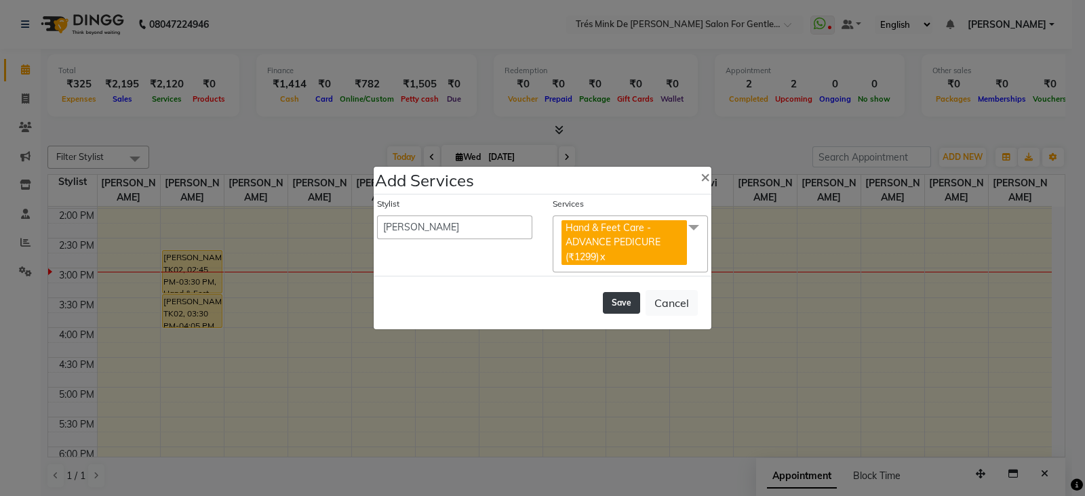
click at [630, 302] on button "Save" at bounding box center [621, 303] width 37 height 22
select select "71049"
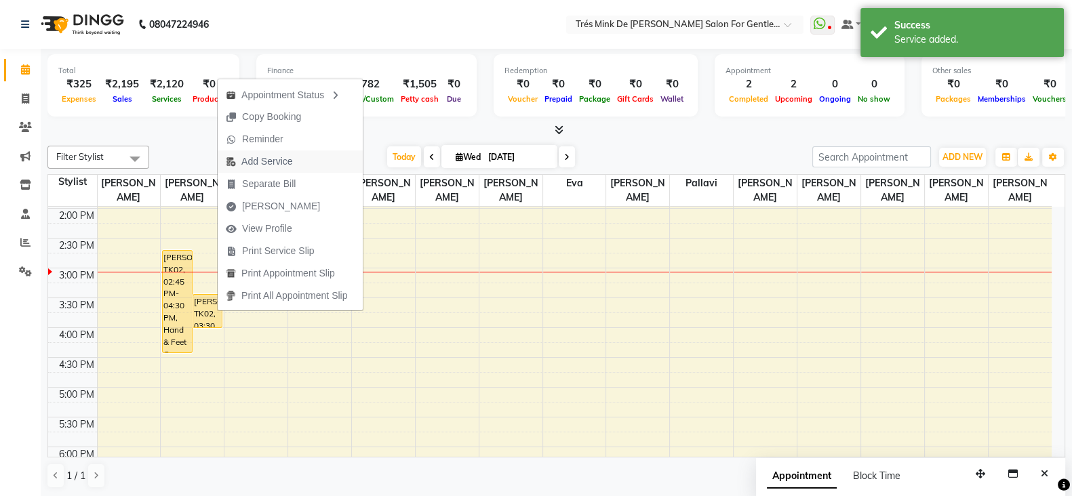
click at [268, 165] on span "Add Service" at bounding box center [266, 162] width 51 height 14
select select "64343"
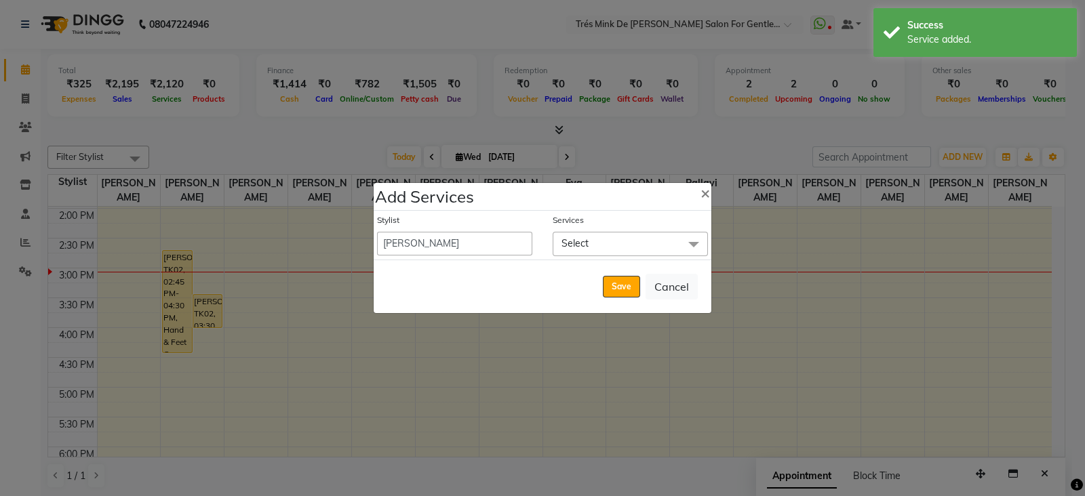
click at [590, 246] on span "Select" at bounding box center [629, 244] width 155 height 24
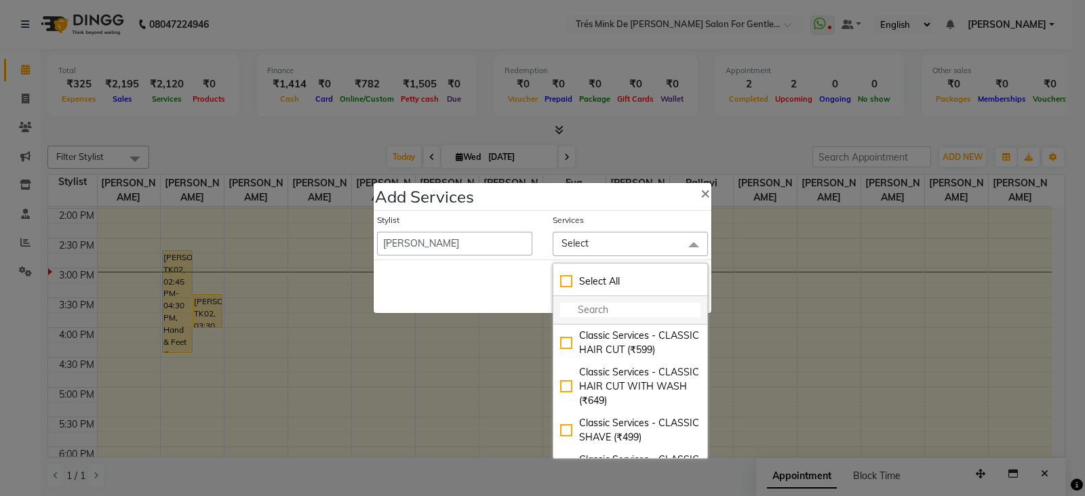
click at [596, 312] on input "multiselect-search" at bounding box center [630, 310] width 140 height 14
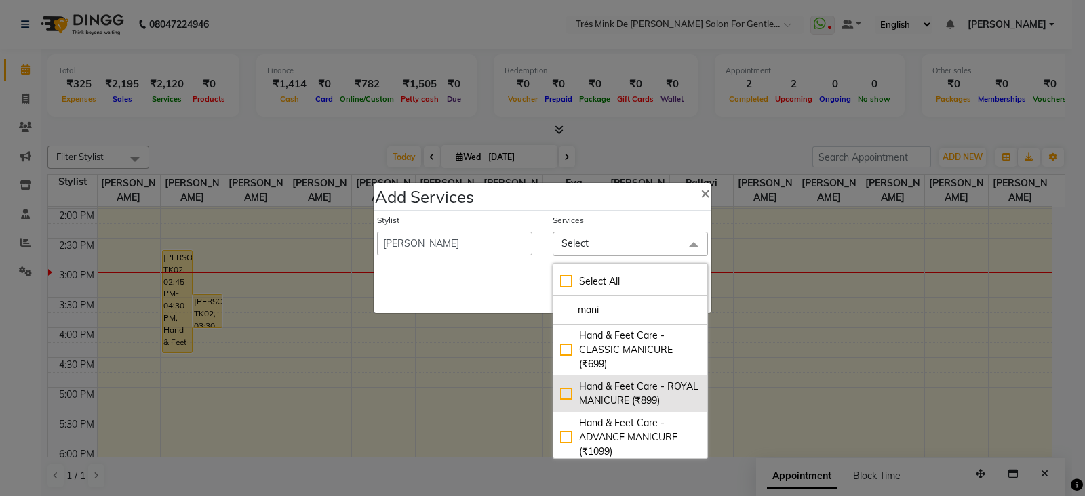
type input "mani"
click at [617, 408] on div "Hand & Feet Care - ROYAL MANICURE (₹899)" at bounding box center [630, 394] width 140 height 28
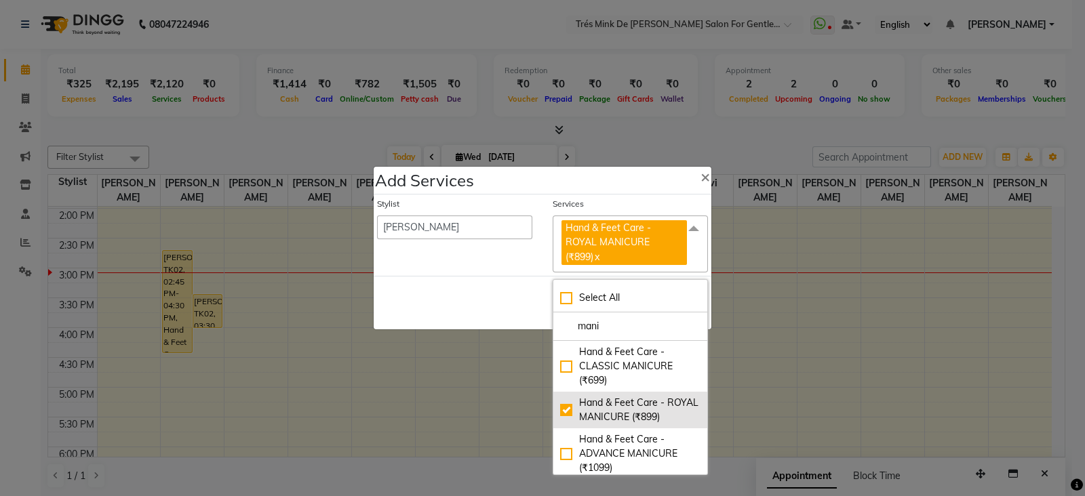
click at [568, 410] on div "Hand & Feet Care - ROYAL MANICURE (₹899)" at bounding box center [630, 410] width 140 height 28
checkbox input "false"
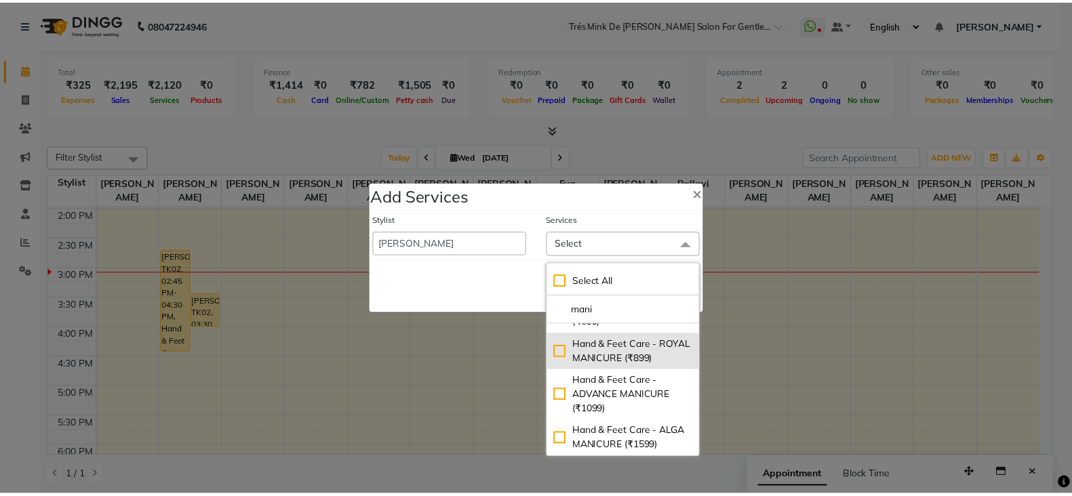
scroll to position [69, 0]
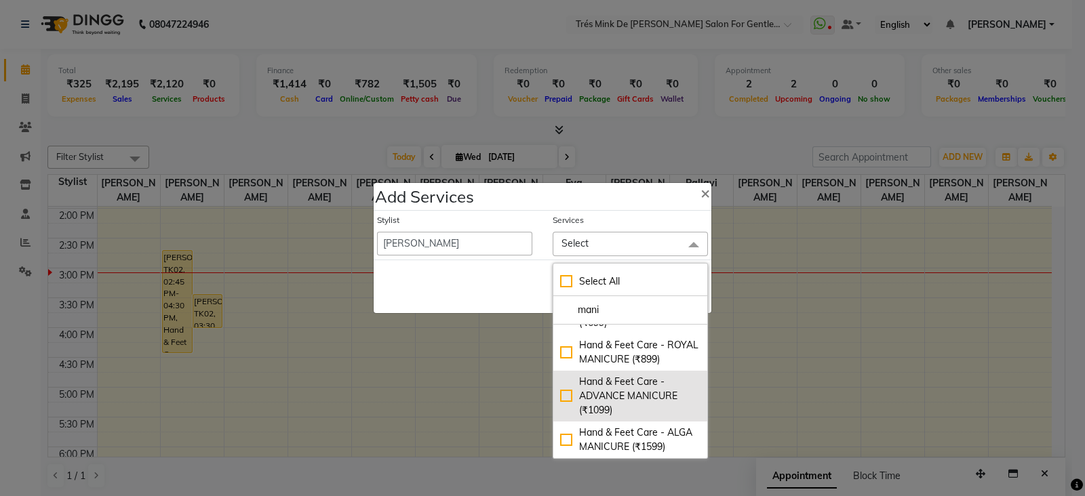
click at [609, 385] on div "Hand & Feet Care - ADVANCE MANICURE (₹1099)" at bounding box center [630, 396] width 140 height 43
checkbox input "true"
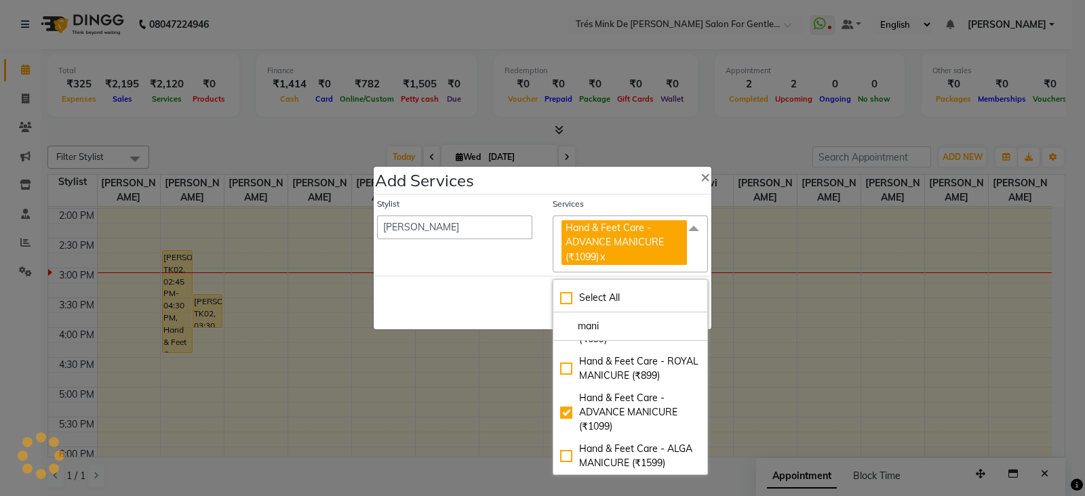
click at [470, 298] on div "Save Cancel" at bounding box center [542, 303] width 338 height 54
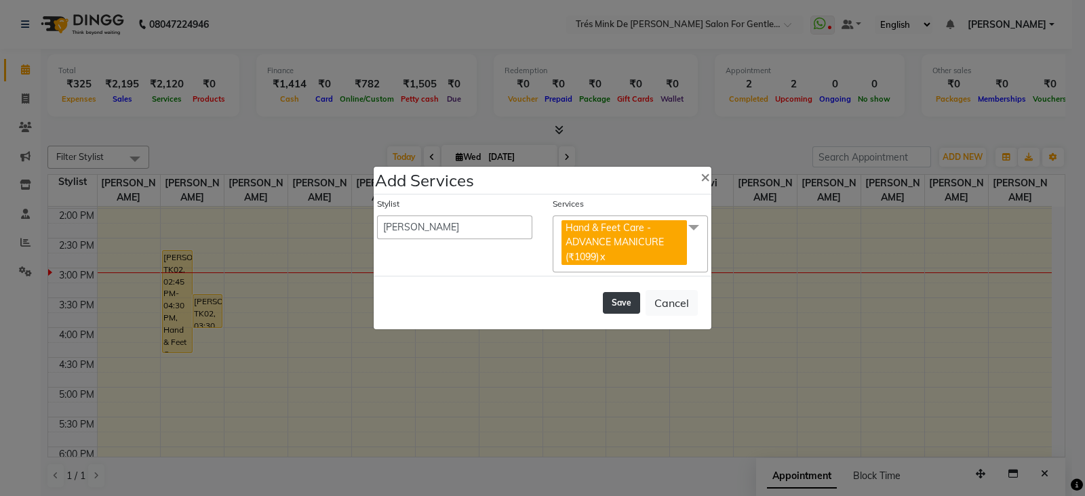
click at [628, 306] on button "Save" at bounding box center [621, 303] width 37 height 22
select select "71049"
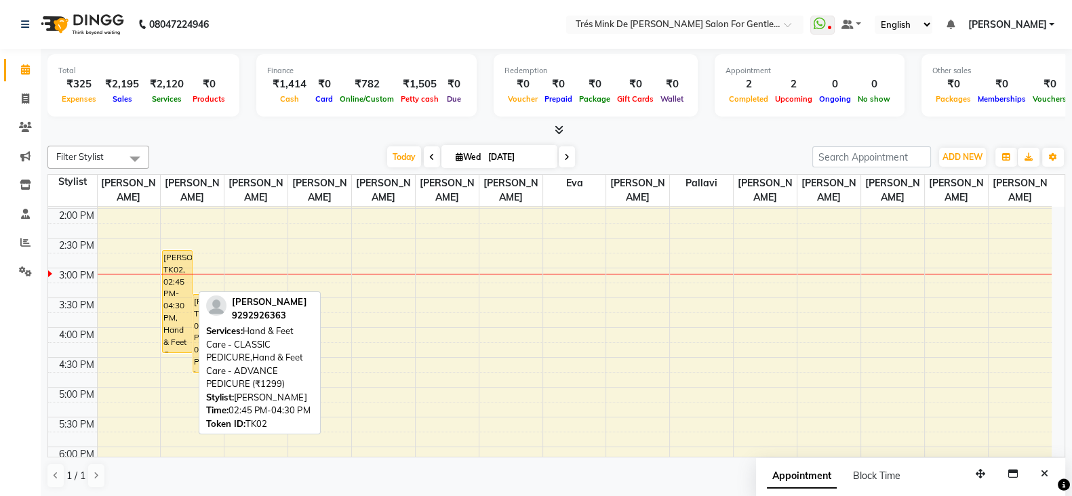
click at [178, 312] on div "Jayesh Lakhani, TK02, 02:45 PM-04:30 PM, Hand & Feet Care - CLASSIC PEDICURE,Ha…" at bounding box center [177, 302] width 28 height 102
select select "1"
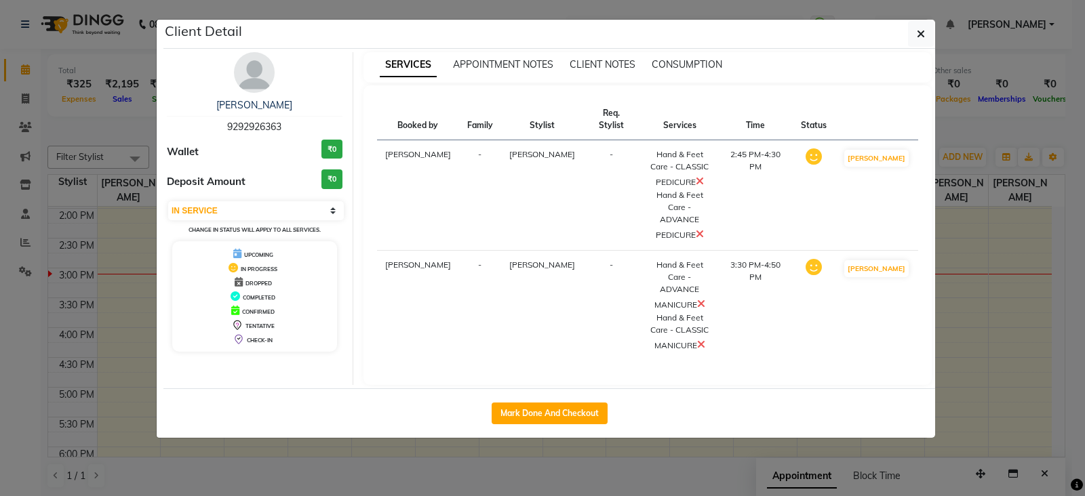
click at [699, 176] on icon at bounding box center [699, 181] width 8 height 11
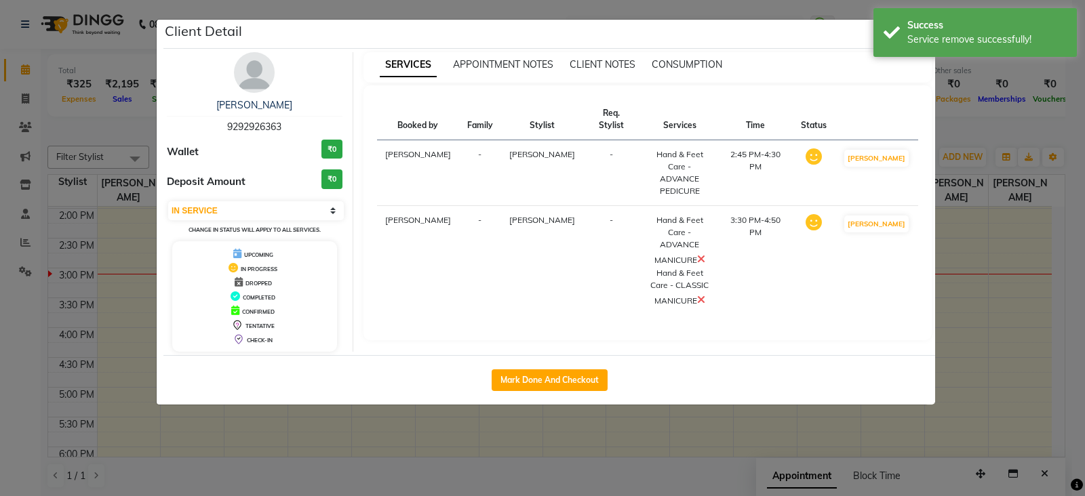
click at [699, 294] on icon at bounding box center [701, 299] width 8 height 11
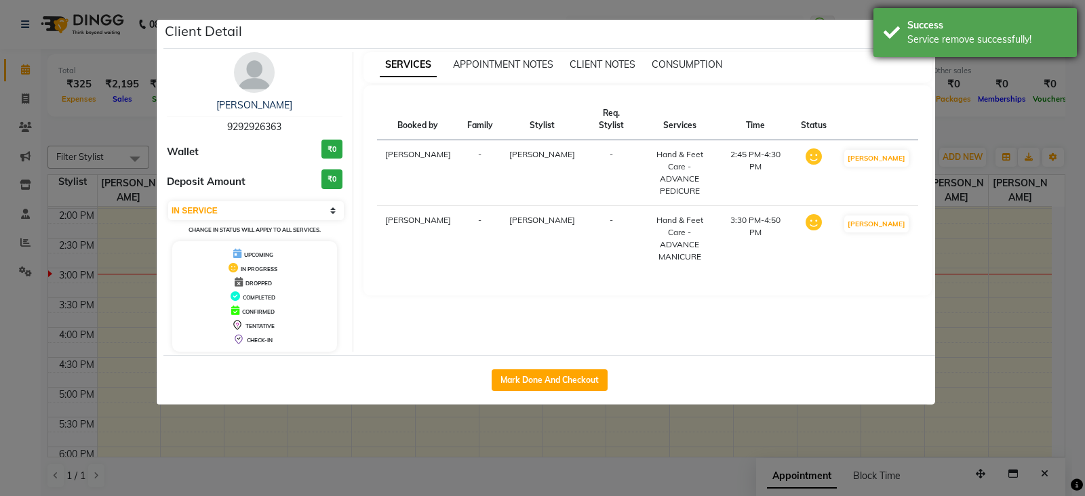
click at [913, 41] on div "Service remove successfully!" at bounding box center [986, 40] width 159 height 14
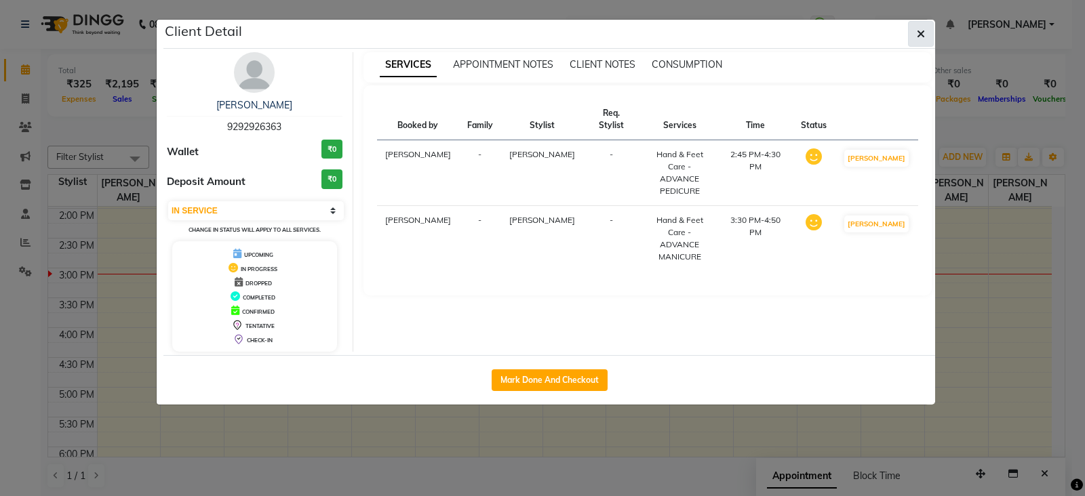
click at [919, 37] on icon "button" at bounding box center [920, 33] width 8 height 11
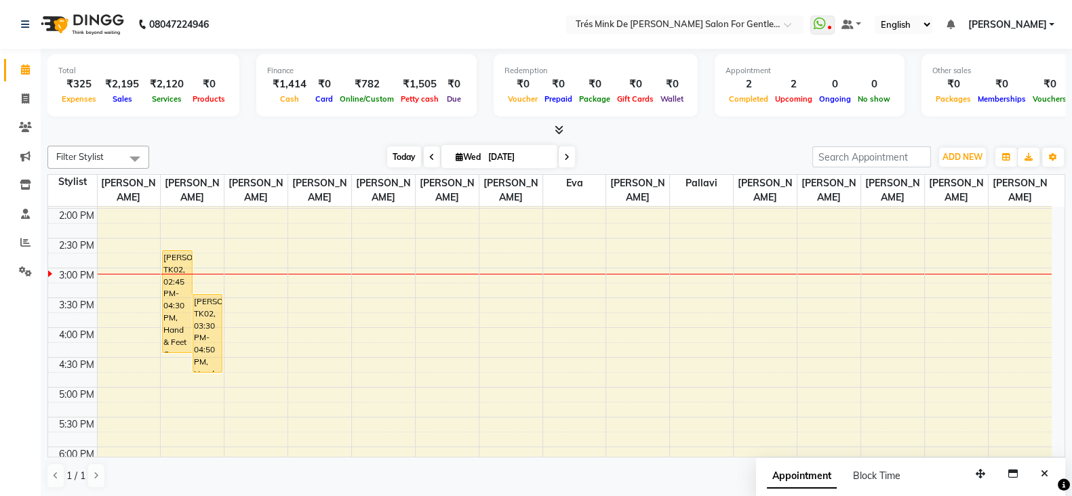
click at [398, 160] on span "Today" at bounding box center [404, 156] width 34 height 21
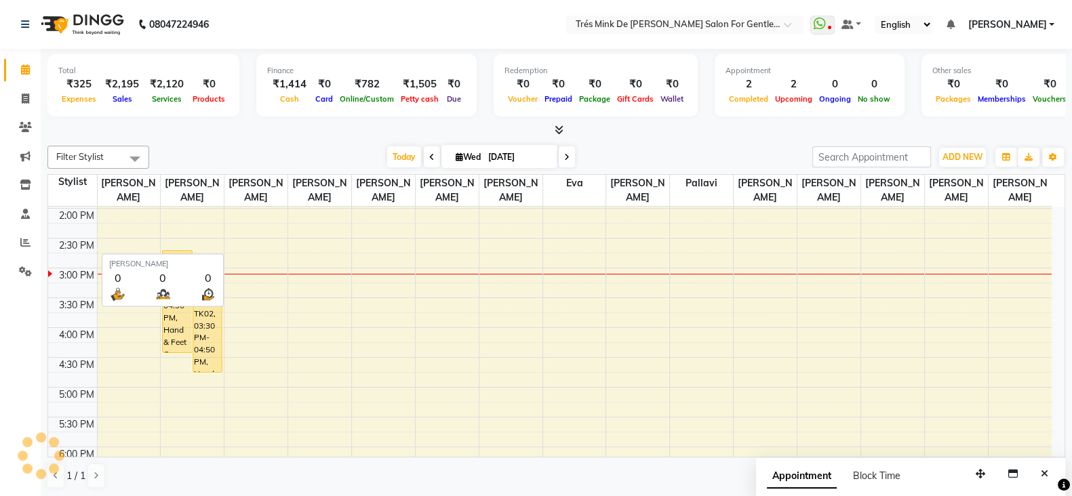
scroll to position [414, 0]
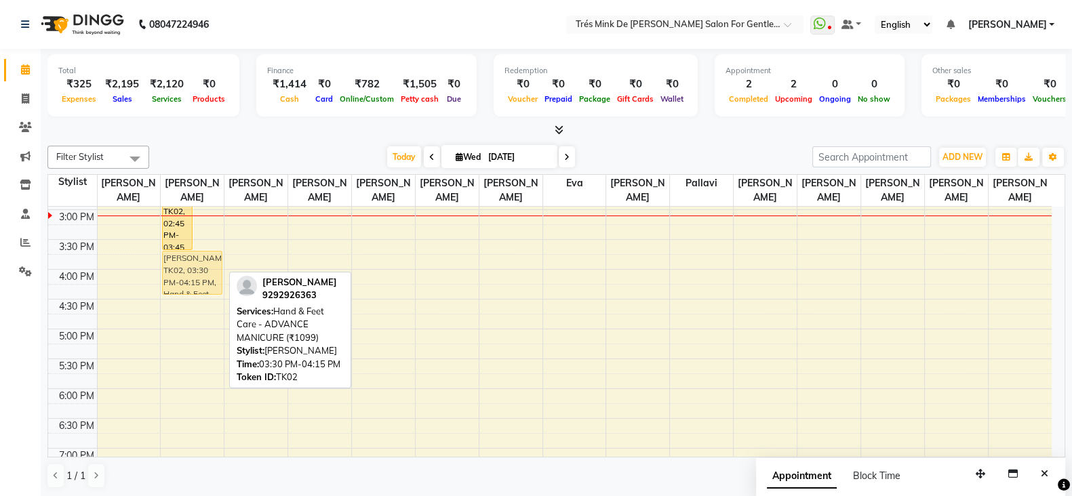
drag, startPoint x: 214, startPoint y: 251, endPoint x: 215, endPoint y: 264, distance: 12.9
click at [215, 264] on div "Jayesh Lakhani, TK02, 02:45 PM-03:45 PM, Hand & Feet Care - ADVANCE PEDICURE (₹…" at bounding box center [192, 270] width 63 height 954
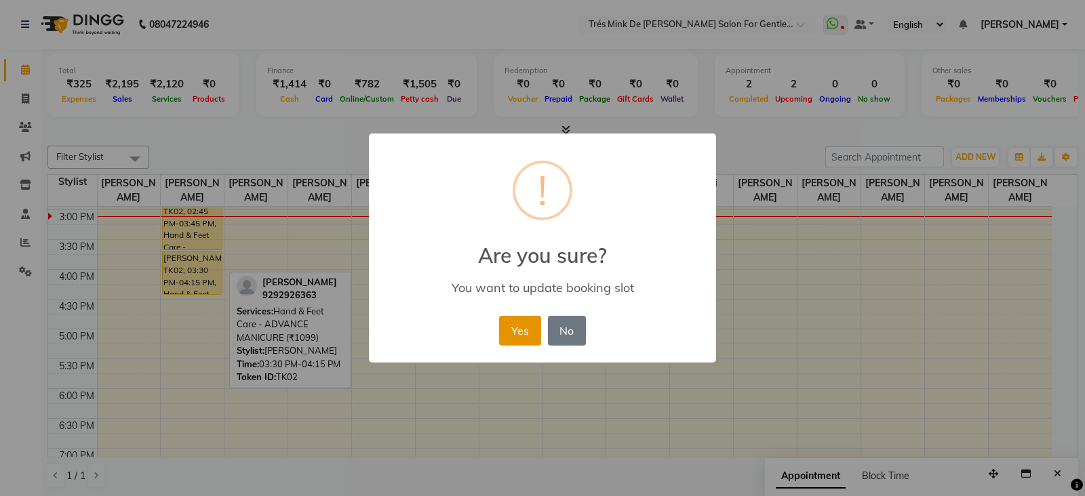
click at [528, 327] on button "Yes" at bounding box center [519, 331] width 41 height 30
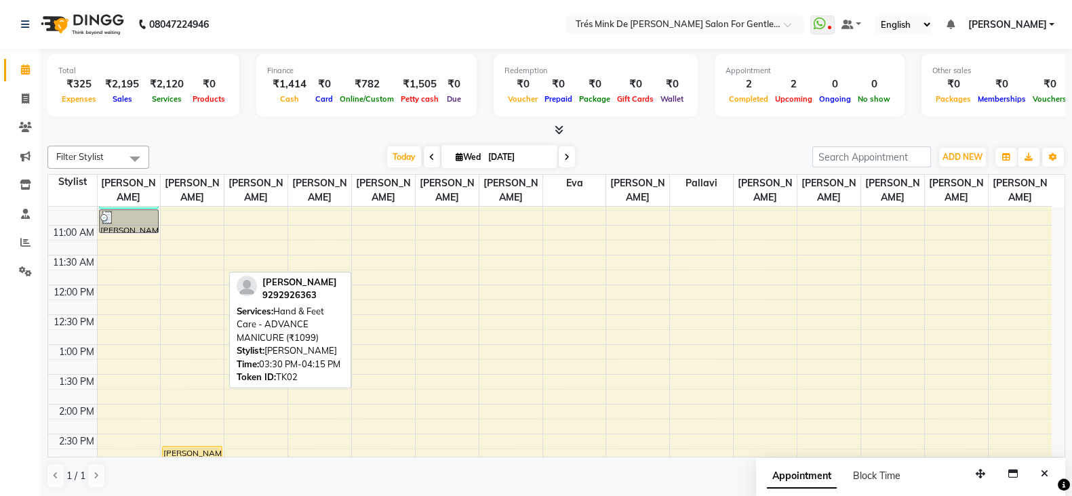
scroll to position [329, 0]
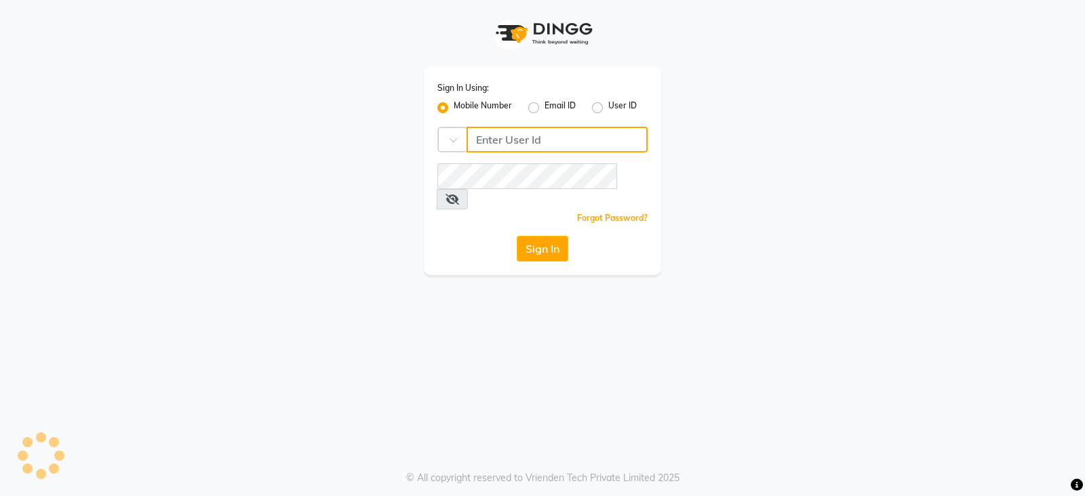
type input "8421447058"
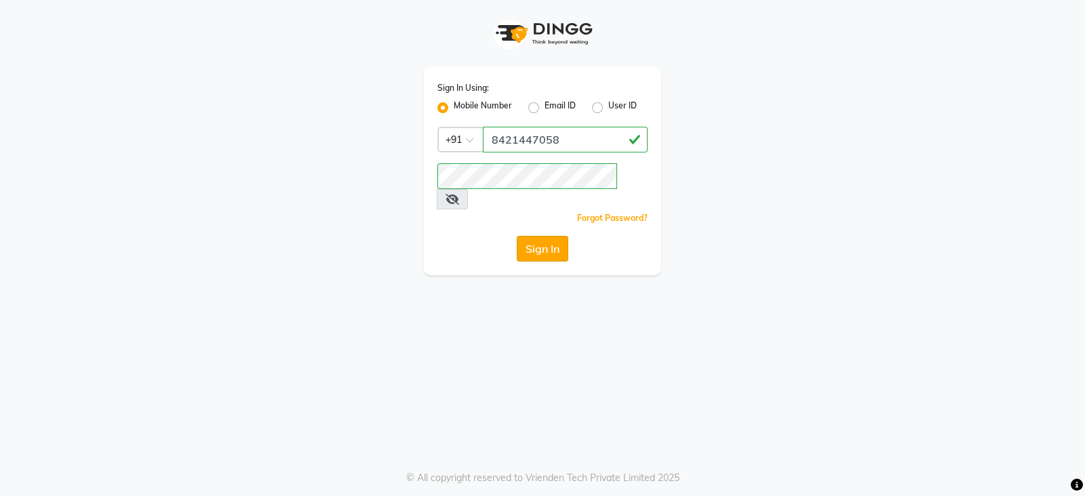
click at [539, 236] on button "Sign In" at bounding box center [543, 249] width 52 height 26
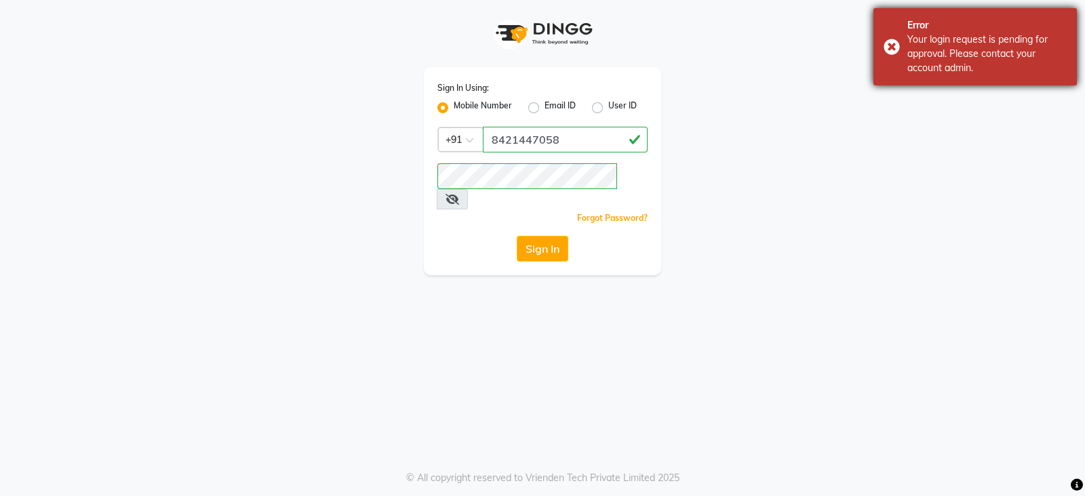
click at [905, 72] on div "Error Your login request is pending for approval. Please contact your account a…" at bounding box center [974, 46] width 203 height 77
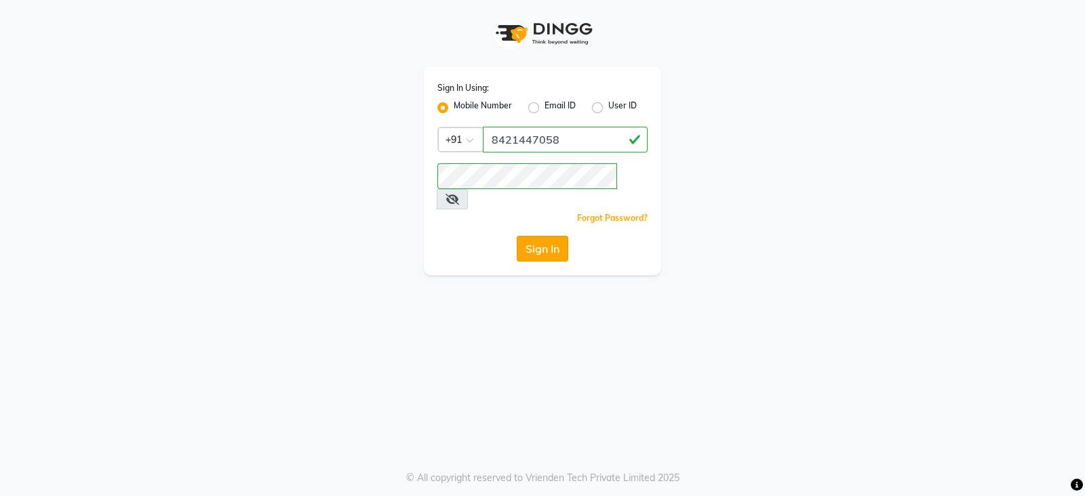
click at [554, 236] on button "Sign In" at bounding box center [543, 249] width 52 height 26
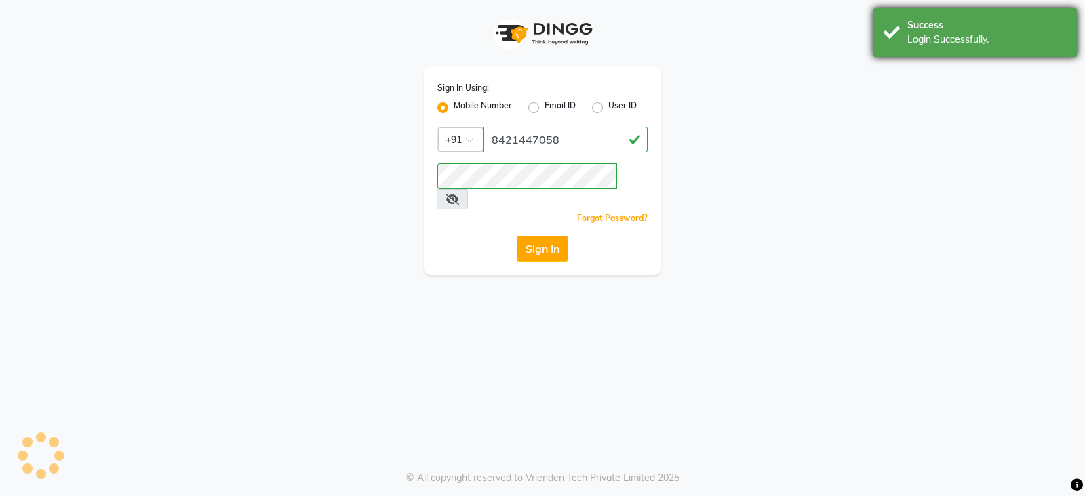
click at [939, 35] on div "Login Successfully." at bounding box center [986, 40] width 159 height 14
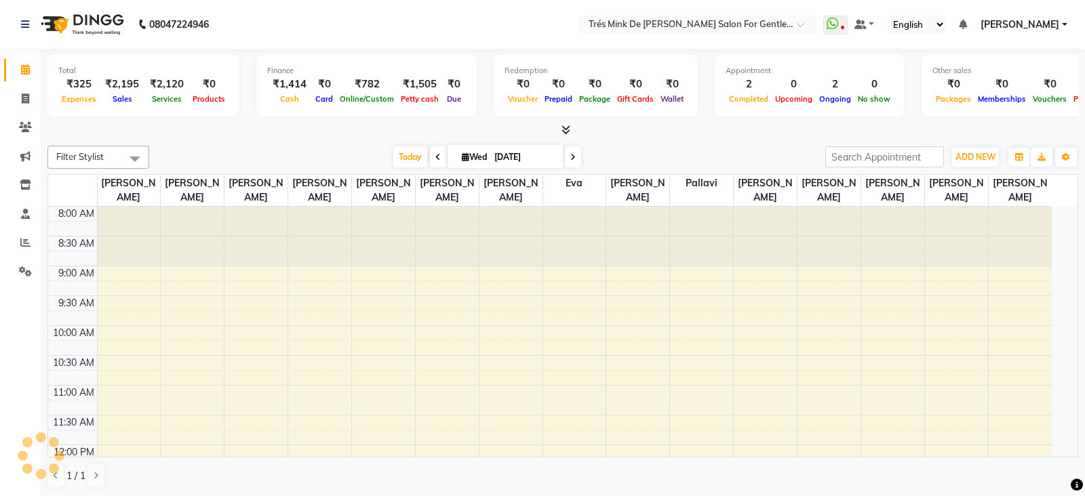
select select "en"
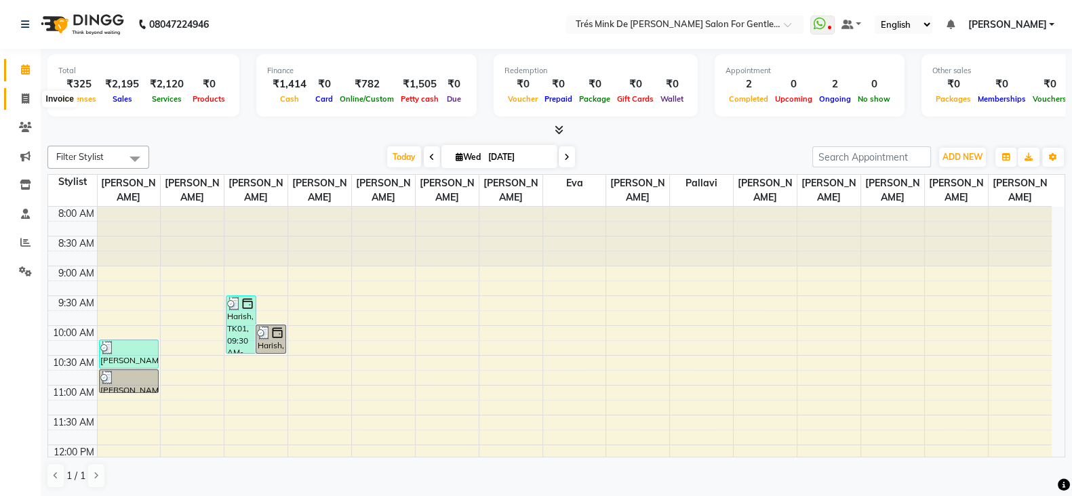
drag, startPoint x: 22, startPoint y: 97, endPoint x: 18, endPoint y: 67, distance: 30.1
click at [22, 97] on icon at bounding box center [25, 99] width 7 height 10
select select "service"
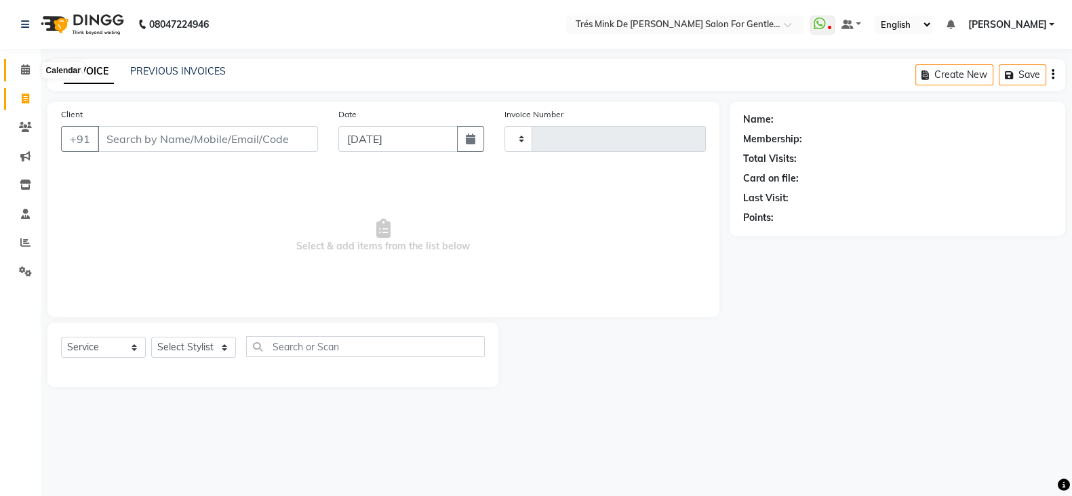
type input "1638"
click at [25, 76] on span at bounding box center [26, 70] width 24 height 16
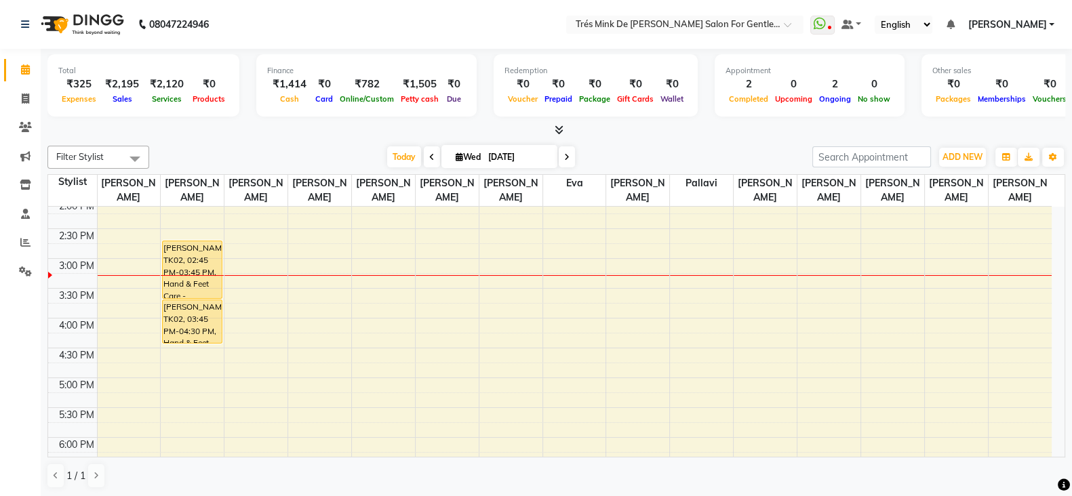
scroll to position [338, 0]
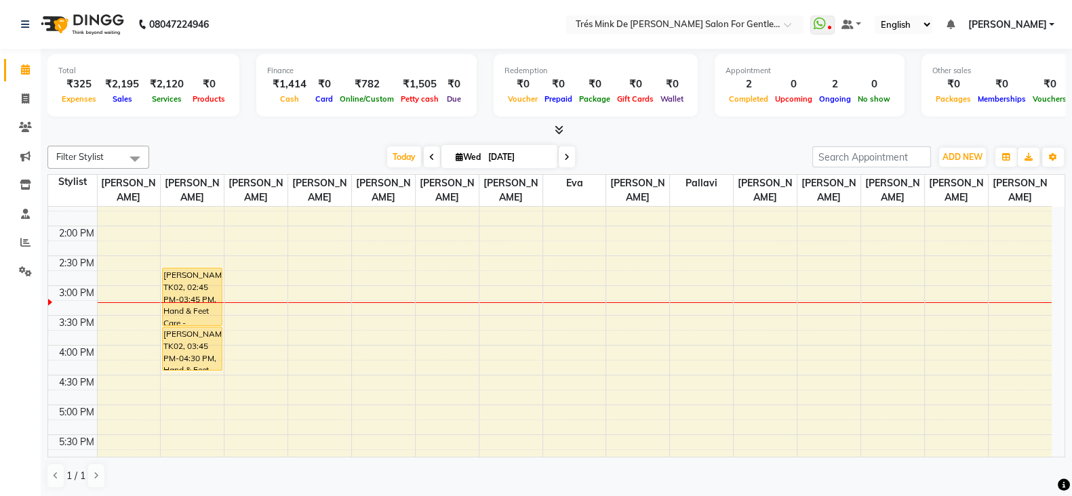
click at [424, 150] on span at bounding box center [432, 156] width 16 height 21
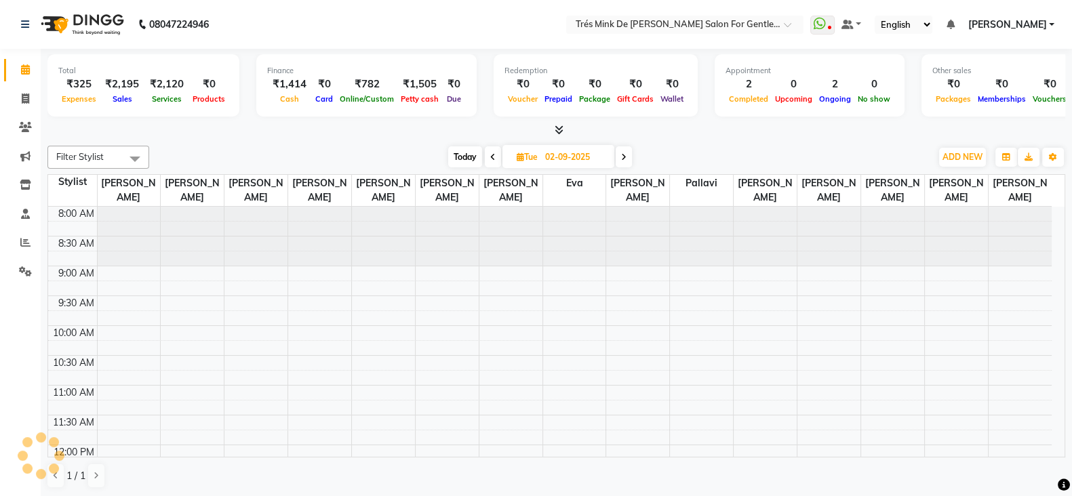
scroll to position [414, 0]
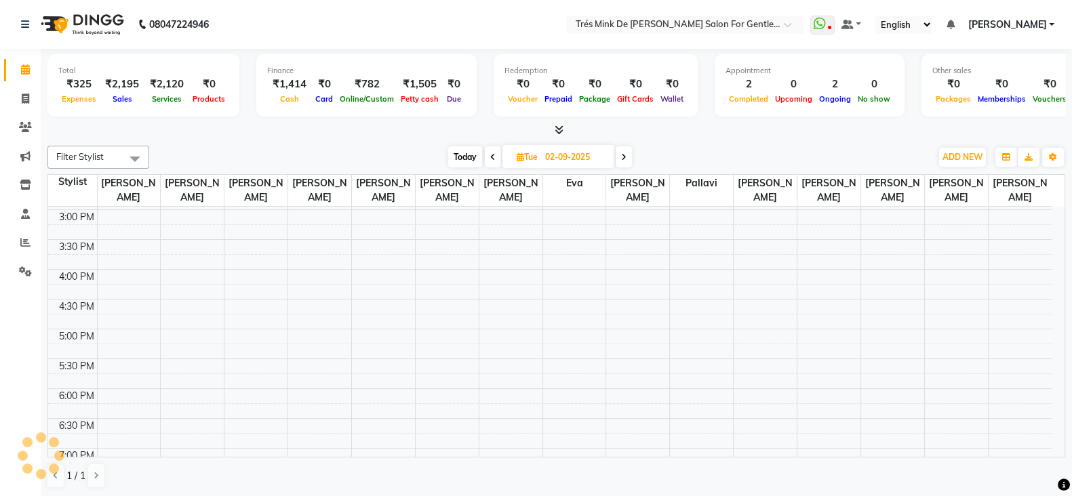
click at [487, 151] on span at bounding box center [493, 156] width 16 height 21
type input "[DATE]"
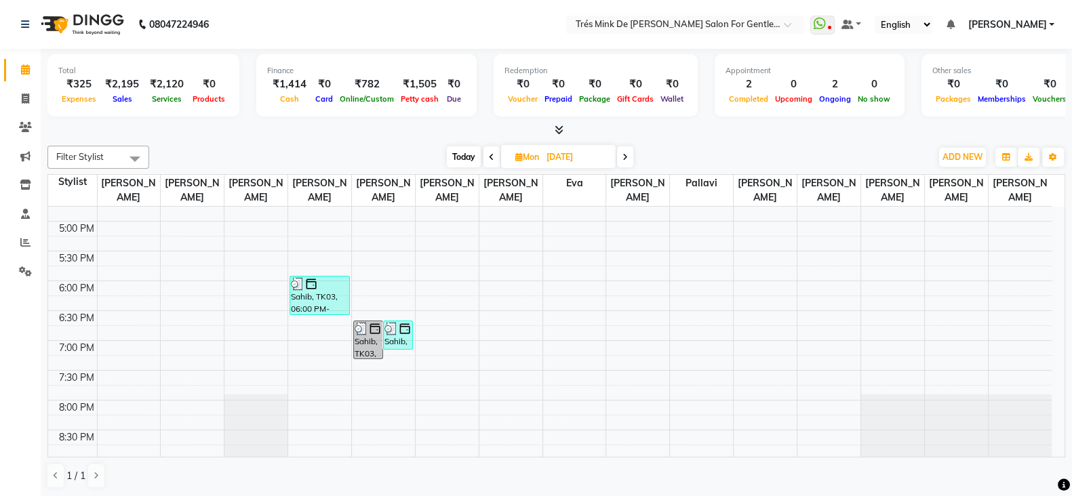
scroll to position [584, 0]
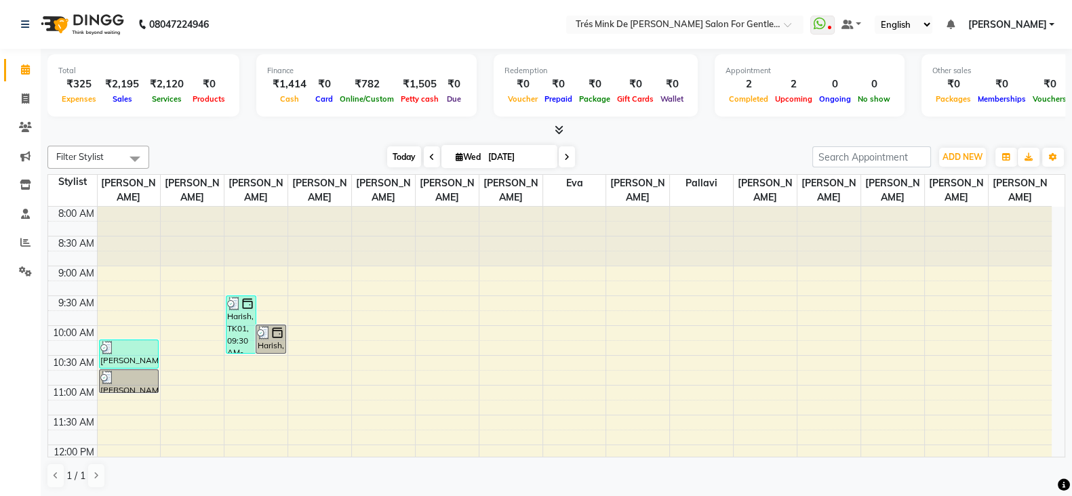
click at [390, 150] on span "Today" at bounding box center [404, 156] width 34 height 21
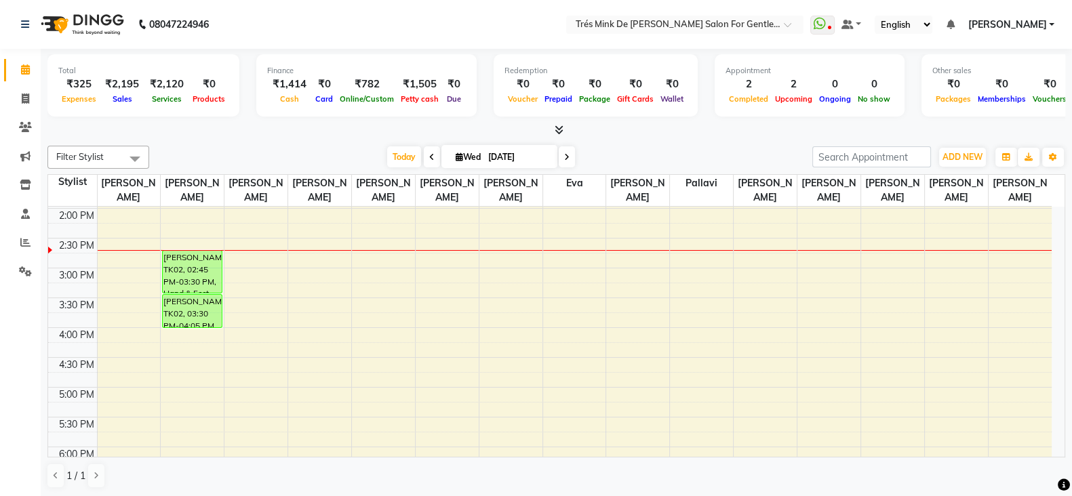
click at [505, 415] on div "8:00 AM 8:30 AM 9:00 AM 9:30 AM 10:00 AM 10:30 AM 11:00 AM 11:30 AM 12:00 PM 12…" at bounding box center [549, 328] width 1003 height 954
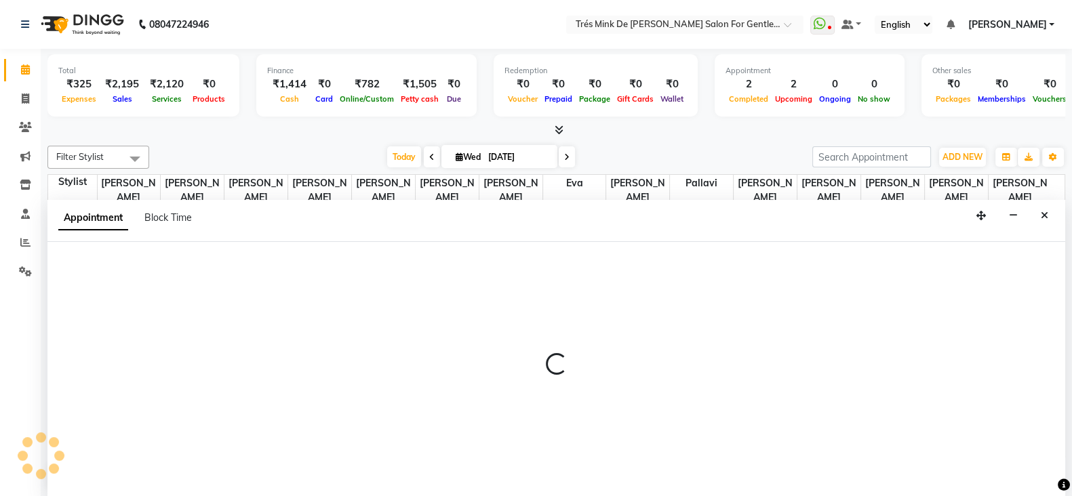
select select "35835"
select select "tentative"
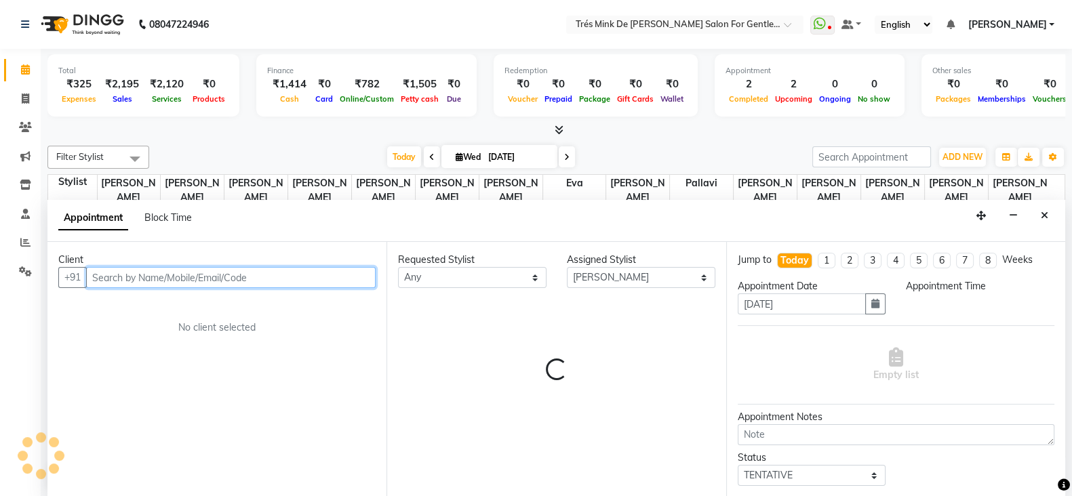
scroll to position [1, 0]
select select "1050"
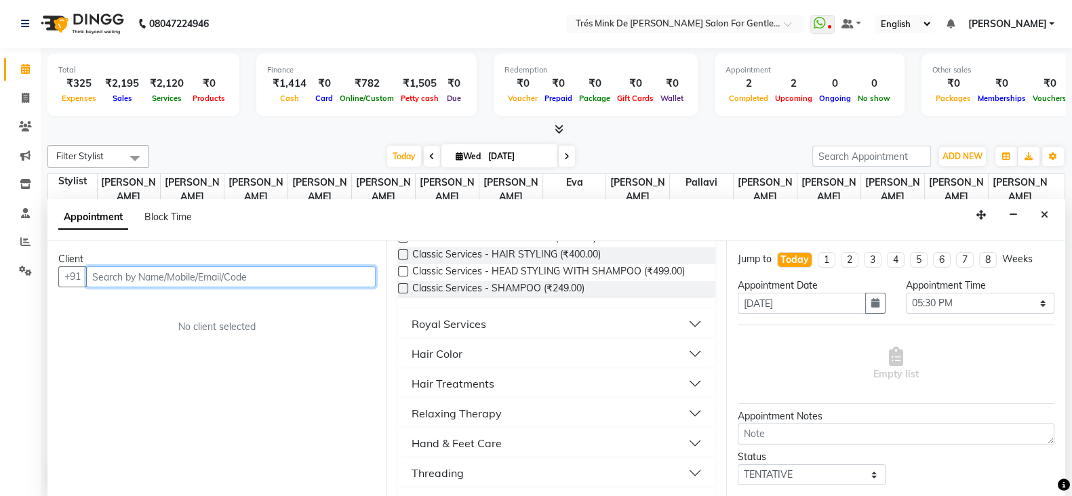
scroll to position [338, 0]
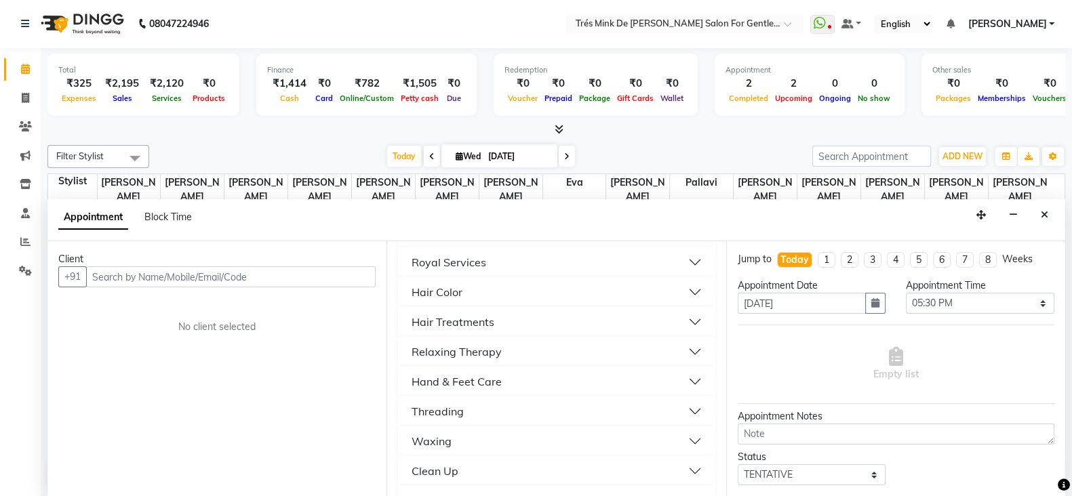
click at [473, 381] on div "Hand & Feet Care" at bounding box center [456, 381] width 90 height 16
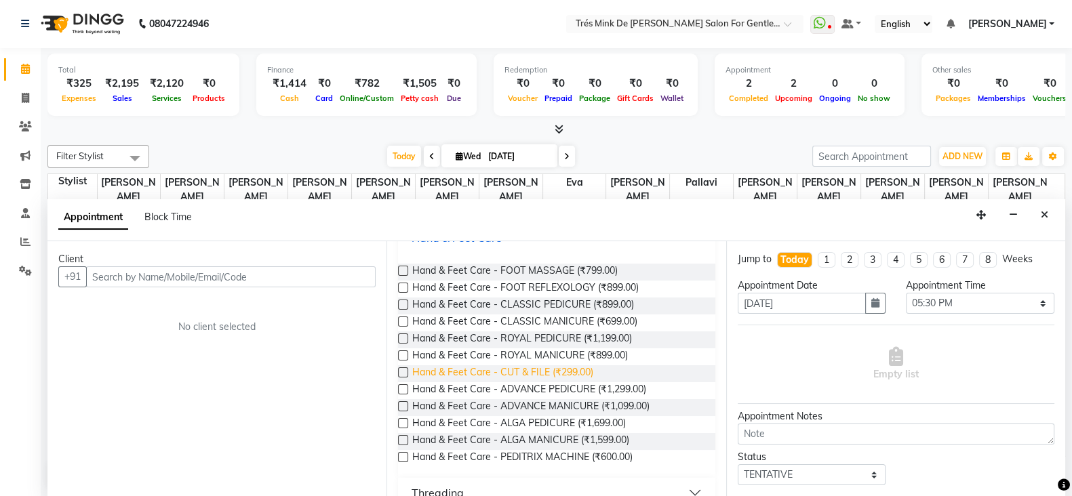
scroll to position [508, 0]
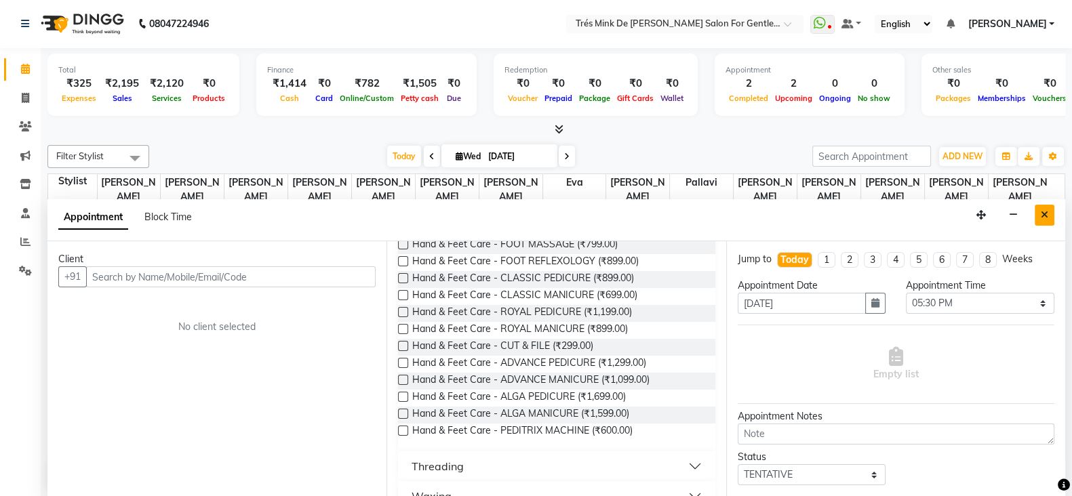
click at [1047, 214] on icon "Close" at bounding box center [1043, 214] width 7 height 9
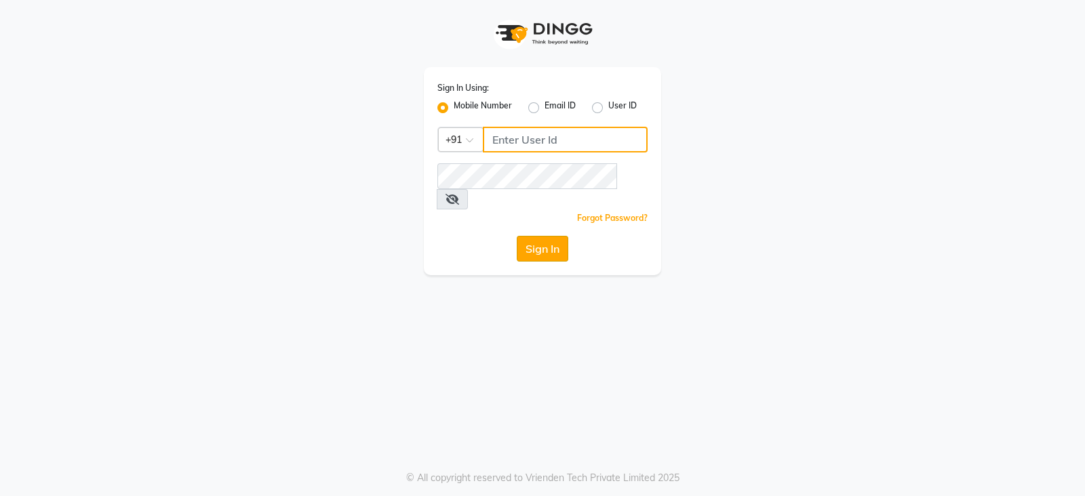
type input "8421447058"
click at [560, 236] on button "Sign In" at bounding box center [543, 249] width 52 height 26
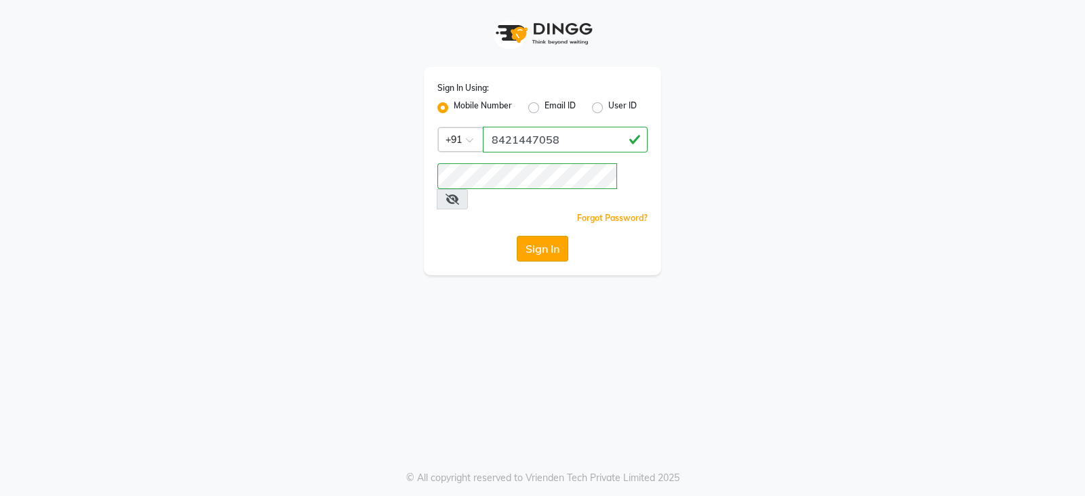
click at [560, 236] on button "Sign In" at bounding box center [543, 249] width 52 height 26
click at [545, 236] on button "Sign In" at bounding box center [543, 249] width 52 height 26
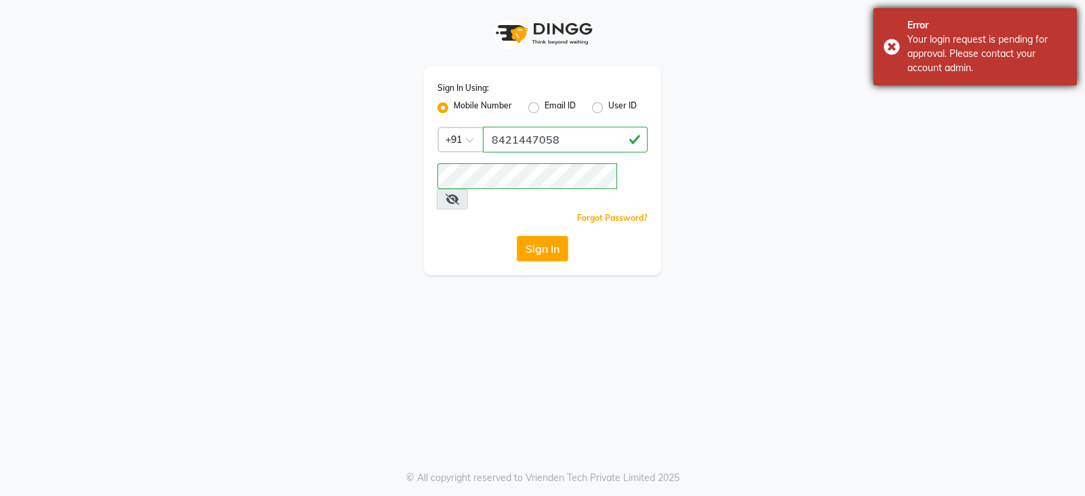
click at [923, 71] on div "Your login request is pending for approval. Please contact your account admin." at bounding box center [986, 54] width 159 height 43
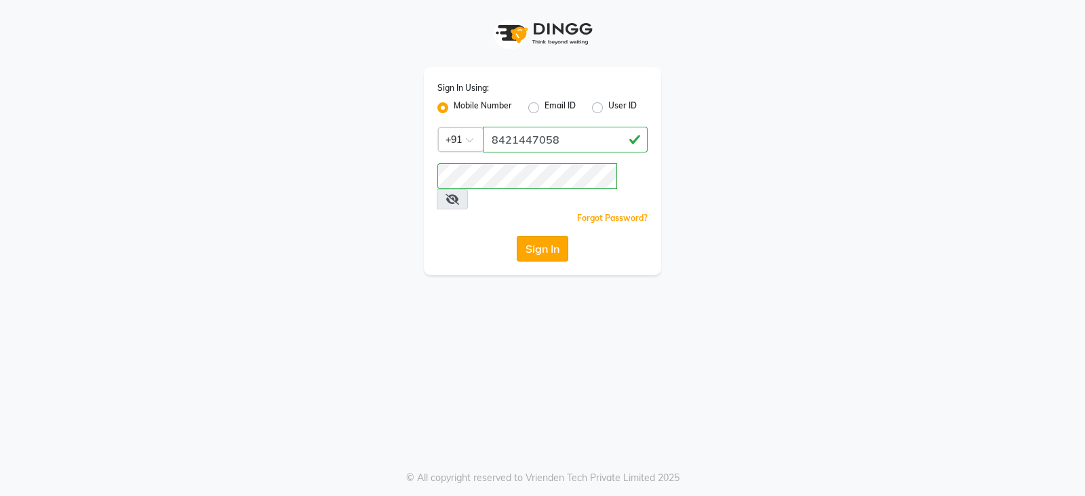
click at [552, 236] on button "Sign In" at bounding box center [543, 249] width 52 height 26
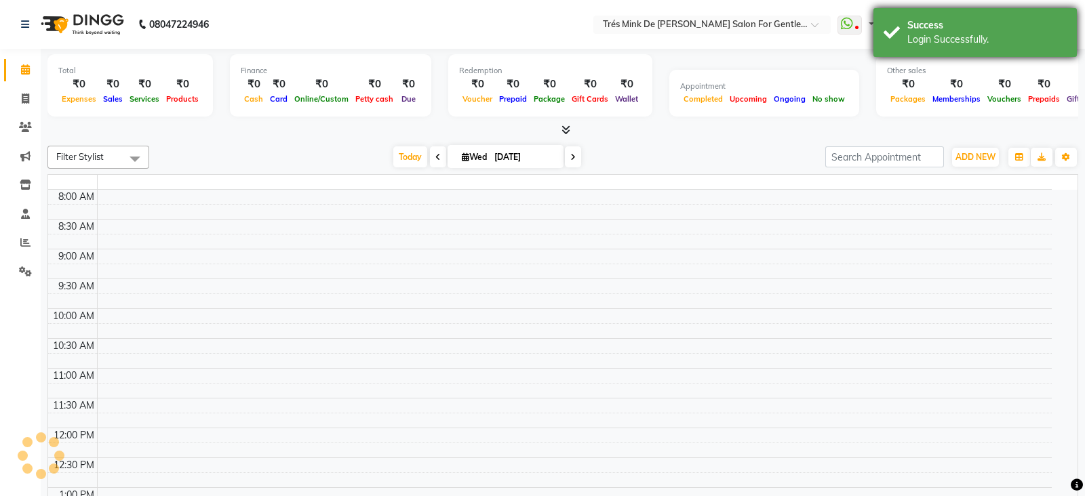
click at [994, 33] on div "Login Successfully." at bounding box center [986, 40] width 159 height 14
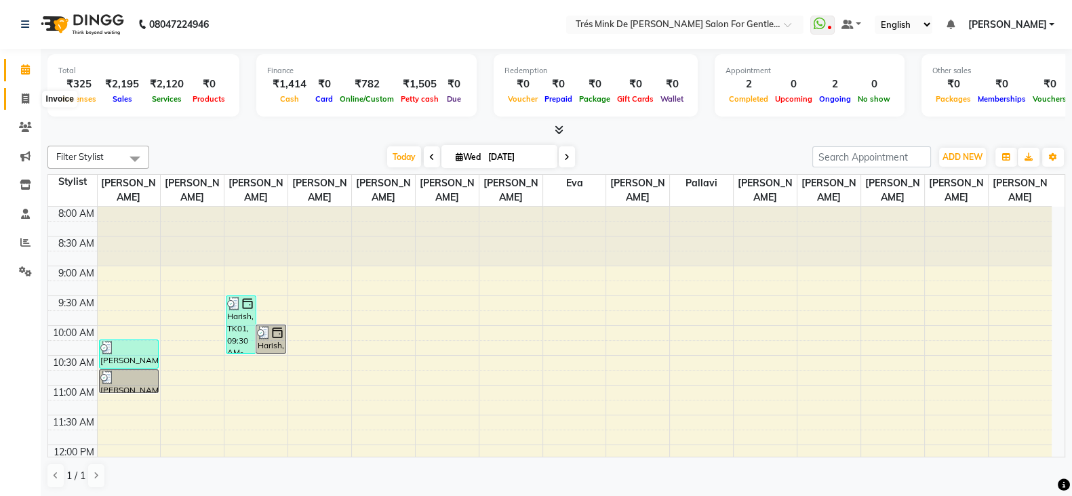
click at [25, 96] on icon at bounding box center [25, 99] width 7 height 10
select select "service"
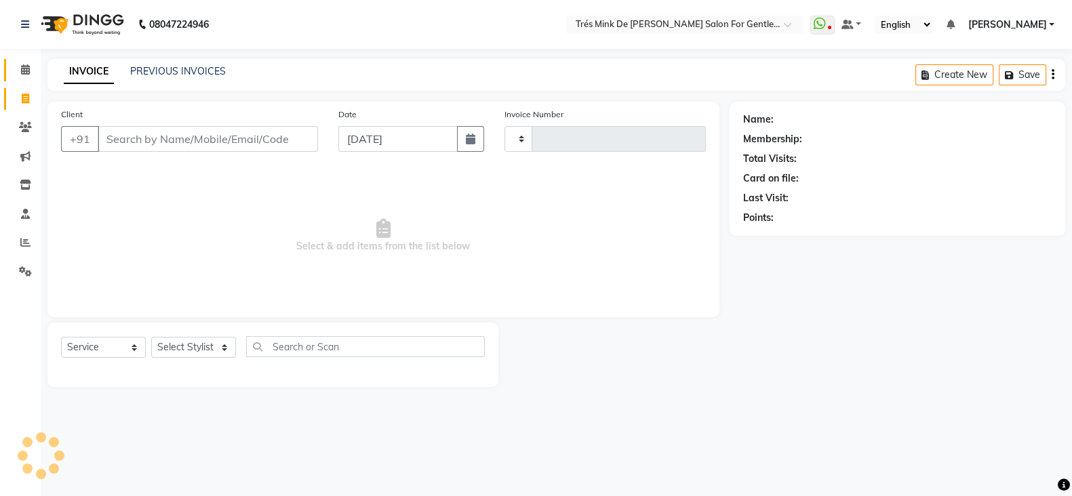
type input "1638"
select select "4236"
click at [28, 73] on icon at bounding box center [25, 69] width 9 height 10
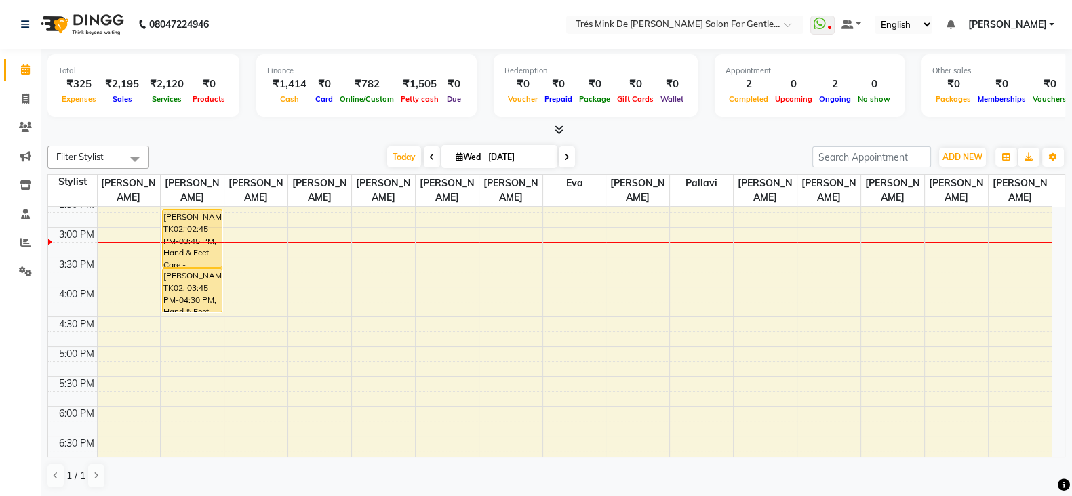
scroll to position [424, 0]
